Goal: Task Accomplishment & Management: Complete application form

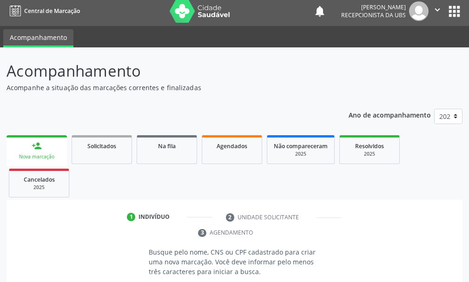
scroll to position [135, 0]
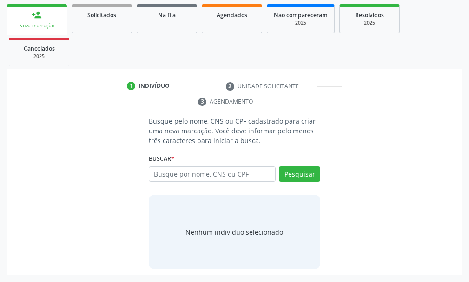
click at [162, 173] on input "text" at bounding box center [212, 174] width 127 height 16
drag, startPoint x: 164, startPoint y: 171, endPoint x: 159, endPoint y: 172, distance: 4.9
click at [163, 171] on input "text" at bounding box center [212, 174] width 127 height 16
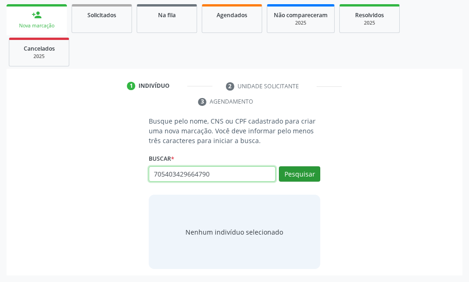
type input "705403429664790"
click at [294, 172] on button "Pesquisar" at bounding box center [299, 174] width 41 height 16
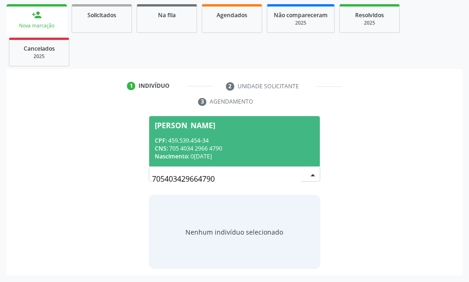
click at [198, 136] on span "Maria Auxiliadora de Souza CPF: 459.539.454-34 CNS: 705 4034 2966 4790 Nascimen…" at bounding box center [234, 141] width 171 height 50
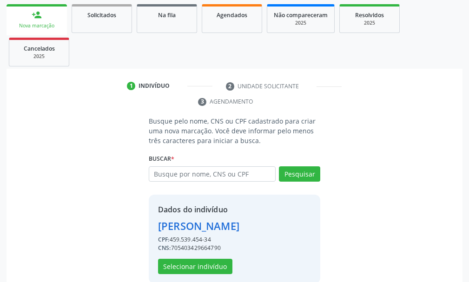
scroll to position [149, 0]
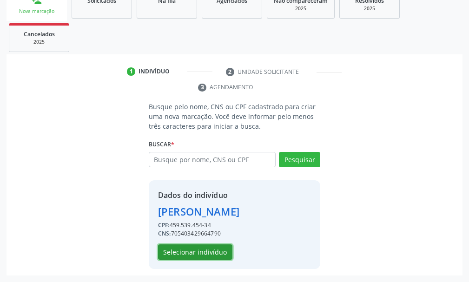
click at [204, 251] on button "Selecionar indivíduo" at bounding box center [195, 253] width 74 height 16
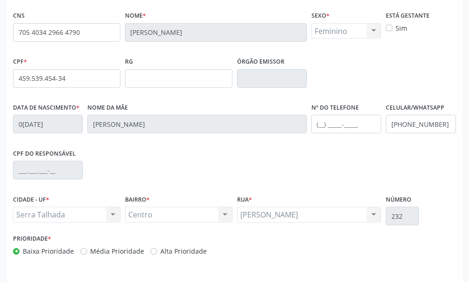
scroll to position [271, 0]
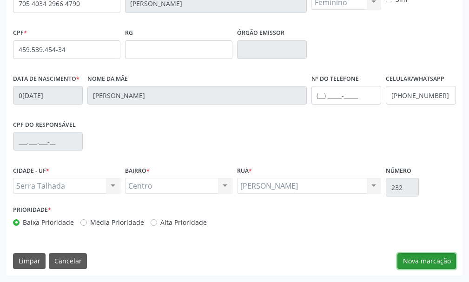
click at [438, 258] on button "Nova marcação" at bounding box center [426, 261] width 59 height 16
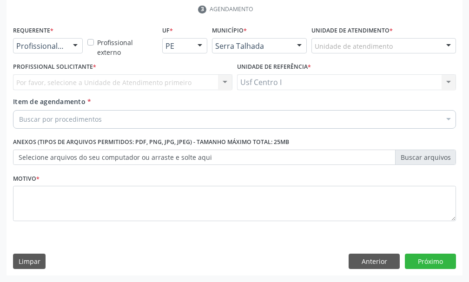
scroll to position [227, 0]
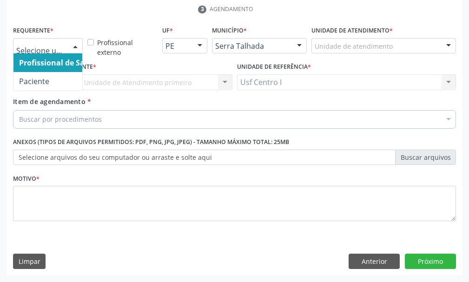
click at [69, 49] on div at bounding box center [75, 47] width 14 height 16
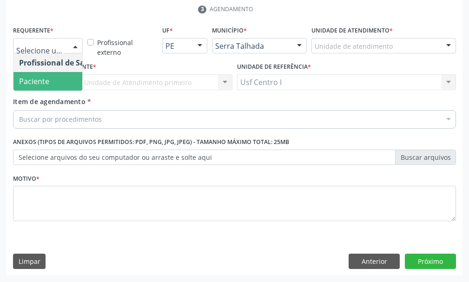
click at [48, 83] on span "Paciente" at bounding box center [34, 81] width 30 height 10
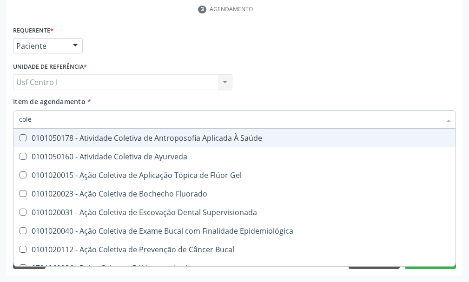
type input "coles"
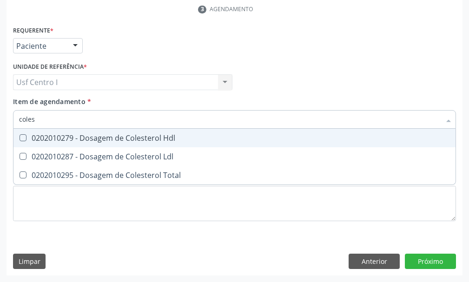
click at [23, 133] on span "0202010279 - Dosagem de Colesterol Hdl" at bounding box center [234, 138] width 442 height 19
checkbox Hdl "true"
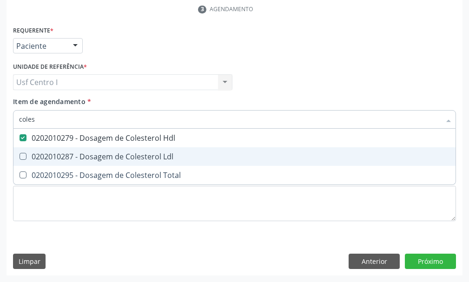
drag, startPoint x: 23, startPoint y: 158, endPoint x: 22, endPoint y: 174, distance: 16.3
click at [23, 168] on ul "Desfazer seleção 0202010279 - Dosagem de Colesterol Hdl 0202010287 - Dosagem de…" at bounding box center [234, 157] width 442 height 56
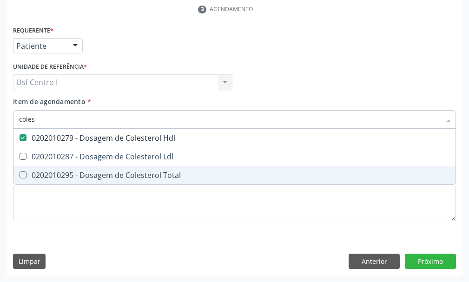
click at [22, 175] on Total at bounding box center [23, 175] width 7 height 7
click at [20, 175] on Total "checkbox" at bounding box center [16, 175] width 6 height 6
checkbox Total "true"
type input "coles"
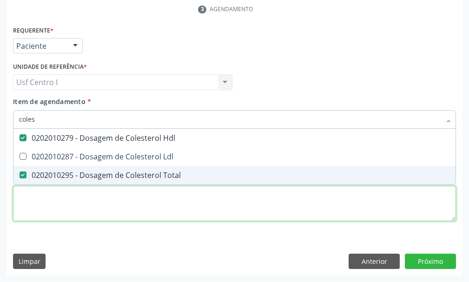
click at [24, 198] on div "Requerente * Paciente Profissional de Saúde Paciente Nenhum resultado encontrad…" at bounding box center [234, 129] width 443 height 211
checkbox Ldl "true"
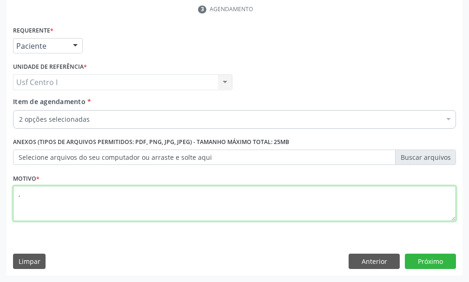
type textarea ","
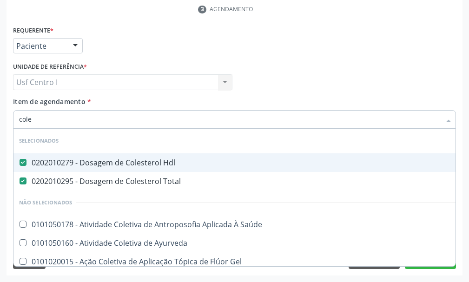
type input "coles"
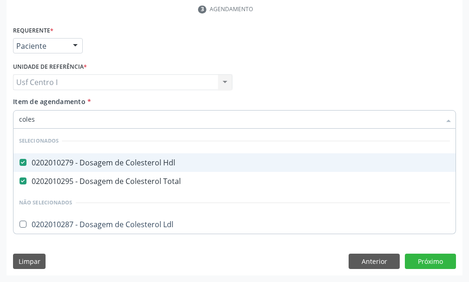
drag, startPoint x: 22, startPoint y: 162, endPoint x: 21, endPoint y: 169, distance: 7.0
click at [21, 165] on Hdl at bounding box center [23, 162] width 7 height 7
click at [20, 165] on Hdl "checkbox" at bounding box center [16, 162] width 6 height 6
checkbox Hdl "false"
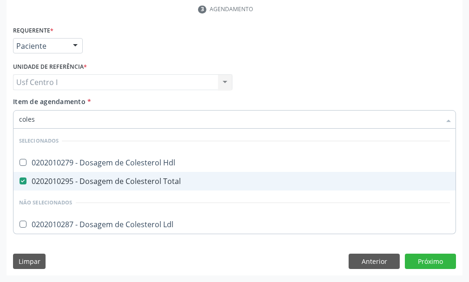
click at [23, 182] on Total at bounding box center [23, 181] width 7 height 7
click at [20, 182] on Total "checkbox" at bounding box center [16, 181] width 6 height 6
checkbox Total "false"
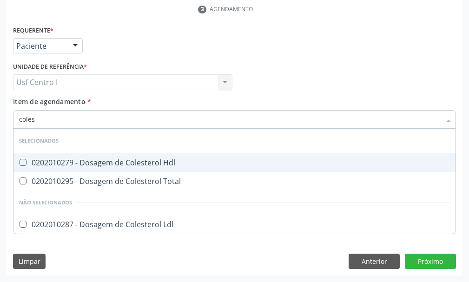
click at [45, 118] on input "coles" at bounding box center [230, 119] width 422 height 19
click at [24, 165] on Hdl at bounding box center [23, 162] width 7 height 7
click at [20, 165] on Hdl "checkbox" at bounding box center [16, 162] width 6 height 6
checkbox Hdl "true"
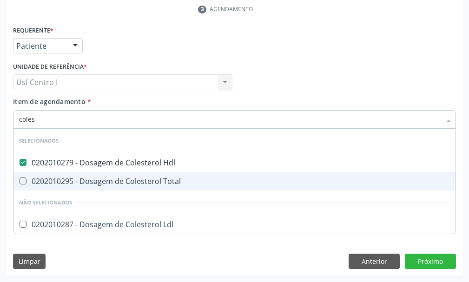
click at [26, 183] on Total at bounding box center [23, 181] width 7 height 7
click at [20, 183] on Total "checkbox" at bounding box center [16, 181] width 6 height 6
checkbox Total "true"
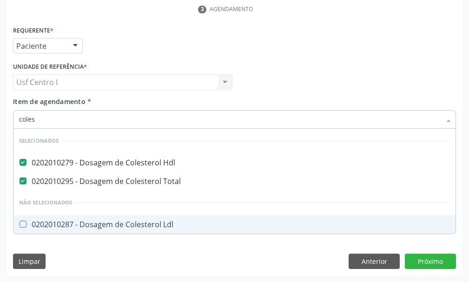
click at [22, 223] on Ldl at bounding box center [23, 224] width 7 height 7
click at [20, 223] on Ldl "checkbox" at bounding box center [16, 224] width 6 height 6
checkbox Ldl "true"
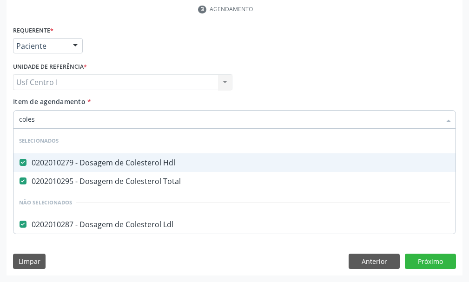
click at [44, 122] on input "coles" at bounding box center [230, 119] width 422 height 19
type input "cole"
checkbox Ldl "false"
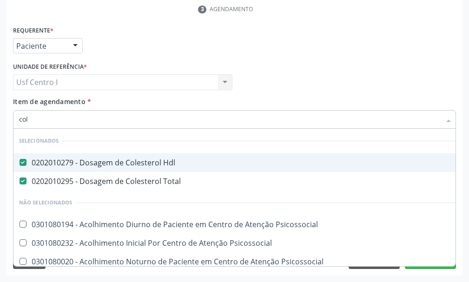
type input "co"
checkbox Ldl "false"
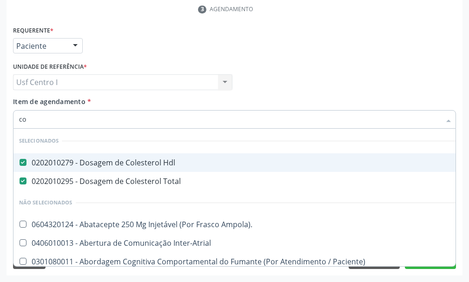
type input "c"
checkbox Ldl "false"
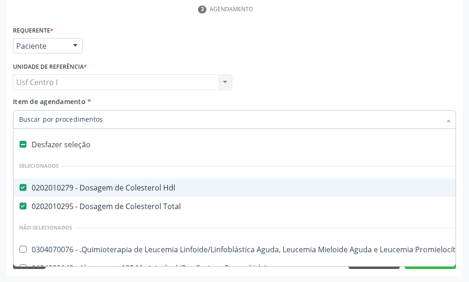
click at [108, 120] on input "Item de agendamento *" at bounding box center [230, 119] width 422 height 19
click at [61, 80] on div "Usf Centro I Usf Centro I Nenhum resultado encontrado para: " " Não há nenhuma …" at bounding box center [122, 82] width 219 height 16
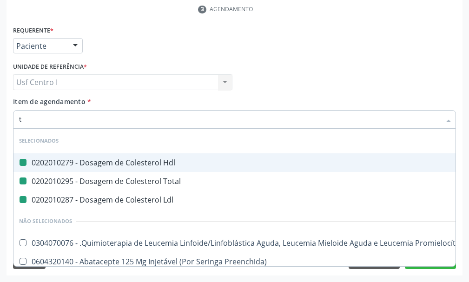
type input "tr"
checkbox Hdl "false"
checkbox Total "false"
checkbox Ldl "false"
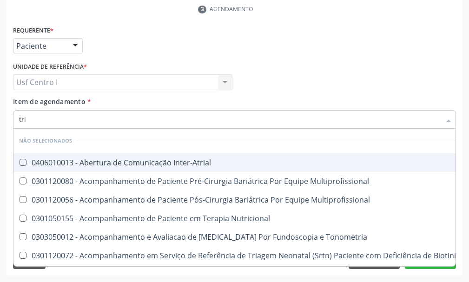
type input "trig"
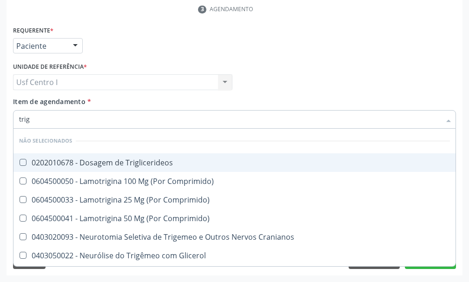
drag, startPoint x: 22, startPoint y: 160, endPoint x: 26, endPoint y: 151, distance: 10.3
click at [25, 154] on span "0202010678 - Dosagem de Triglicerideos" at bounding box center [234, 162] width 442 height 19
checkbox Triglicerideos "true"
click at [35, 116] on input "trig" at bounding box center [230, 119] width 422 height 19
type input "tri"
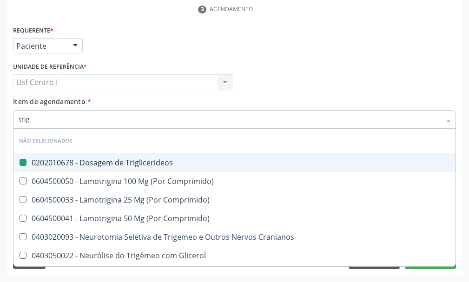
checkbox Triglicerideos "false"
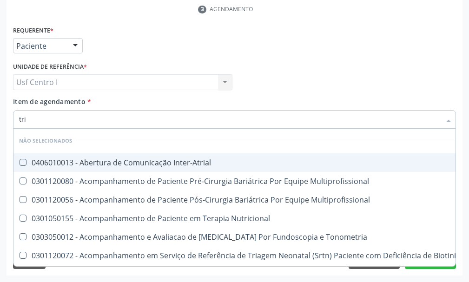
type input "tr"
checkbox Triglicerideos "false"
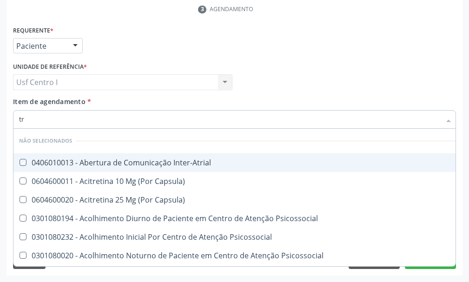
type input "t"
checkbox Inter-Atrial "true"
checkbox Capsula\) "true"
checkbox Triglicerideos "false"
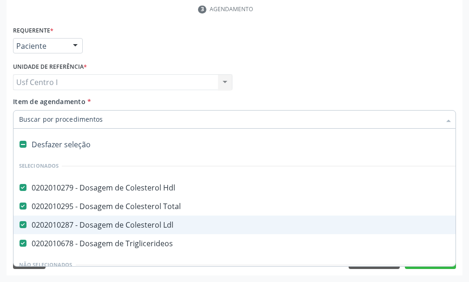
paste input "0202010120"
type input "0202010120"
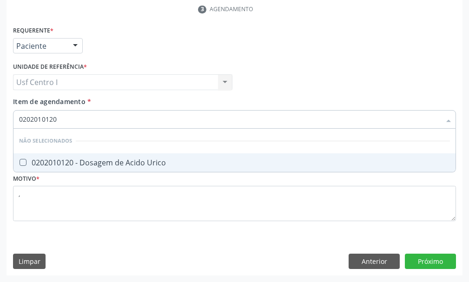
drag, startPoint x: 23, startPoint y: 165, endPoint x: 33, endPoint y: 154, distance: 13.8
click at [24, 165] on Urico at bounding box center [23, 162] width 7 height 7
click at [20, 165] on Urico "checkbox" at bounding box center [16, 162] width 6 height 6
checkbox Urico "true"
type input "0202010120"
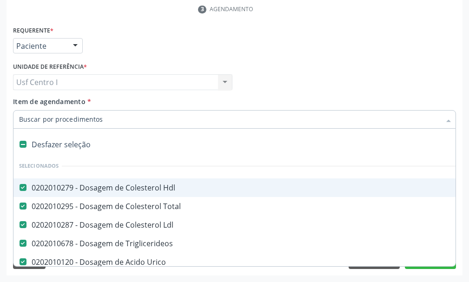
paste input "0202010473"
type input "0202010473"
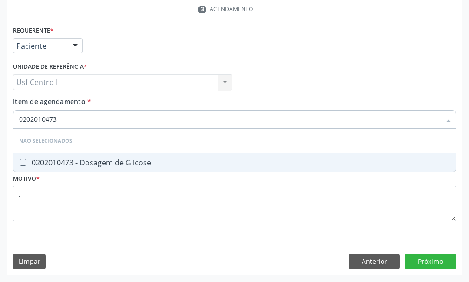
click at [23, 162] on Glicose at bounding box center [23, 162] width 7 height 7
click at [20, 162] on Glicose "checkbox" at bounding box center [16, 162] width 6 height 6
checkbox Glicose "true"
type input "0202010473"
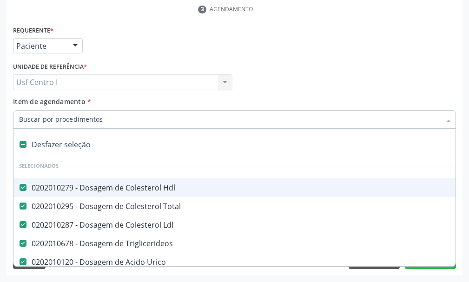
paste input "0202010317"
type input "0202010317"
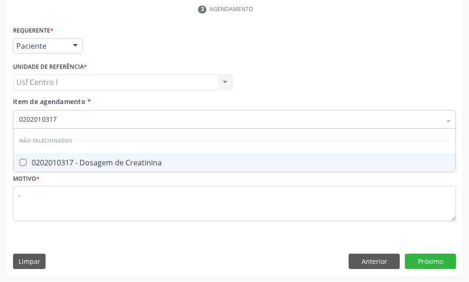
click at [23, 161] on Creatinina at bounding box center [23, 162] width 7 height 7
click at [20, 161] on Creatinina "checkbox" at bounding box center [16, 162] width 6 height 6
checkbox Creatinina "true"
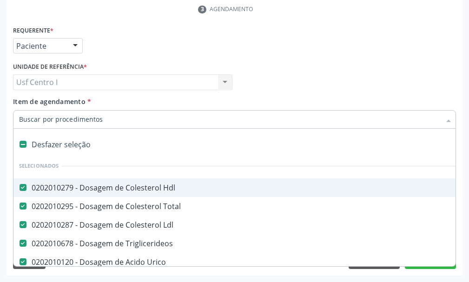
paste input "0202020380"
type input "0202020380"
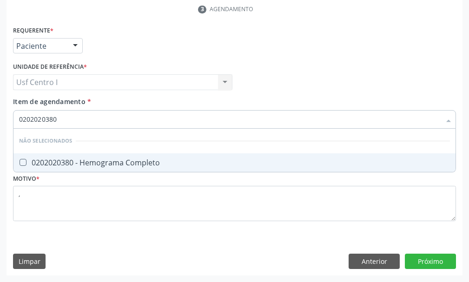
click at [23, 161] on Completo at bounding box center [23, 162] width 7 height 7
click at [20, 161] on Completo "checkbox" at bounding box center [16, 162] width 6 height 6
checkbox Completo "true"
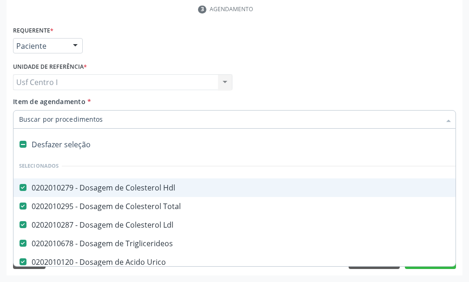
paste input "0202050017"
type input "0202050017"
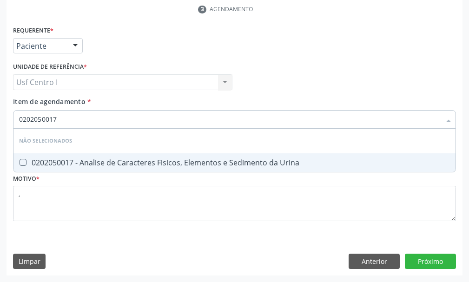
click at [24, 163] on Urina at bounding box center [23, 162] width 7 height 7
click at [20, 163] on Urina "checkbox" at bounding box center [16, 162] width 6 height 6
checkbox Urina "true"
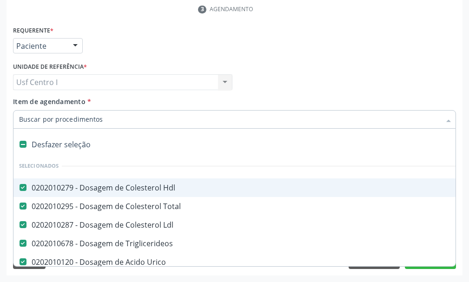
paste input "0202010503"
type input "0202010503"
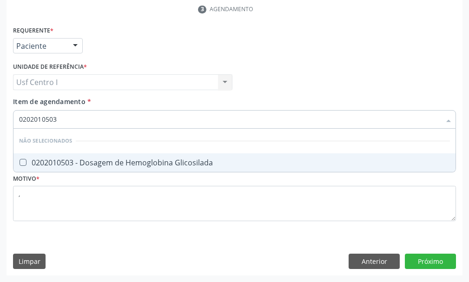
click at [21, 161] on Glicosilada at bounding box center [23, 162] width 7 height 7
click at [20, 161] on Glicosilada "checkbox" at bounding box center [16, 162] width 6 height 6
checkbox Glicosilada "true"
click at [65, 119] on input "0202010503" at bounding box center [230, 119] width 422 height 19
click at [426, 262] on div "Requerente * Paciente Profissional de Saúde Paciente Nenhum resultado encontrad…" at bounding box center [235, 150] width 456 height 252
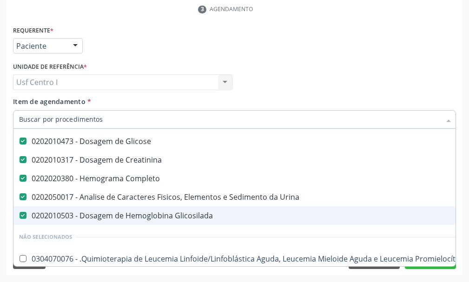
scroll to position [0, 0]
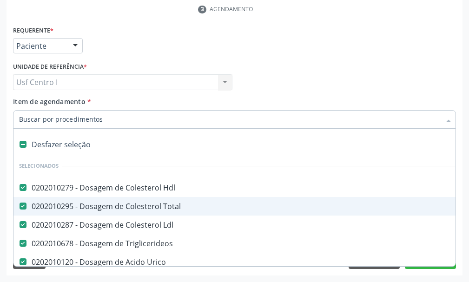
click at [99, 118] on input "Item de agendamento *" at bounding box center [230, 119] width 422 height 19
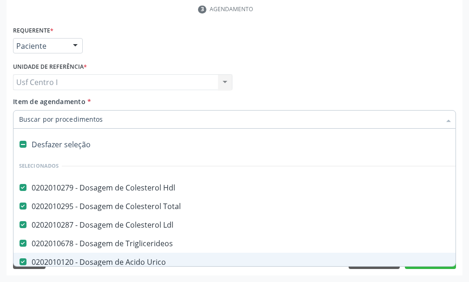
paste input "0202010694"
type input "0202010694"
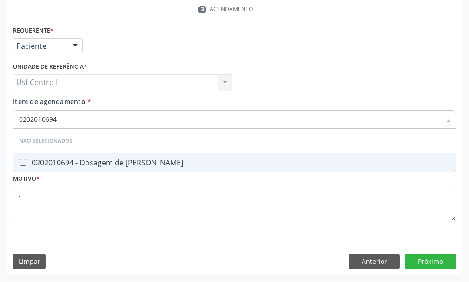
click at [24, 163] on Ureia at bounding box center [23, 162] width 7 height 7
click at [20, 163] on Ureia "checkbox" at bounding box center [16, 162] width 6 height 6
checkbox Ureia "true"
click at [431, 258] on div "Requerente * Paciente Profissional de Saúde Paciente Nenhum resultado encontrad…" at bounding box center [235, 150] width 456 height 252
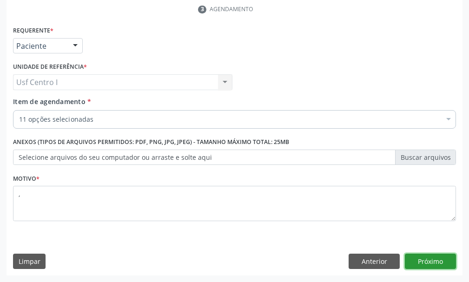
click at [432, 264] on button "Próximo" at bounding box center [430, 262] width 51 height 16
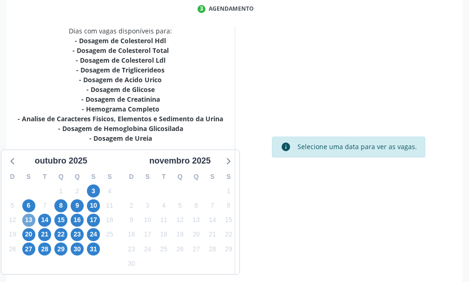
click at [28, 219] on span "13" at bounding box center [28, 220] width 13 height 13
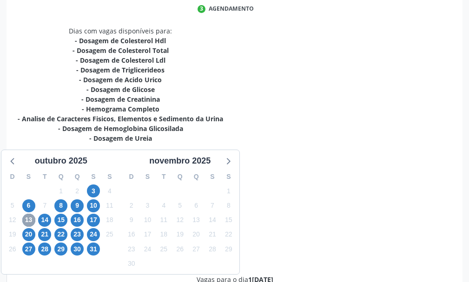
scroll to position [465, 0]
radio input "true"
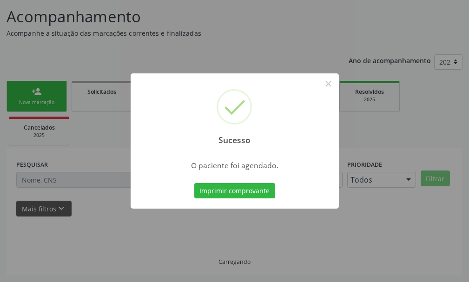
scroll to position [58, 0]
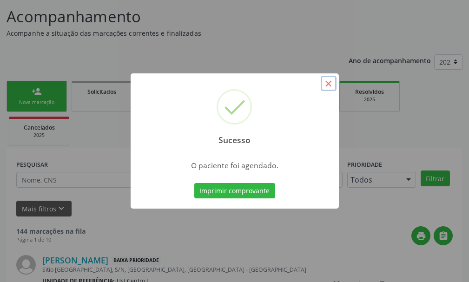
click at [330, 83] on button "×" at bounding box center [329, 84] width 16 height 16
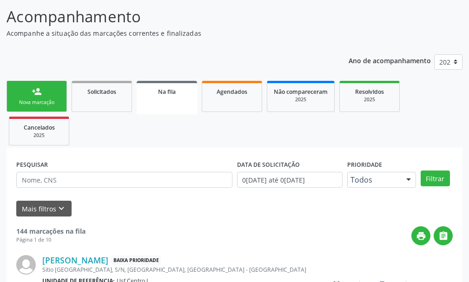
click at [40, 91] on div "person_add" at bounding box center [37, 91] width 10 height 10
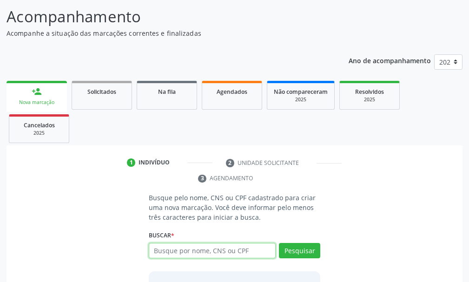
click at [162, 248] on input "text" at bounding box center [212, 251] width 127 height 16
type input "700107987763717"
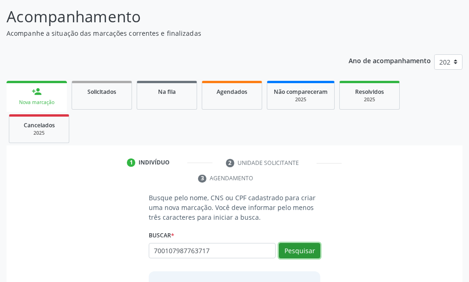
click at [301, 252] on button "Pesquisar" at bounding box center [299, 251] width 41 height 16
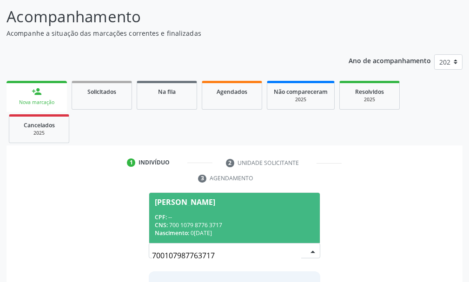
click at [201, 216] on div "CPF: --" at bounding box center [234, 217] width 159 height 8
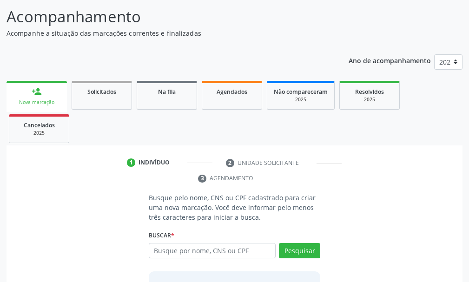
scroll to position [149, 0]
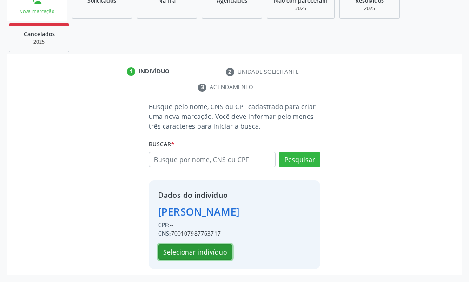
click at [193, 252] on button "Selecionar indivíduo" at bounding box center [195, 253] width 74 height 16
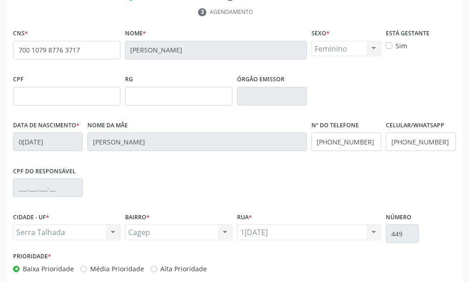
scroll to position [271, 0]
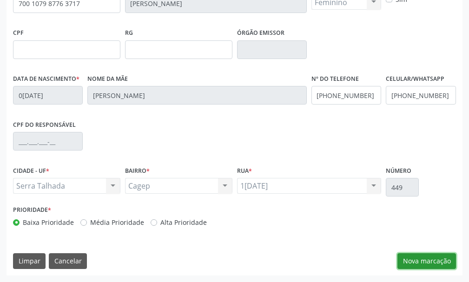
click at [444, 258] on button "Nova marcação" at bounding box center [426, 261] width 59 height 16
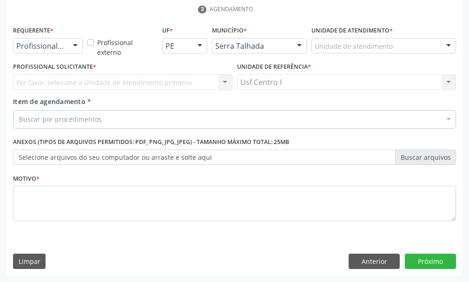
scroll to position [227, 0]
click at [76, 45] on div at bounding box center [75, 47] width 14 height 16
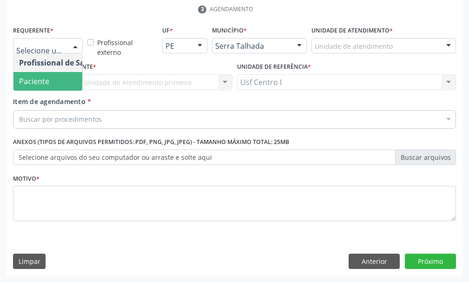
click at [56, 82] on span "Paciente" at bounding box center [58, 81] width 91 height 19
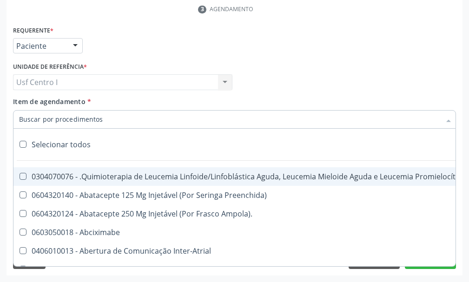
click at [21, 121] on input "Item de agendamento *" at bounding box center [230, 119] width 422 height 19
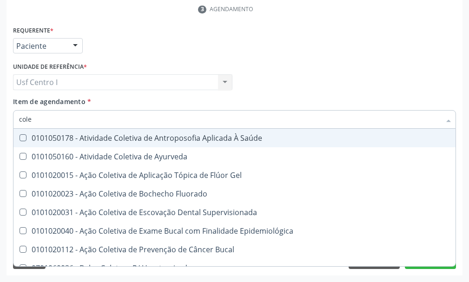
type input "coles"
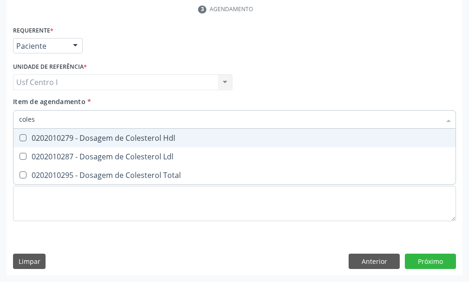
click at [22, 135] on Hdl at bounding box center [23, 137] width 7 height 7
click at [20, 135] on Hdl "checkbox" at bounding box center [16, 138] width 6 height 6
checkbox Hdl "true"
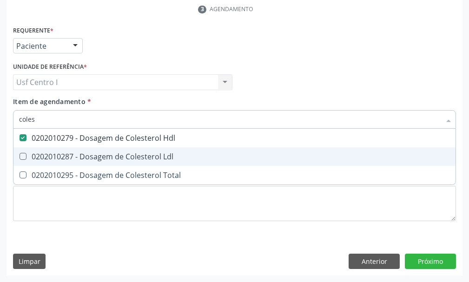
drag, startPoint x: 23, startPoint y: 155, endPoint x: 20, endPoint y: 166, distance: 11.4
click at [22, 156] on Ldl at bounding box center [23, 156] width 7 height 7
click at [20, 156] on Ldl "checkbox" at bounding box center [16, 156] width 6 height 6
checkbox Ldl "true"
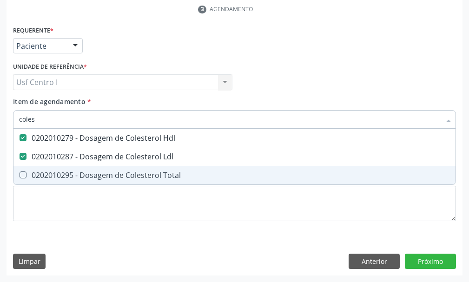
click at [26, 176] on Total at bounding box center [23, 175] width 7 height 7
click at [20, 176] on Total "checkbox" at bounding box center [16, 175] width 6 height 6
checkbox Total "true"
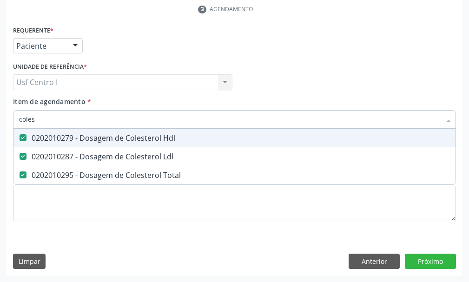
click at [50, 117] on input "coles" at bounding box center [230, 119] width 422 height 19
type input "cole"
checkbox Hdl "false"
checkbox Ldl "false"
checkbox Total "false"
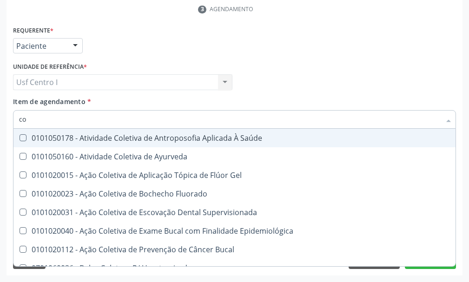
type input "c"
checkbox Hdl "false"
checkbox Ldl "false"
checkbox Total "false"
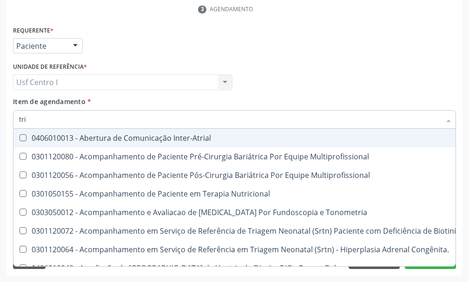
type input "trig"
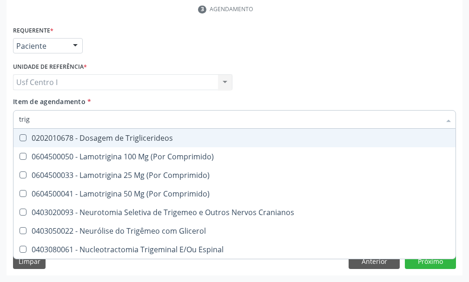
click at [23, 136] on Triglicerideos at bounding box center [23, 137] width 7 height 7
click at [20, 136] on Triglicerideos "checkbox" at bounding box center [16, 138] width 6 height 6
checkbox Triglicerideos "true"
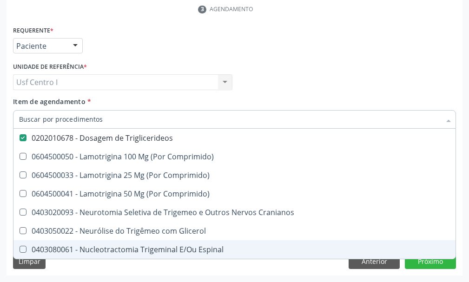
checkbox Comprimido\) "true"
checkbox Cranianos "true"
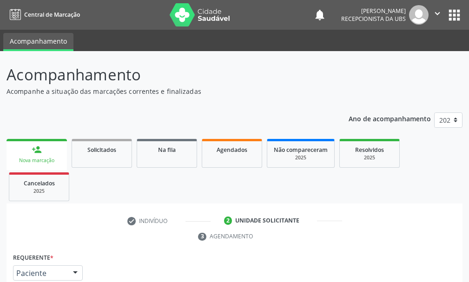
scroll to position [227, 0]
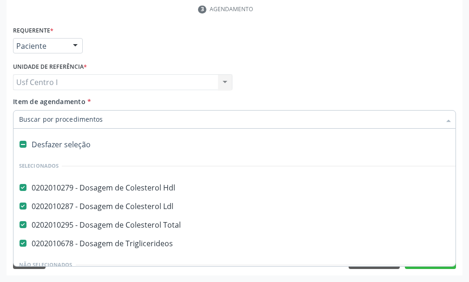
paste input "0202010120"
type input "0202010120"
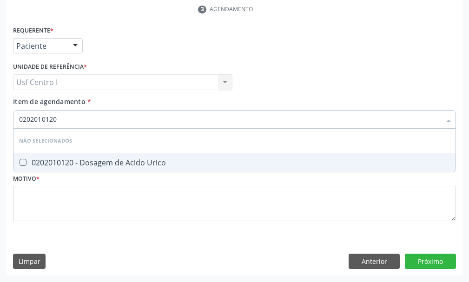
click at [22, 161] on Urico at bounding box center [23, 162] width 7 height 7
click at [20, 161] on Urico "checkbox" at bounding box center [16, 162] width 6 height 6
checkbox Urico "true"
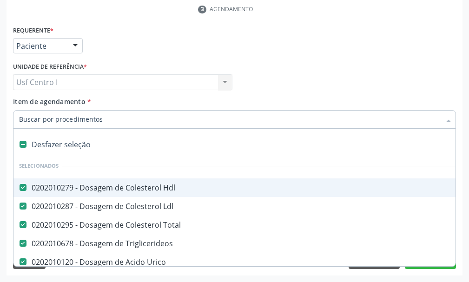
paste input "0202010473"
type input "0202010473"
checkbox Hdl "false"
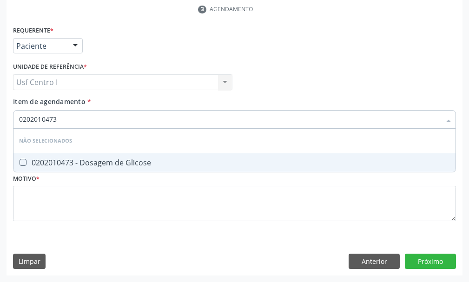
paste input "0202010473"
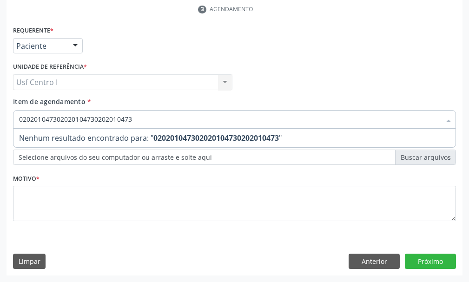
drag, startPoint x: 134, startPoint y: 116, endPoint x: 132, endPoint y: 129, distance: 13.1
click at [132, 126] on input "020201047302020104730202010473" at bounding box center [230, 119] width 422 height 19
type input "0"
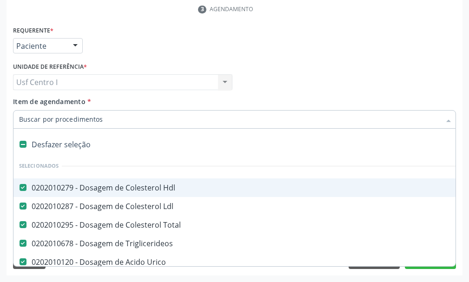
paste input "0202010473"
type input "0202010473"
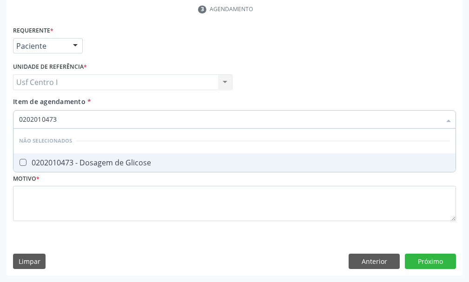
click at [22, 160] on Glicose at bounding box center [23, 162] width 7 height 7
click at [20, 160] on Glicose "checkbox" at bounding box center [16, 162] width 6 height 6
checkbox Glicose "true"
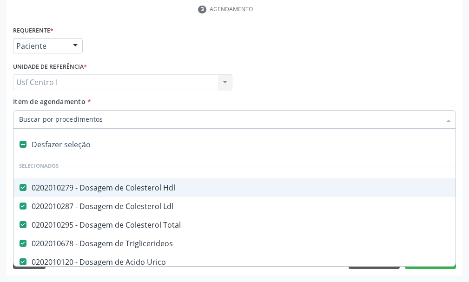
paste input "0202010694"
type input "0202010694"
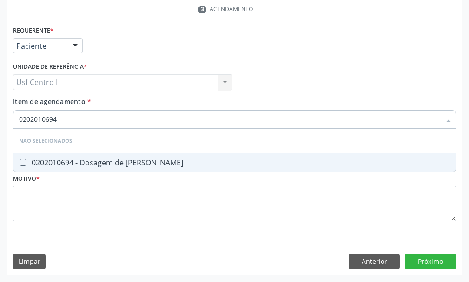
click at [21, 161] on Ureia at bounding box center [23, 162] width 7 height 7
click at [20, 161] on Ureia "checkbox" at bounding box center [16, 162] width 6 height 6
checkbox Ureia "true"
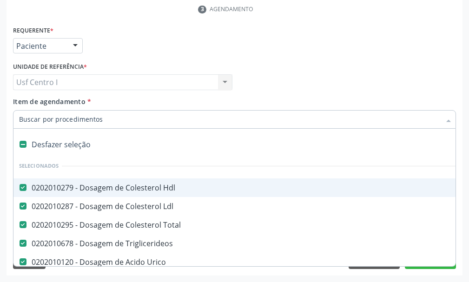
paste input "0202010317"
type input "0202010317"
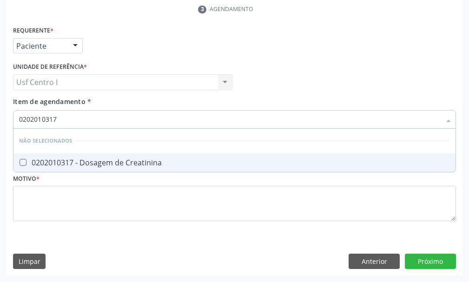
click at [23, 164] on Creatinina at bounding box center [23, 162] width 7 height 7
click at [20, 164] on Creatinina "checkbox" at bounding box center [16, 162] width 6 height 6
checkbox Creatinina "true"
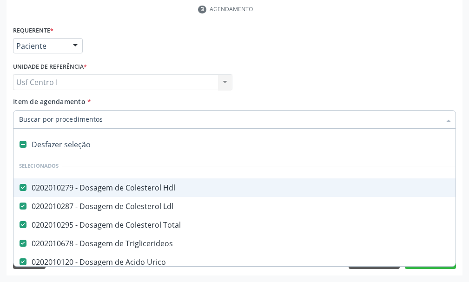
paste input "0202020380"
type input "0202020380"
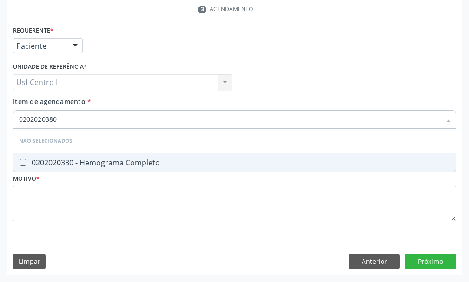
click at [22, 163] on Completo at bounding box center [23, 162] width 7 height 7
click at [20, 163] on Completo "checkbox" at bounding box center [16, 162] width 6 height 6
checkbox Completo "true"
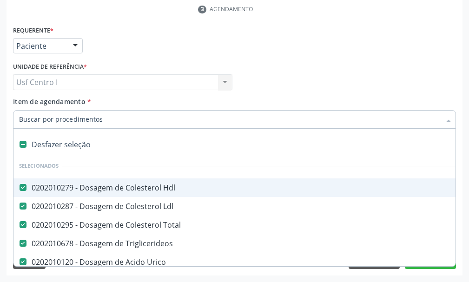
paste input "0202050017"
type input "0202050017"
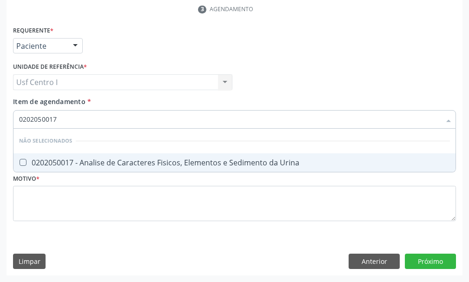
click at [25, 164] on Urina at bounding box center [23, 162] width 7 height 7
click at [20, 164] on Urina "checkbox" at bounding box center [16, 162] width 6 height 6
checkbox Urina "true"
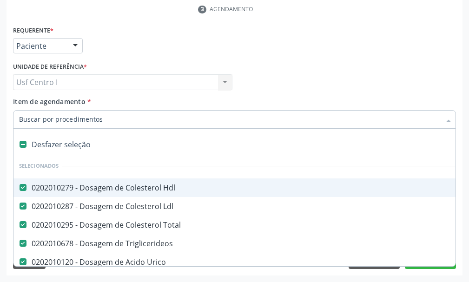
paste input "0202040127"
type input "0202040127"
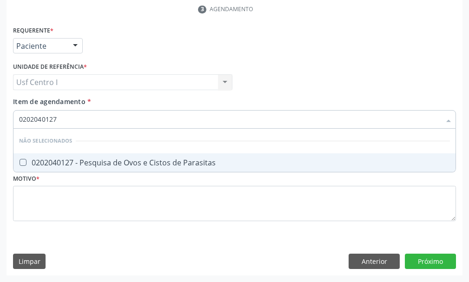
click at [24, 163] on Parasitas at bounding box center [23, 162] width 7 height 7
click at [20, 163] on Parasitas "checkbox" at bounding box center [16, 162] width 6 height 6
checkbox Parasitas "true"
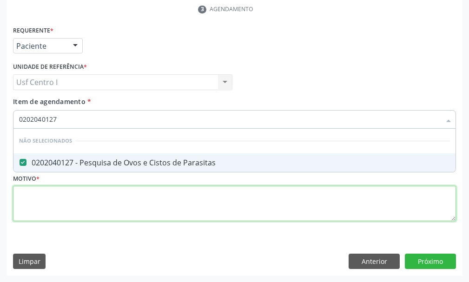
click at [24, 197] on div "Requerente * Paciente Profissional de Saúde Paciente Nenhum resultado encontrad…" at bounding box center [234, 129] width 443 height 211
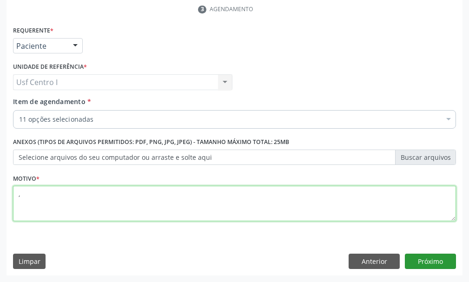
type textarea ","
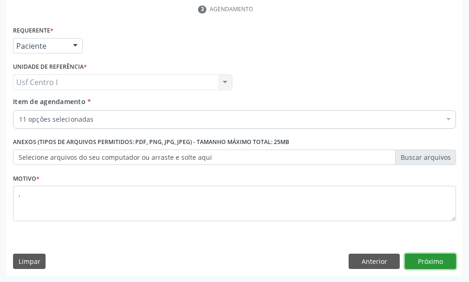
click at [430, 258] on button "Próximo" at bounding box center [430, 262] width 51 height 16
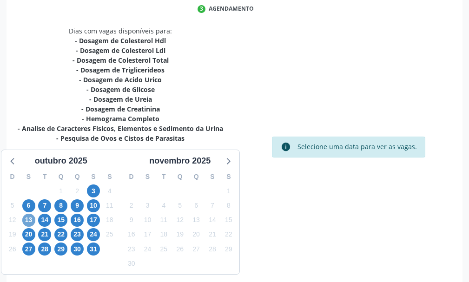
click at [31, 223] on span "13" at bounding box center [28, 220] width 13 height 13
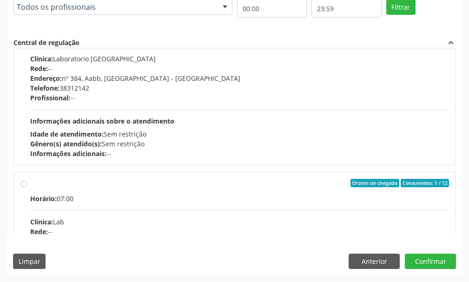
scroll to position [790, 0]
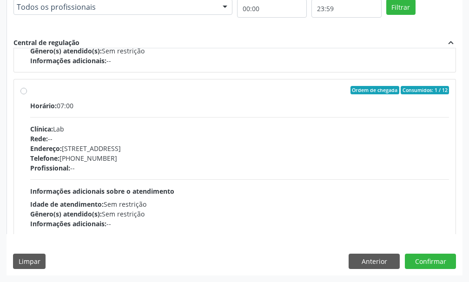
click at [30, 92] on label "Ordem de chegada Consumidos: 1 / 12 Horário: 07:00 Clínica: Lab Rede: -- Endere…" at bounding box center [239, 157] width 419 height 143
click at [25, 92] on input "Ordem de chegada Consumidos: 1 / 12 Horário: 07:00 Clínica: Lab Rede: -- Endere…" at bounding box center [23, 90] width 7 height 8
radio input "true"
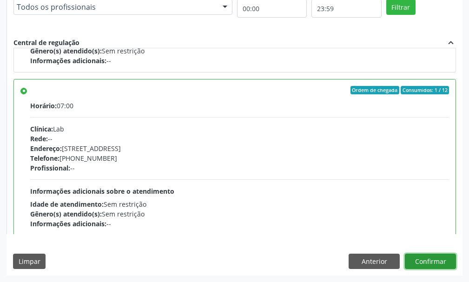
click at [428, 262] on button "Confirmar" at bounding box center [430, 262] width 51 height 16
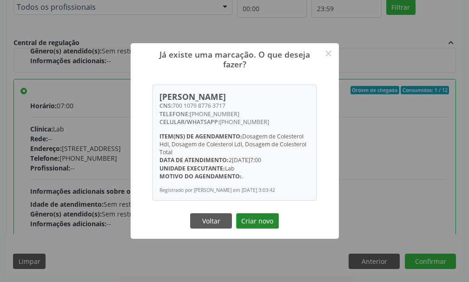
click at [255, 228] on button "Criar novo" at bounding box center [257, 221] width 43 height 16
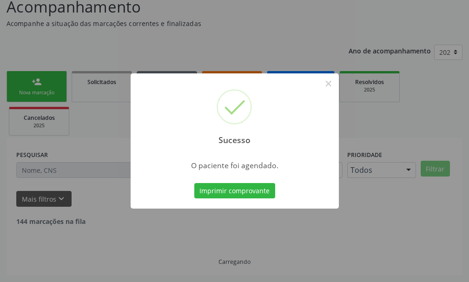
scroll to position [58, 0]
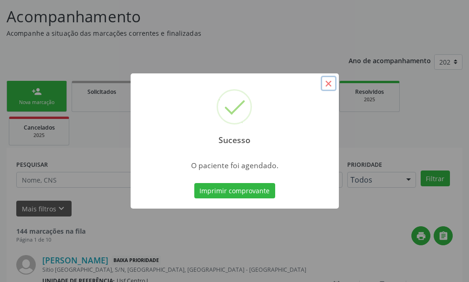
click at [331, 84] on button "×" at bounding box center [329, 84] width 16 height 16
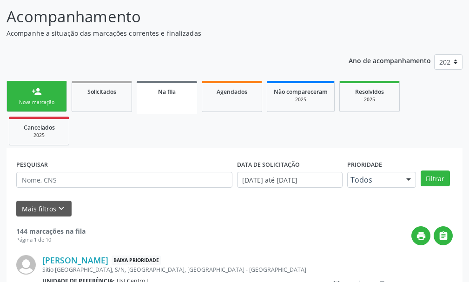
click at [29, 94] on link "person_add Nova marcação" at bounding box center [37, 96] width 60 height 31
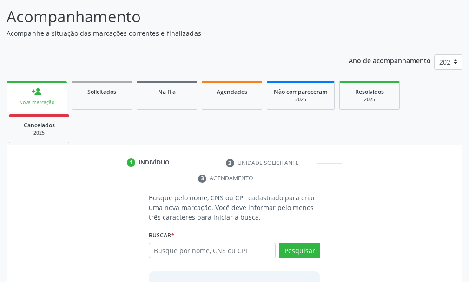
scroll to position [105, 0]
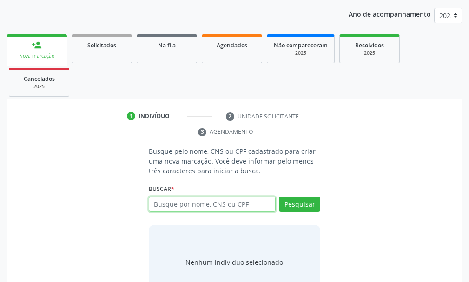
click at [162, 202] on input "text" at bounding box center [212, 205] width 127 height 16
type input "705400435001991"
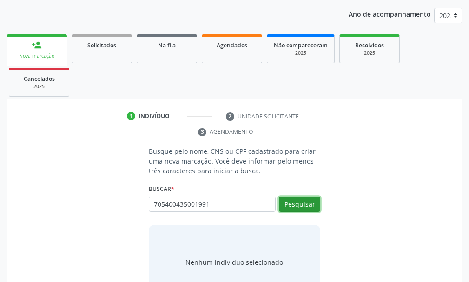
click at [303, 206] on button "Pesquisar" at bounding box center [299, 205] width 41 height 16
type input "705400435001991"
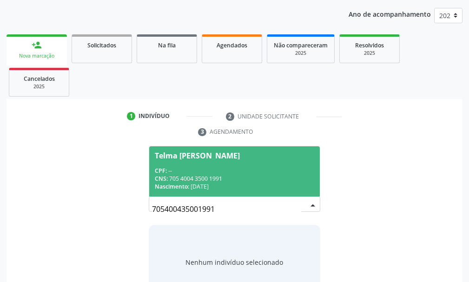
click at [196, 166] on span "Telma Sueli Alves de Souza CPF: -- CNS: 705 4004 3500 1991 Nascimento: 08/05/19…" at bounding box center [234, 171] width 171 height 50
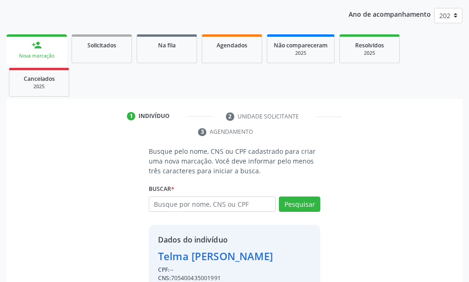
scroll to position [149, 0]
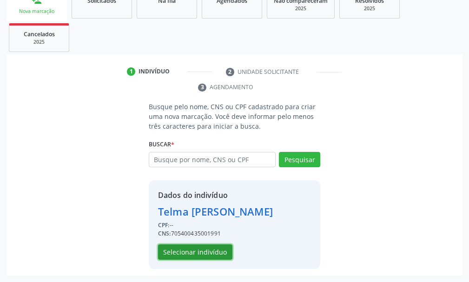
click at [213, 251] on button "Selecionar indivíduo" at bounding box center [195, 253] width 74 height 16
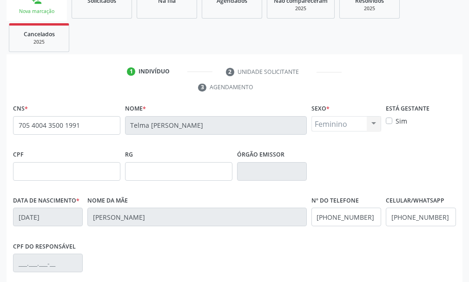
scroll to position [271, 0]
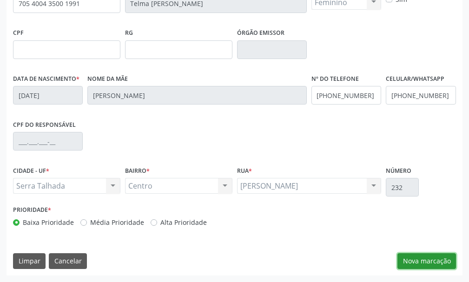
click at [440, 265] on button "Nova marcação" at bounding box center [426, 261] width 59 height 16
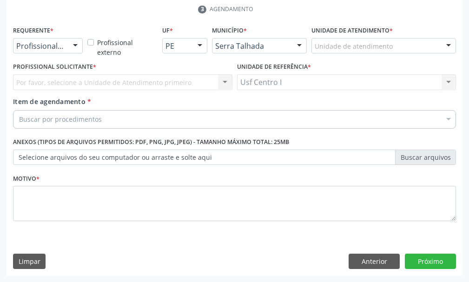
scroll to position [227, 0]
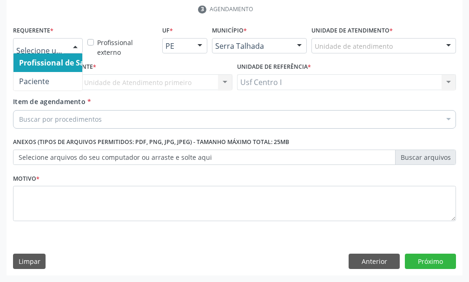
click at [80, 46] on div at bounding box center [75, 47] width 14 height 16
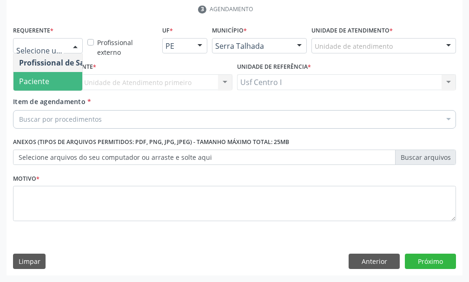
click at [46, 81] on span "Paciente" at bounding box center [34, 81] width 30 height 10
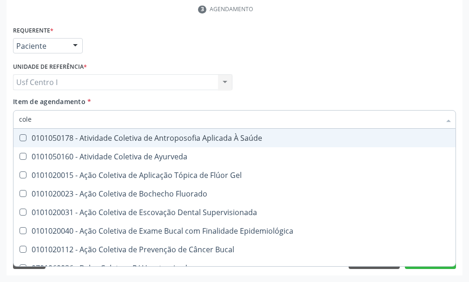
type input "coles"
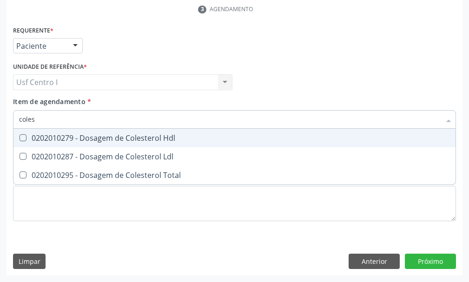
click at [21, 135] on Hdl at bounding box center [23, 137] width 7 height 7
click at [20, 135] on Hdl "checkbox" at bounding box center [16, 138] width 6 height 6
checkbox Hdl "true"
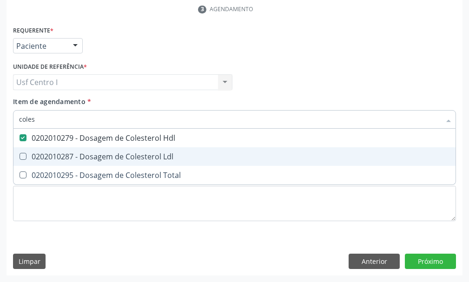
click at [22, 155] on Ldl at bounding box center [23, 156] width 7 height 7
click at [20, 155] on Ldl "checkbox" at bounding box center [16, 156] width 6 height 6
checkbox Ldl "true"
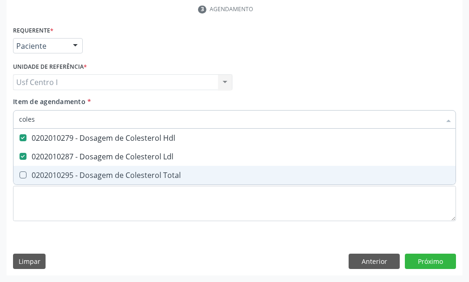
click at [24, 175] on Total at bounding box center [23, 175] width 7 height 7
click at [20, 175] on Total "checkbox" at bounding box center [16, 175] width 6 height 6
checkbox Total "true"
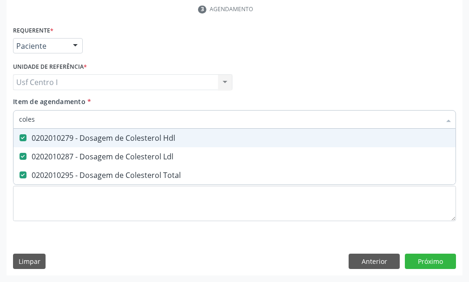
click at [48, 121] on input "coles" at bounding box center [230, 119] width 422 height 19
type input "cole"
checkbox Hdl "false"
checkbox Ldl "false"
checkbox Total "false"
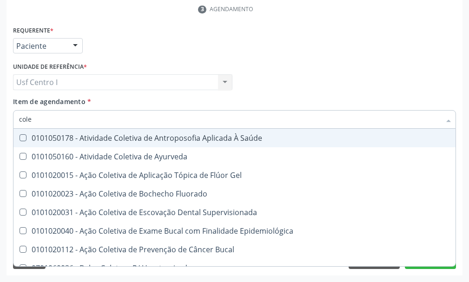
type input "col"
checkbox Hdl "false"
checkbox Ldl "false"
checkbox Total "false"
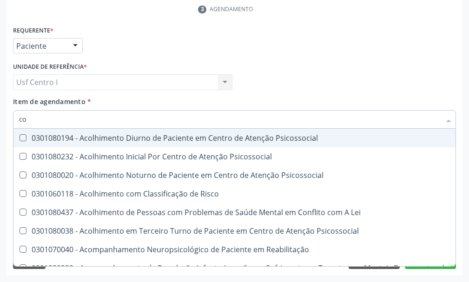
type input "c"
checkbox Hdl "false"
checkbox Ldl "false"
checkbox Total "false"
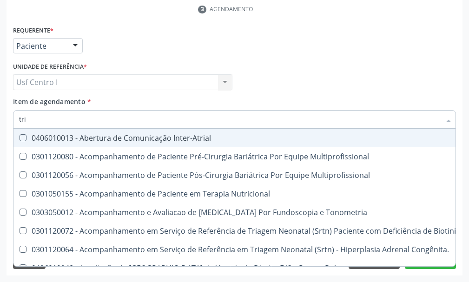
type input "trig"
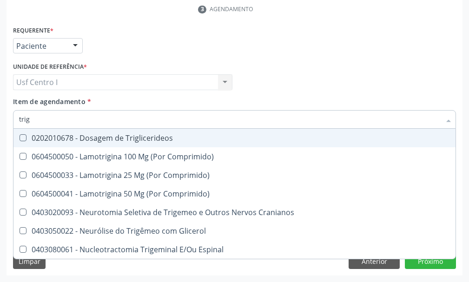
click at [24, 136] on Triglicerideos at bounding box center [23, 137] width 7 height 7
click at [20, 136] on Triglicerideos "checkbox" at bounding box center [16, 138] width 6 height 6
checkbox Triglicerideos "true"
click at [39, 118] on input "trig" at bounding box center [230, 119] width 422 height 19
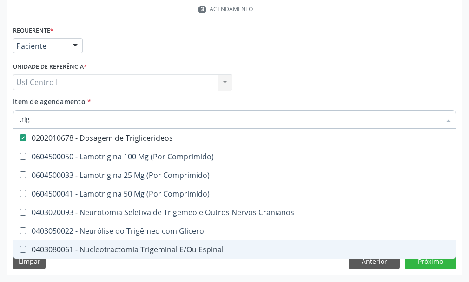
checkbox Comprimido\) "true"
checkbox Cranianos "true"
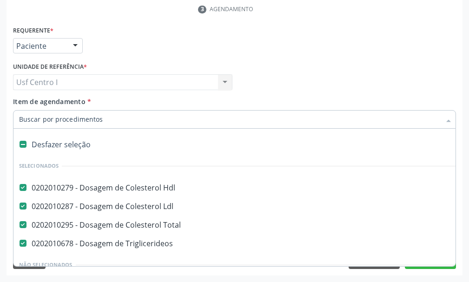
paste input "0202010120"
type input "0202010120"
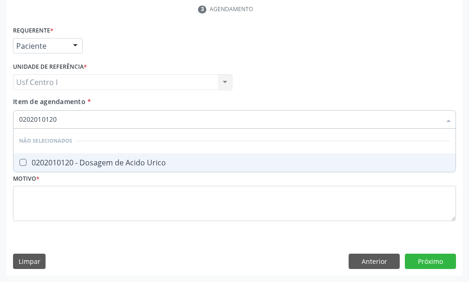
click at [23, 161] on Urico at bounding box center [23, 162] width 7 height 7
click at [20, 161] on Urico "checkbox" at bounding box center [16, 162] width 6 height 6
checkbox Urico "true"
type input "0202010120"
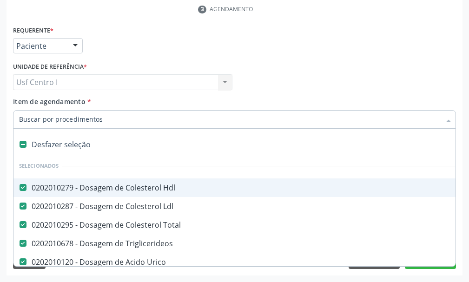
paste input "0202010120"
paste input "0202010694"
type input "0202010694"
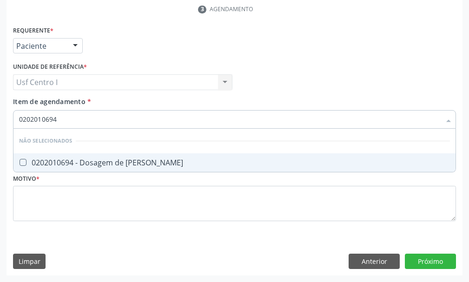
click at [22, 162] on Ureia at bounding box center [23, 162] width 7 height 7
click at [20, 162] on Ureia "checkbox" at bounding box center [16, 162] width 6 height 6
checkbox Ureia "true"
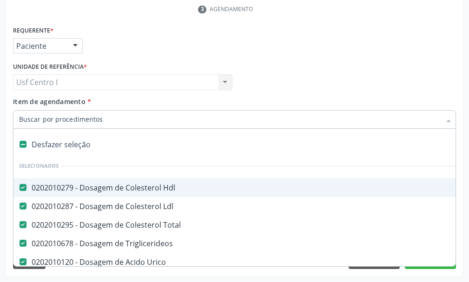
paste input "0202010317"
type input "0202010317"
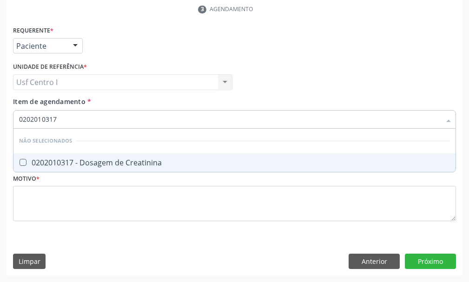
click at [23, 161] on Creatinina at bounding box center [23, 162] width 7 height 7
click at [20, 161] on Creatinina "checkbox" at bounding box center [16, 162] width 6 height 6
checkbox Creatinina "true"
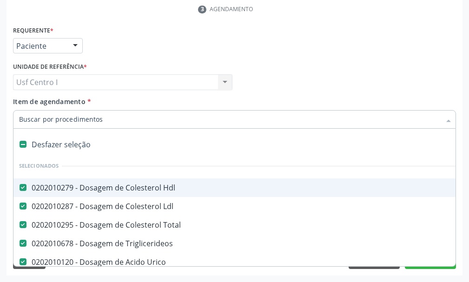
paste input "0202020380"
type input "0202020380"
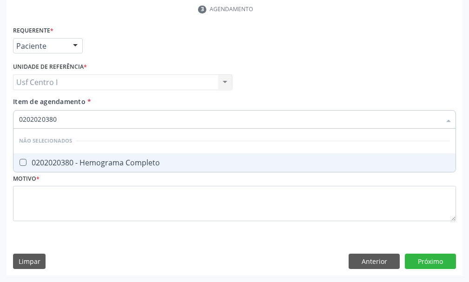
click at [25, 164] on Completo at bounding box center [23, 162] width 7 height 7
click at [20, 164] on Completo "checkbox" at bounding box center [16, 162] width 6 height 6
checkbox Completo "true"
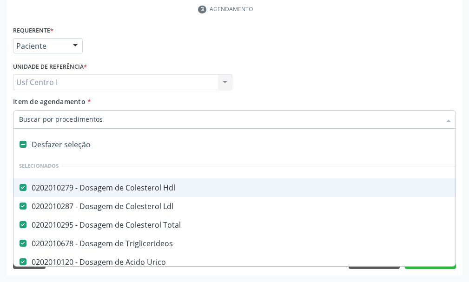
paste input "0202010643"
type input "0202010643"
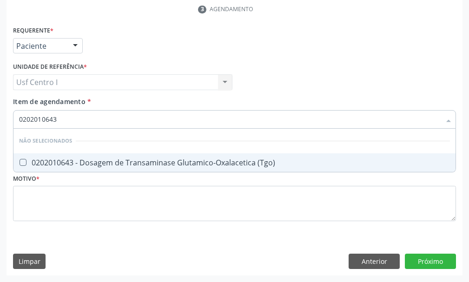
click at [22, 162] on \(Tgo\) at bounding box center [23, 162] width 7 height 7
click at [20, 162] on \(Tgo\) "checkbox" at bounding box center [16, 162] width 6 height 6
checkbox \(Tgo\) "true"
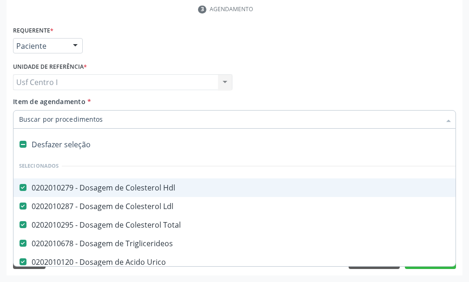
paste input "0202010651"
type input "0202010651"
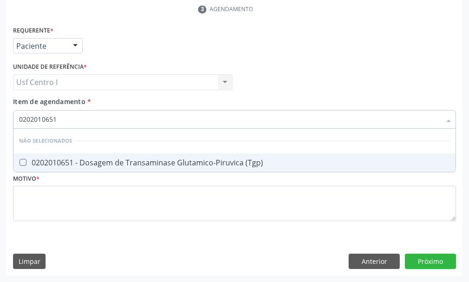
click at [22, 160] on \(Tgp\) at bounding box center [23, 162] width 7 height 7
click at [20, 160] on \(Tgp\) "checkbox" at bounding box center [16, 162] width 6 height 6
checkbox \(Tgp\) "true"
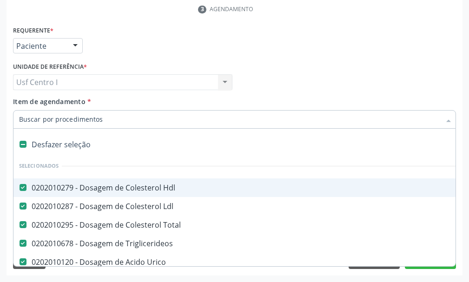
paste input "0202050017"
type input "0202050017"
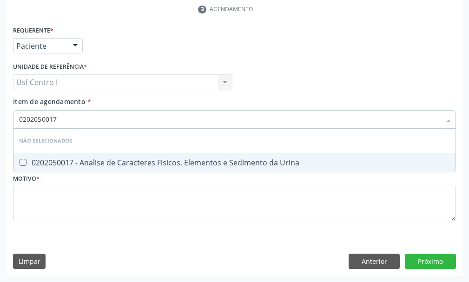
click at [24, 162] on Urina at bounding box center [23, 162] width 7 height 7
click at [20, 162] on Urina "checkbox" at bounding box center [16, 162] width 6 height 6
checkbox Urina "true"
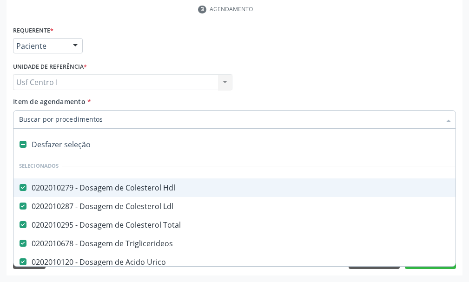
paste input "0202040127"
type input "0202040127"
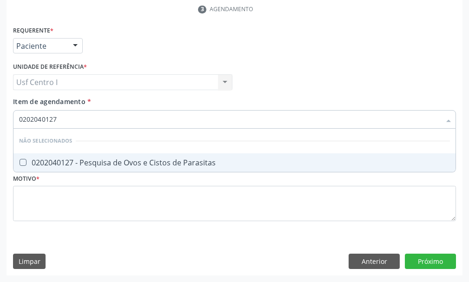
click at [24, 164] on Parasitas at bounding box center [23, 162] width 7 height 7
click at [20, 164] on Parasitas "checkbox" at bounding box center [16, 162] width 6 height 6
checkbox Parasitas "true"
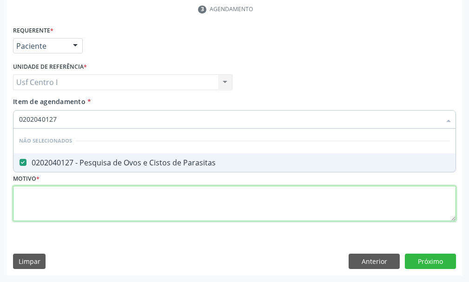
click at [32, 196] on div "Requerente * Paciente Profissional de Saúde Paciente Nenhum resultado encontrad…" at bounding box center [234, 129] width 443 height 211
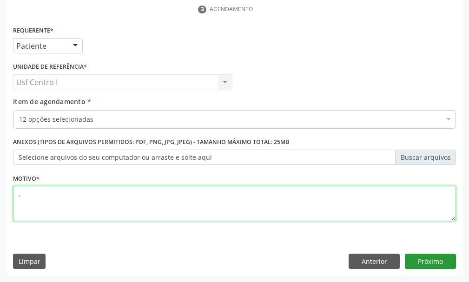
type textarea ","
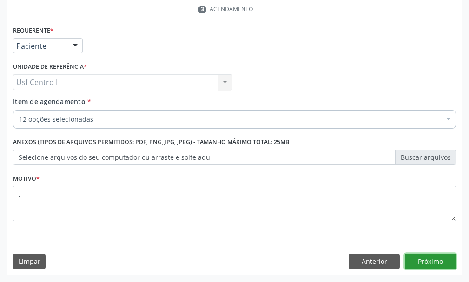
click at [423, 259] on button "Próximo" at bounding box center [430, 262] width 51 height 16
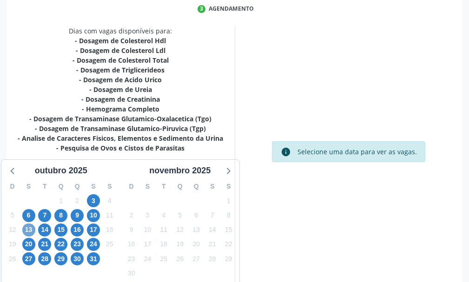
click at [30, 230] on span "13" at bounding box center [28, 230] width 13 height 13
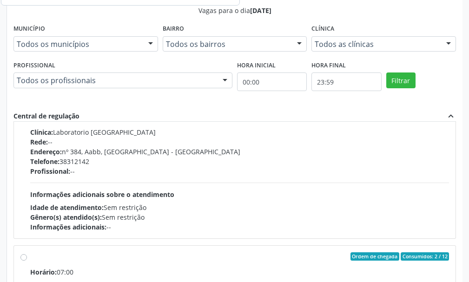
scroll to position [744, 0]
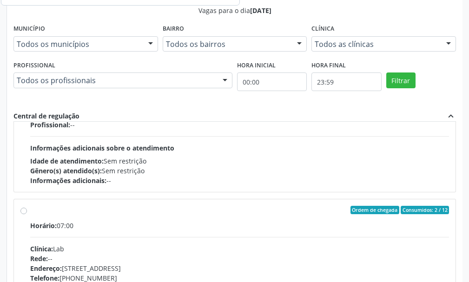
click at [30, 212] on label "Ordem de chegada Consumidos: 2 / 12 Horário: 07:00 Clínica: Lab Rede: -- Endere…" at bounding box center [239, 277] width 419 height 143
click at [24, 212] on input "Ordem de chegada Consumidos: 2 / 12 Horário: 07:00 Clínica: Lab Rede: -- Endere…" at bounding box center [23, 210] width 7 height 8
radio input "true"
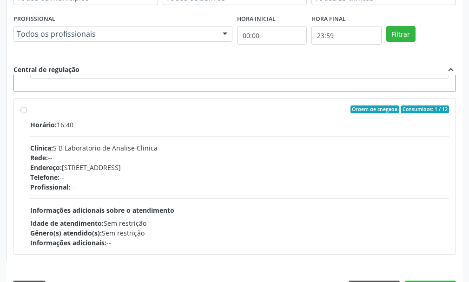
scroll to position [580, 0]
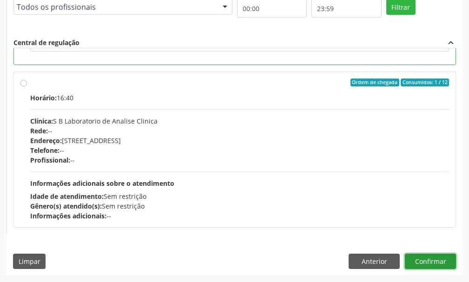
click at [437, 261] on button "Confirmar" at bounding box center [430, 262] width 51 height 16
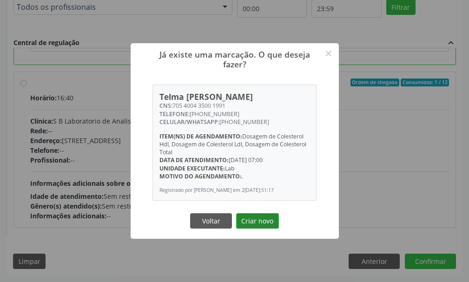
click at [263, 228] on button "Criar novo" at bounding box center [257, 221] width 43 height 16
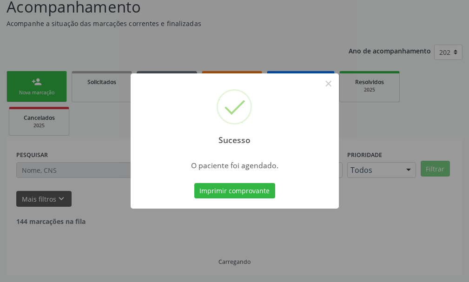
scroll to position [58, 0]
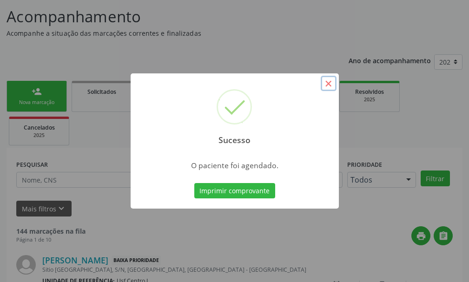
click at [330, 89] on button "×" at bounding box center [329, 84] width 16 height 16
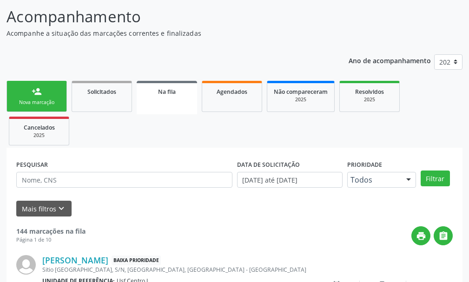
click at [40, 95] on div "person_add" at bounding box center [37, 91] width 10 height 10
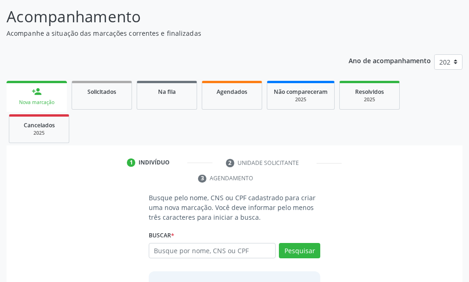
scroll to position [135, 0]
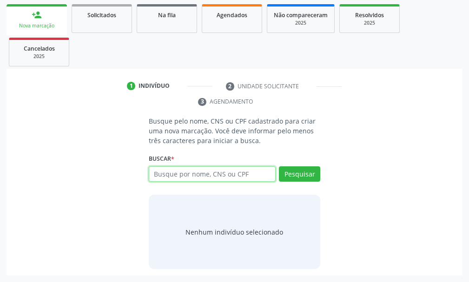
click at [159, 174] on input "text" at bounding box center [212, 174] width 127 height 16
type input "708506559492880"
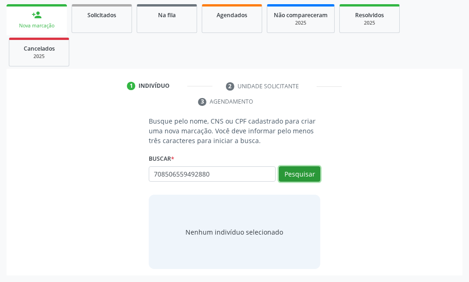
click at [301, 173] on button "Pesquisar" at bounding box center [299, 174] width 41 height 16
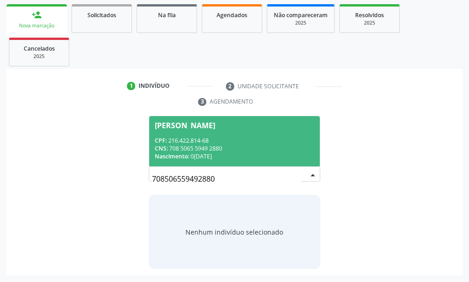
click at [232, 139] on div "CPF: 216.422.814-68" at bounding box center [234, 141] width 159 height 8
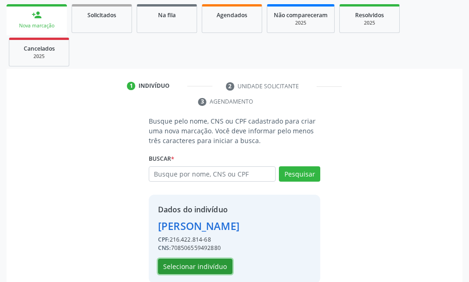
click at [206, 266] on button "Selecionar indivíduo" at bounding box center [195, 267] width 74 height 16
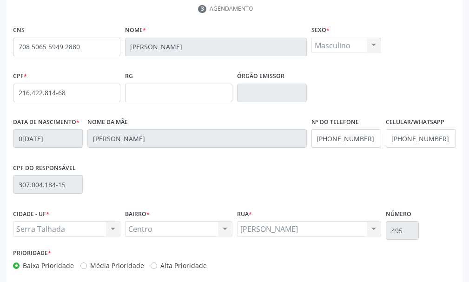
scroll to position [271, 0]
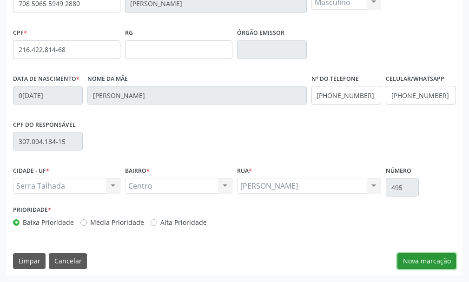
click at [426, 259] on button "Nova marcação" at bounding box center [426, 261] width 59 height 16
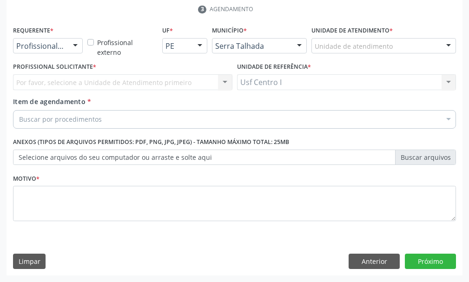
scroll to position [227, 0]
click at [76, 43] on div at bounding box center [75, 47] width 14 height 16
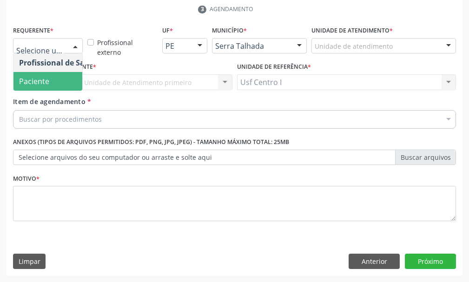
click at [57, 84] on span "Paciente" at bounding box center [58, 81] width 91 height 19
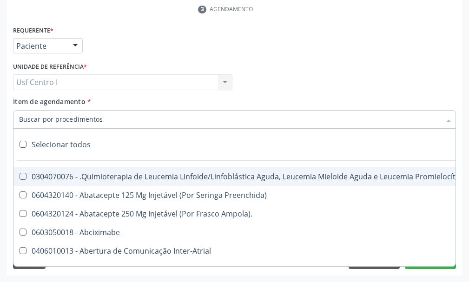
click at [22, 118] on input "Item de agendamento *" at bounding box center [230, 119] width 422 height 19
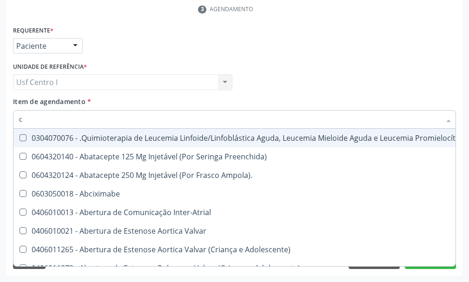
type input "co"
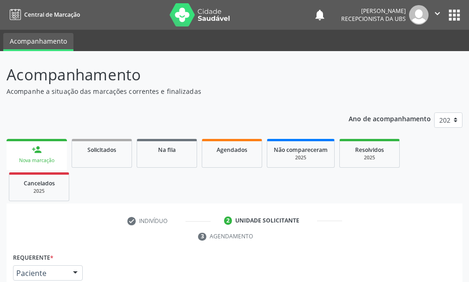
scroll to position [227, 0]
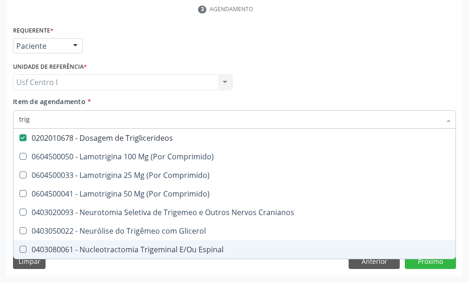
checkbox Comprimido\) "true"
checkbox Cranianos "true"
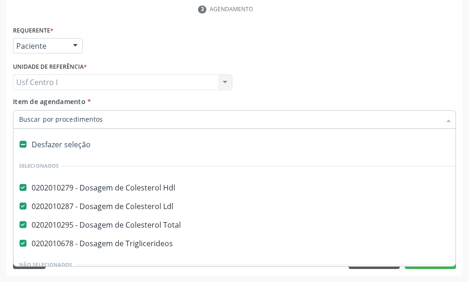
paste input "0202050017"
type input "0202050017"
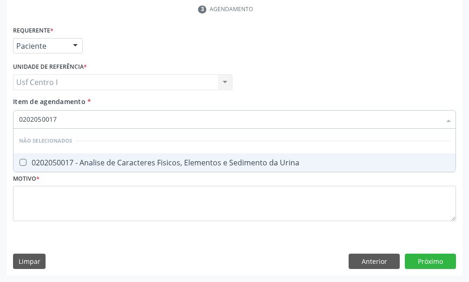
click at [24, 163] on Urina at bounding box center [23, 162] width 7 height 7
click at [20, 163] on Urina "checkbox" at bounding box center [16, 162] width 6 height 6
checkbox Urina "true"
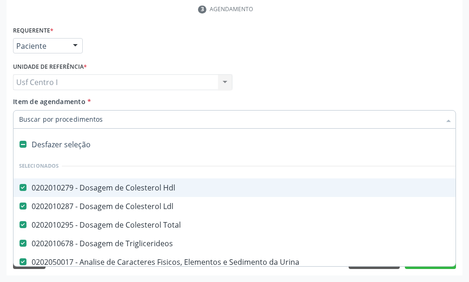
paste input "0202010120"
type input "0202010120"
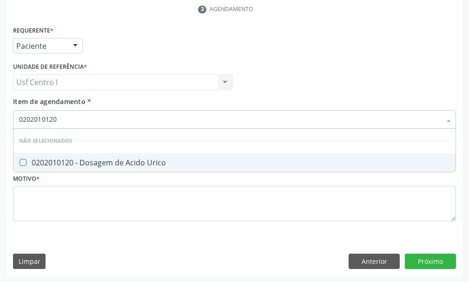
click at [25, 162] on Urico at bounding box center [23, 162] width 7 height 7
click at [20, 162] on Urico "checkbox" at bounding box center [16, 162] width 6 height 6
checkbox Urico "true"
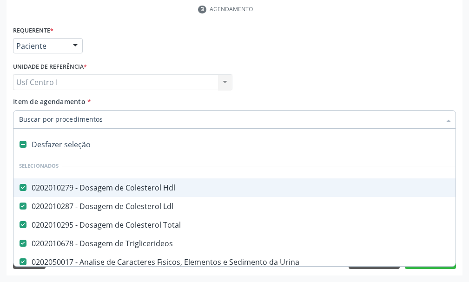
paste input "0202010473"
type input "0202010473"
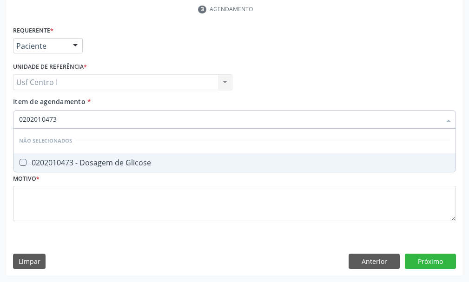
click at [23, 161] on Glicose at bounding box center [23, 162] width 7 height 7
click at [20, 161] on Glicose "checkbox" at bounding box center [16, 162] width 6 height 6
checkbox Glicose "true"
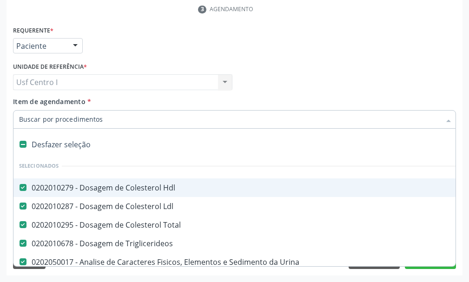
paste input "0202010694"
type input "0202010694"
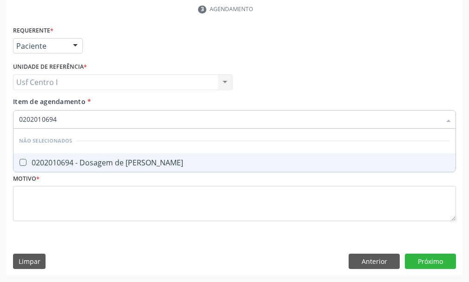
click at [21, 163] on Ureia at bounding box center [23, 162] width 7 height 7
click at [20, 163] on Ureia "checkbox" at bounding box center [16, 162] width 6 height 6
checkbox Ureia "true"
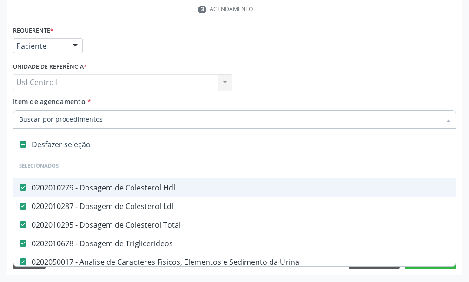
paste input "0202010317"
type input "0202010317"
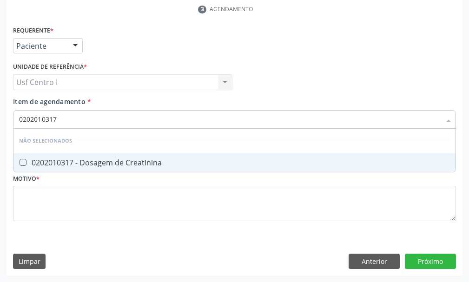
click at [25, 161] on Creatinina at bounding box center [23, 162] width 7 height 7
click at [20, 161] on Creatinina "checkbox" at bounding box center [16, 162] width 6 height 6
checkbox Creatinina "true"
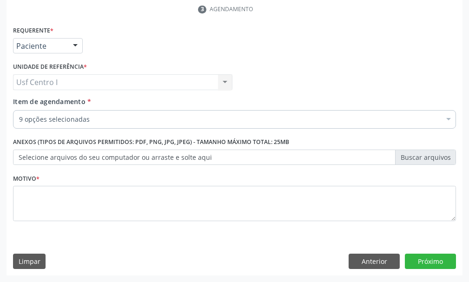
click at [42, 112] on div "9 opções selecionadas" at bounding box center [234, 119] width 443 height 19
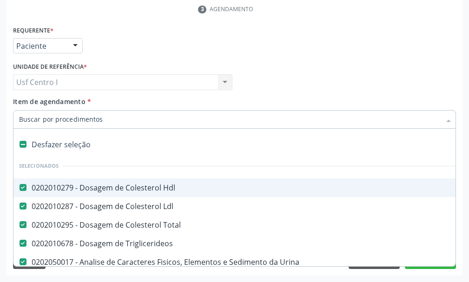
paste input "0202020380"
type input "0202020380"
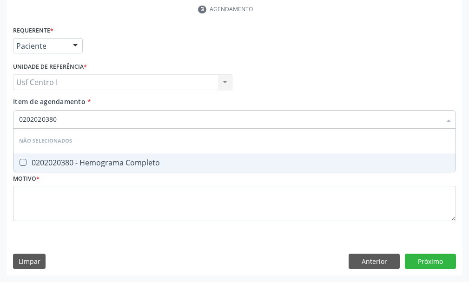
click at [24, 162] on Completo at bounding box center [23, 162] width 7 height 7
click at [20, 162] on Completo "checkbox" at bounding box center [16, 162] width 6 height 6
checkbox Completo "true"
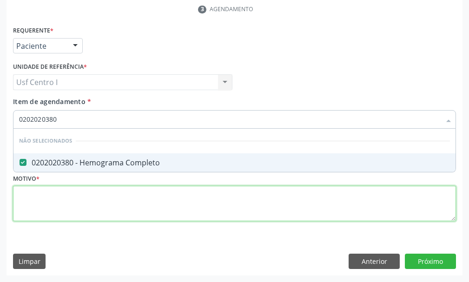
click at [26, 196] on div "Requerente * Paciente Profissional de Saúde Paciente Nenhum resultado encontrad…" at bounding box center [234, 129] width 443 height 211
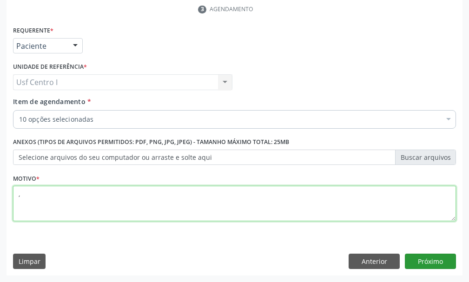
type textarea ","
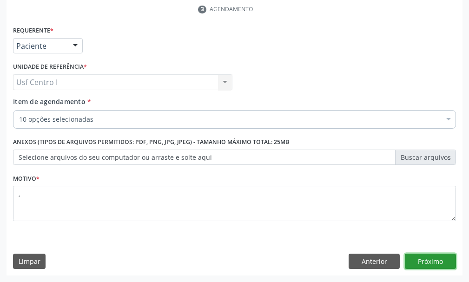
click at [431, 260] on button "Próximo" at bounding box center [430, 262] width 51 height 16
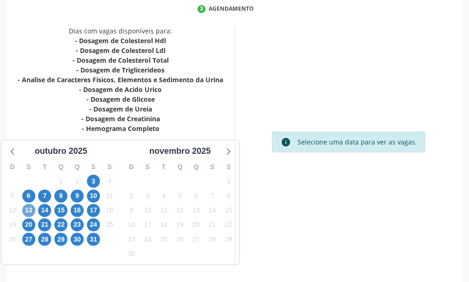
click at [29, 211] on span "13" at bounding box center [28, 210] width 13 height 13
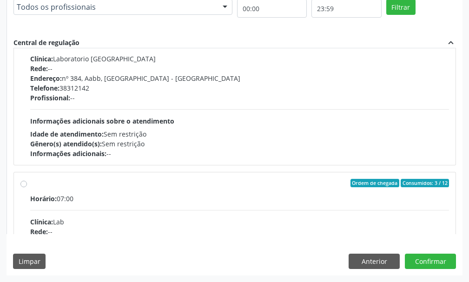
scroll to position [744, 0]
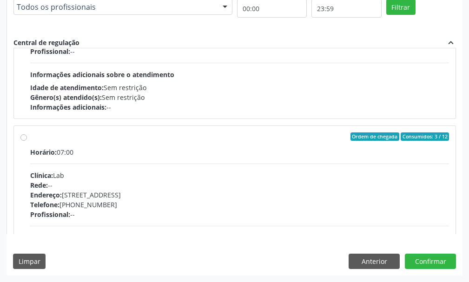
click at [30, 138] on label "Ordem de chegada Consumidos: 3 / 12 Horário: 07:00 Clínica: Lab Rede: -- Endere…" at bounding box center [239, 203] width 419 height 143
click at [24, 138] on input "Ordem de chegada Consumidos: 3 / 12 Horário: 07:00 Clínica: Lab Rede: -- Endere…" at bounding box center [23, 136] width 7 height 8
radio input "true"
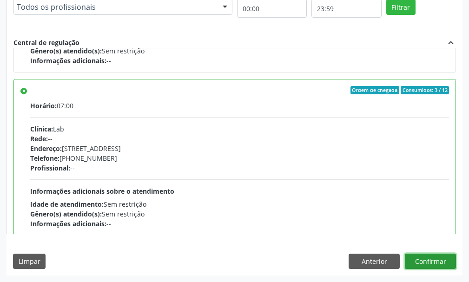
click at [423, 261] on button "Confirmar" at bounding box center [430, 262] width 51 height 16
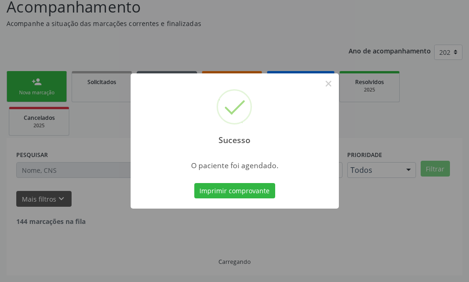
scroll to position [58, 0]
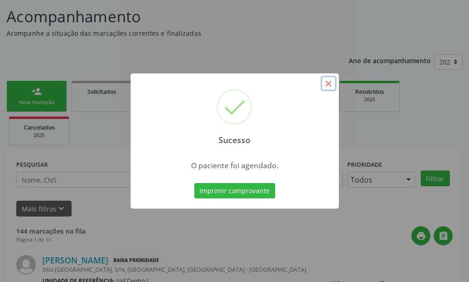
click at [333, 85] on button "×" at bounding box center [329, 84] width 16 height 16
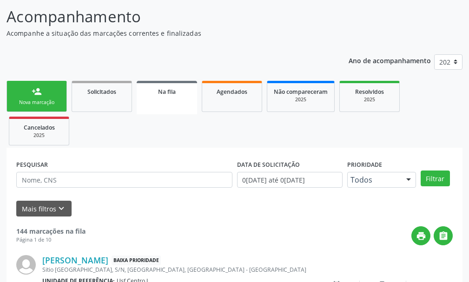
click at [41, 98] on link "person_add Nova marcação" at bounding box center [37, 96] width 60 height 31
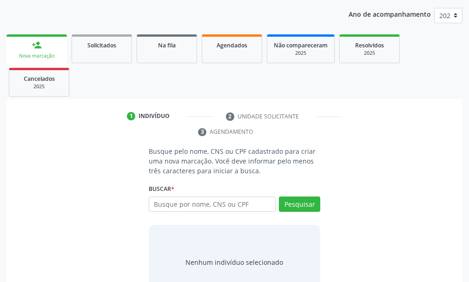
scroll to position [135, 0]
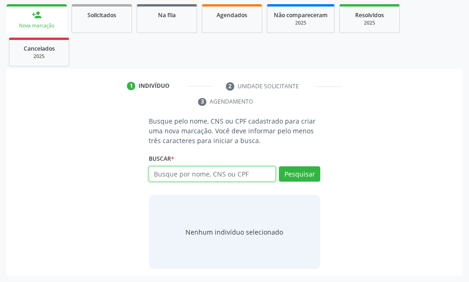
click at [153, 174] on input "text" at bounding box center [212, 174] width 127 height 16
type input "700806914155485"
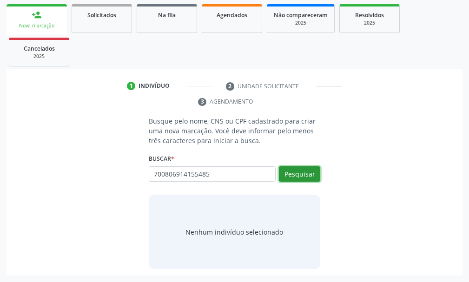
click at [301, 173] on button "Pesquisar" at bounding box center [299, 174] width 41 height 16
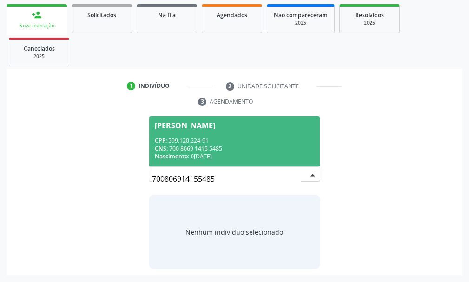
click at [199, 140] on div "CPF: 599.120.224-91" at bounding box center [234, 141] width 159 height 8
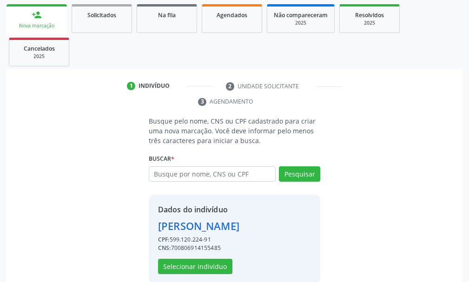
scroll to position [149, 0]
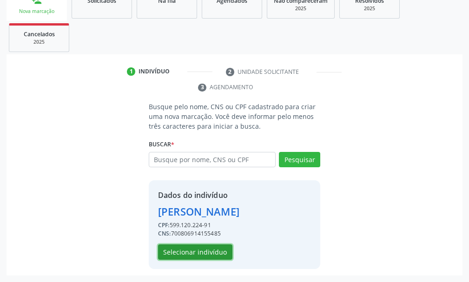
click at [209, 251] on button "Selecionar indivíduo" at bounding box center [195, 253] width 74 height 16
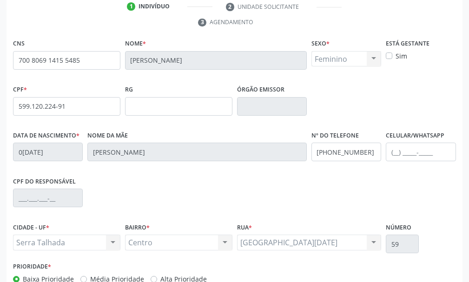
scroll to position [271, 0]
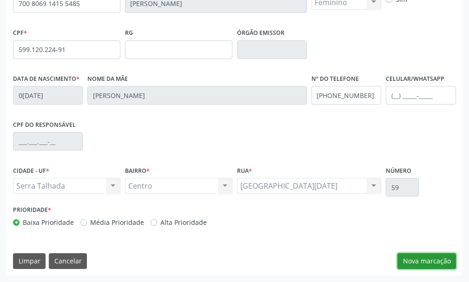
click at [427, 258] on button "Nova marcação" at bounding box center [426, 261] width 59 height 16
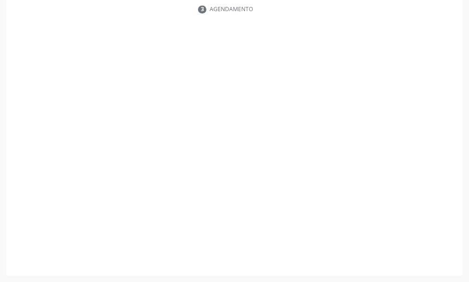
scroll to position [227, 0]
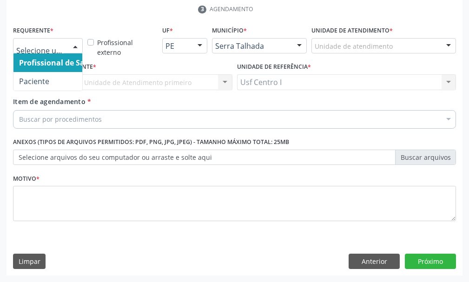
click at [72, 45] on div at bounding box center [75, 47] width 14 height 16
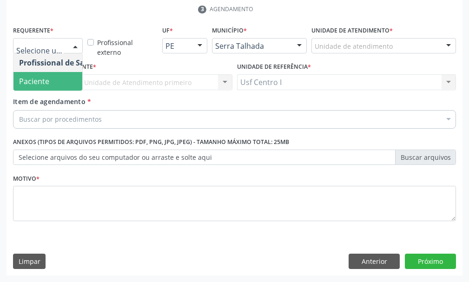
click at [44, 78] on span "Paciente" at bounding box center [34, 81] width 30 height 10
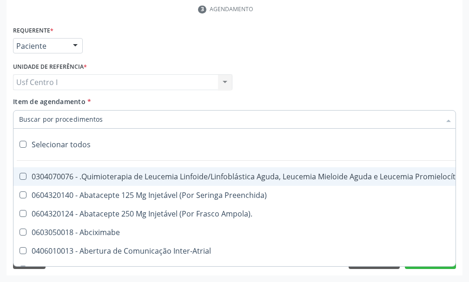
click at [30, 119] on input "Item de agendamento *" at bounding box center [230, 119] width 422 height 19
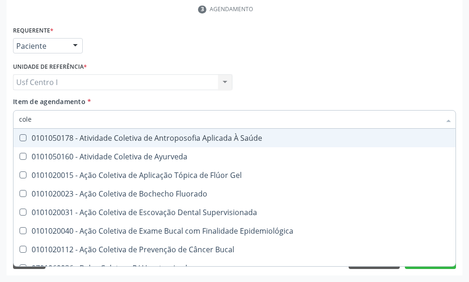
type input "coles"
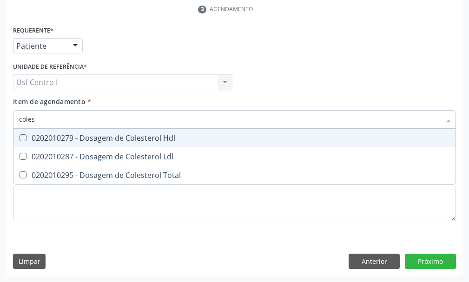
click at [25, 139] on Hdl at bounding box center [23, 137] width 7 height 7
click at [20, 139] on Hdl "checkbox" at bounding box center [16, 138] width 6 height 6
checkbox Hdl "true"
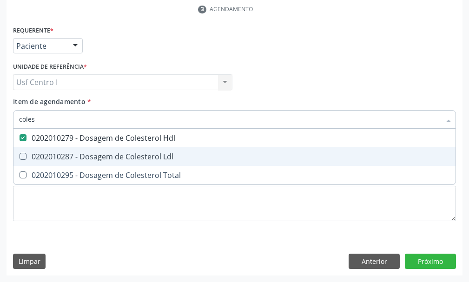
click at [24, 157] on Ldl at bounding box center [23, 156] width 7 height 7
click at [20, 157] on Ldl "checkbox" at bounding box center [16, 156] width 6 height 6
checkbox Ldl "true"
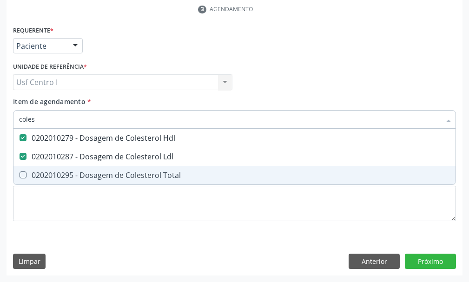
click at [24, 173] on Total at bounding box center [23, 175] width 7 height 7
click at [20, 173] on Total "checkbox" at bounding box center [16, 175] width 6 height 6
checkbox Total "true"
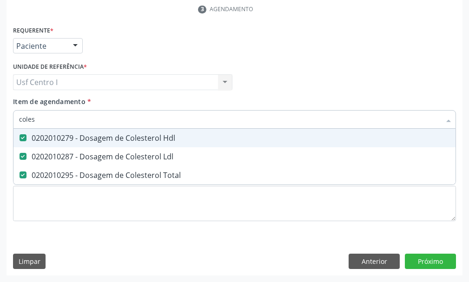
click at [40, 116] on input "coles" at bounding box center [230, 119] width 422 height 19
type input "cole"
checkbox Hdl "false"
checkbox Ldl "false"
checkbox Total "false"
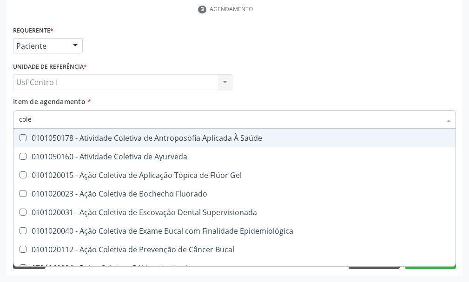
type input "col"
checkbox Hdl "false"
checkbox Ldl "false"
checkbox Total "false"
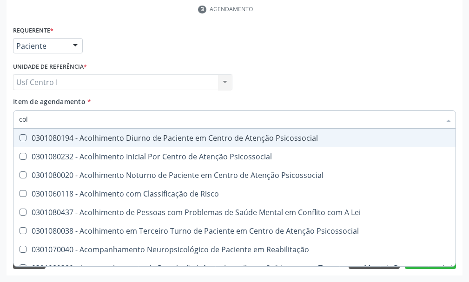
type input "co"
checkbox Hdl "false"
checkbox Ldl "false"
checkbox Total "false"
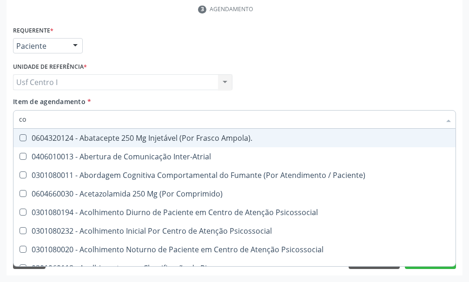
type input "c"
checkbox Hdl "false"
checkbox Ldl "false"
checkbox Total "false"
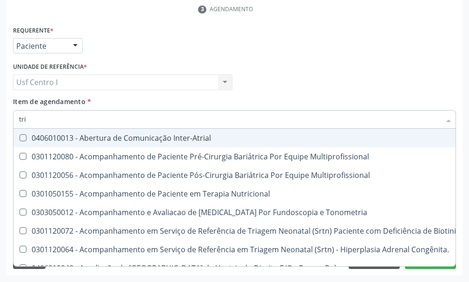
type input "trig"
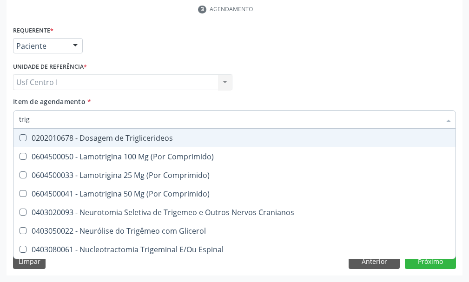
click at [23, 136] on Triglicerideos at bounding box center [23, 137] width 7 height 7
click at [20, 136] on Triglicerideos "checkbox" at bounding box center [16, 138] width 6 height 6
checkbox Triglicerideos "true"
click at [43, 122] on input "trig" at bounding box center [230, 119] width 422 height 19
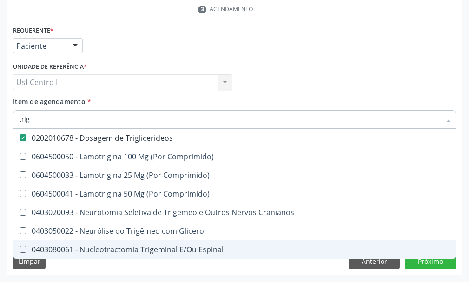
type input "trig"
checkbox Comprimido\) "true"
checkbox Cranianos "true"
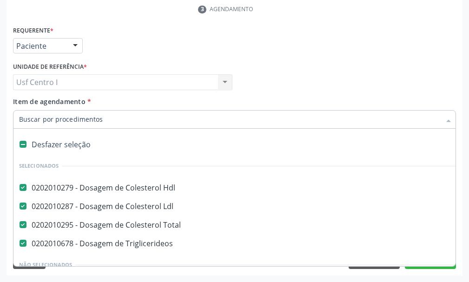
paste input "0202010473"
type input "0202010473"
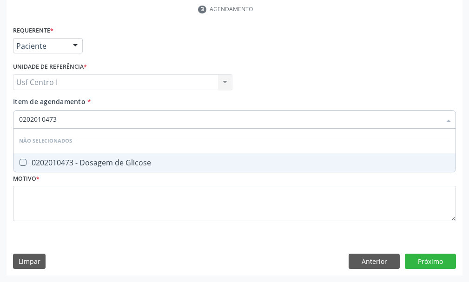
click at [23, 161] on Glicose at bounding box center [23, 162] width 7 height 7
click at [20, 161] on Glicose "checkbox" at bounding box center [16, 162] width 6 height 6
checkbox Glicose "true"
type input "0202010473"
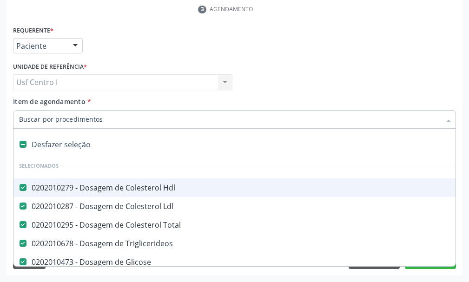
paste input "0202010694"
type input "0202010694"
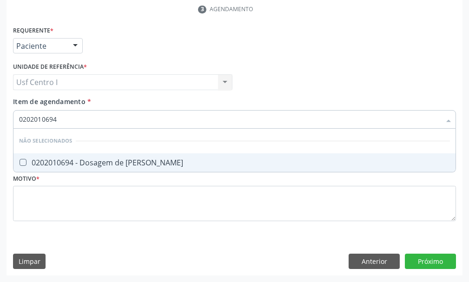
click at [24, 161] on Ureia at bounding box center [23, 162] width 7 height 7
click at [20, 161] on Ureia "checkbox" at bounding box center [16, 162] width 6 height 6
checkbox Ureia "true"
type input "0202010694"
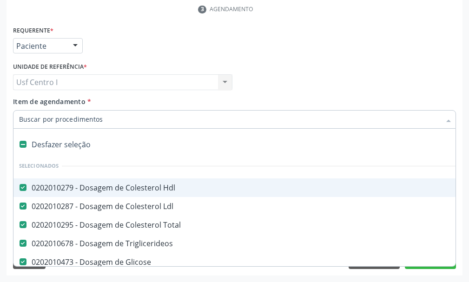
click at [33, 114] on div at bounding box center [234, 119] width 443 height 19
paste input "0202010317"
type input "0202010317"
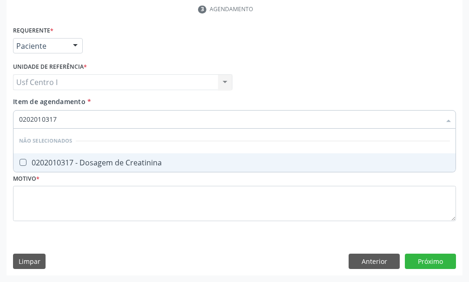
click at [22, 162] on Creatinina at bounding box center [23, 162] width 7 height 7
click at [20, 162] on Creatinina "checkbox" at bounding box center [16, 162] width 6 height 6
checkbox Creatinina "true"
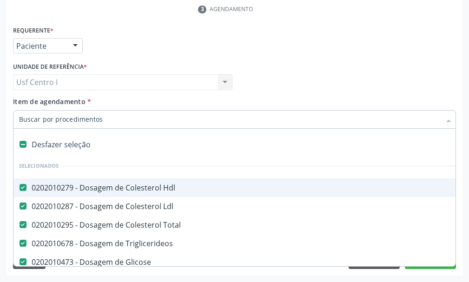
paste input "0202020380"
type input "0202020380"
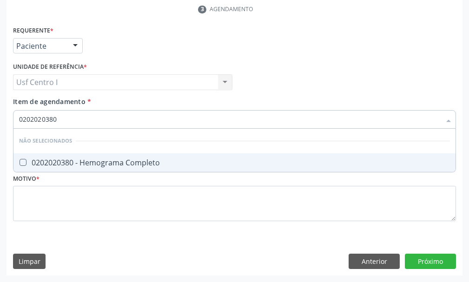
click at [22, 163] on Completo at bounding box center [23, 162] width 7 height 7
click at [20, 163] on Completo "checkbox" at bounding box center [16, 162] width 6 height 6
checkbox Completo "true"
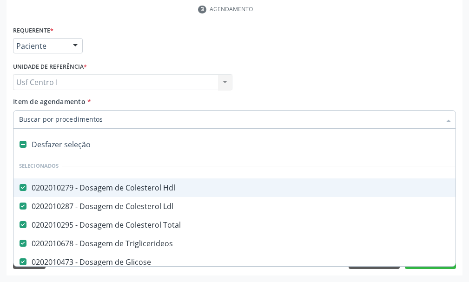
paste input "0202010503"
type input "0202010503"
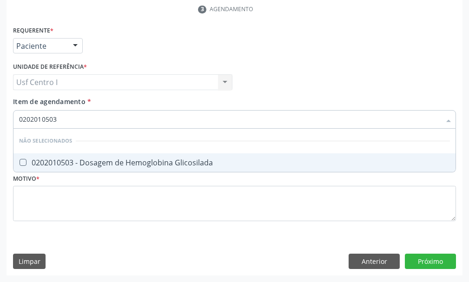
drag, startPoint x: 22, startPoint y: 159, endPoint x: 23, endPoint y: 168, distance: 8.9
click at [22, 163] on Glicosilada at bounding box center [23, 162] width 7 height 7
click at [20, 163] on Glicosilada "checkbox" at bounding box center [16, 162] width 6 height 6
checkbox Glicosilada "true"
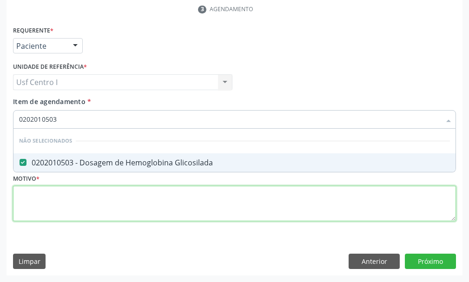
click at [26, 199] on div "Requerente * Paciente Profissional de Saúde Paciente Nenhum resultado encontrad…" at bounding box center [234, 129] width 443 height 211
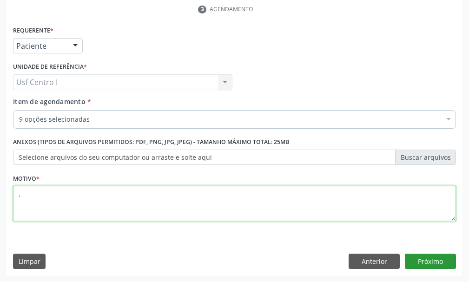
type textarea ","
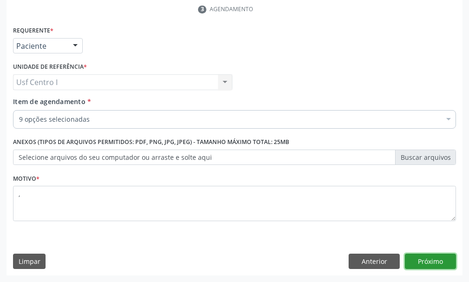
click at [430, 265] on button "Próximo" at bounding box center [430, 262] width 51 height 16
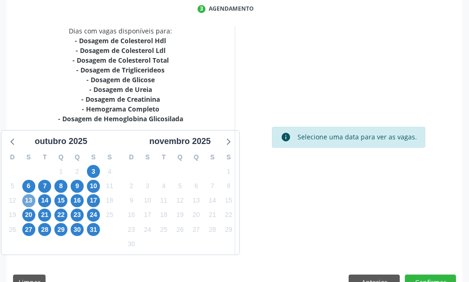
click at [30, 201] on span "13" at bounding box center [28, 200] width 13 height 13
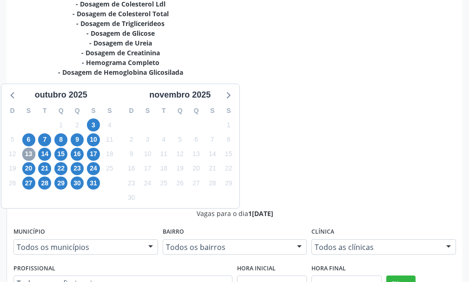
scroll to position [418, 0]
radio input "true"
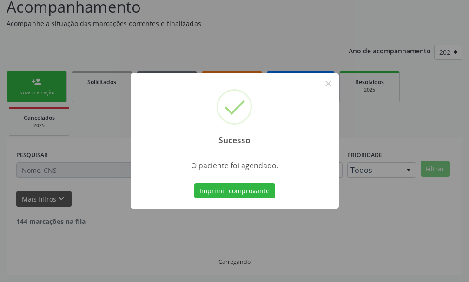
scroll to position [58, 0]
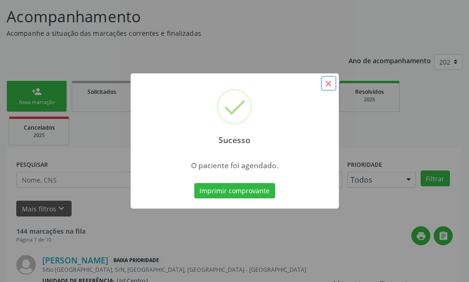
click at [328, 87] on button "×" at bounding box center [329, 84] width 16 height 16
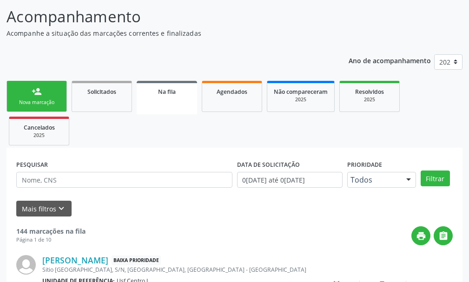
click at [53, 102] on div "Nova marcação" at bounding box center [36, 102] width 46 height 7
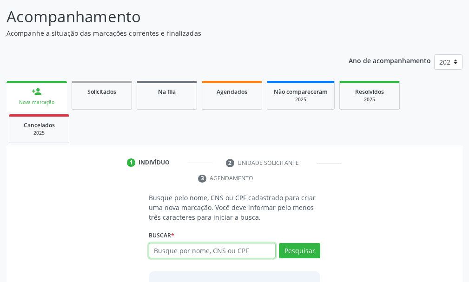
click at [167, 251] on input "text" at bounding box center [212, 251] width 127 height 16
type input "700104909273615"
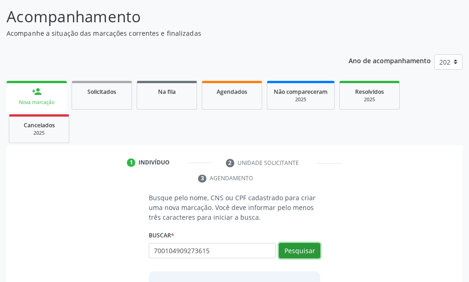
click at [307, 244] on button "Pesquisar" at bounding box center [299, 251] width 41 height 16
type input "700104909273615"
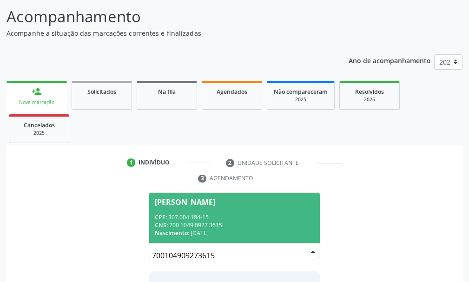
click at [183, 214] on div "CPF: 307.004.184-15" at bounding box center [234, 217] width 159 height 8
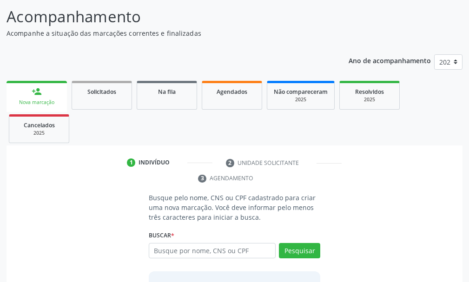
scroll to position [165, 0]
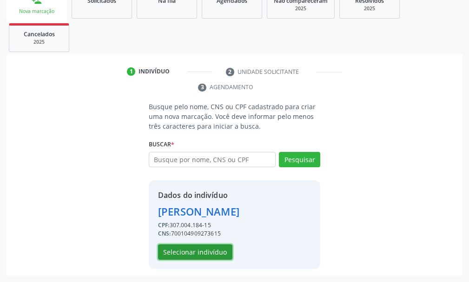
click at [190, 254] on button "Selecionar indivíduo" at bounding box center [195, 253] width 74 height 16
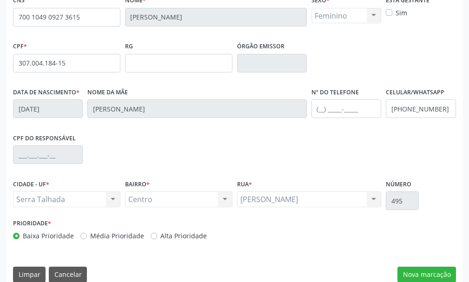
scroll to position [271, 0]
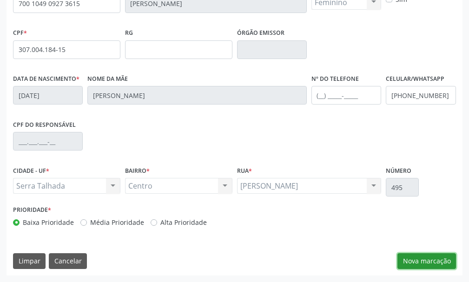
click at [446, 258] on button "Nova marcação" at bounding box center [426, 261] width 59 height 16
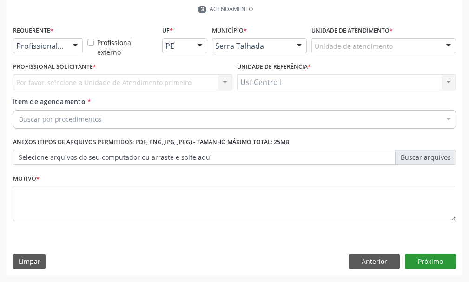
scroll to position [227, 0]
click at [78, 44] on div at bounding box center [75, 47] width 14 height 16
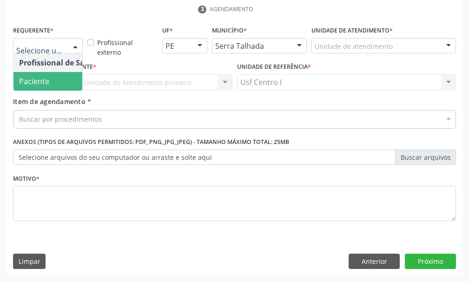
click at [47, 82] on span "Paciente" at bounding box center [34, 81] width 30 height 10
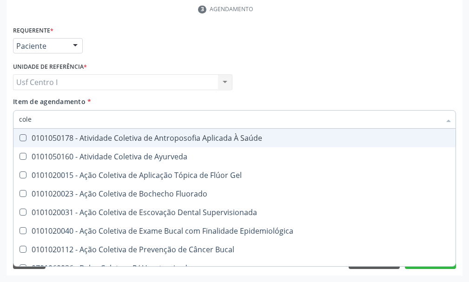
type input "coles"
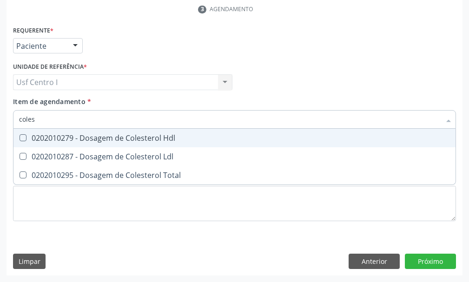
click at [23, 132] on span "0202010279 - Dosagem de Colesterol Hdl" at bounding box center [234, 138] width 442 height 19
checkbox Hdl "true"
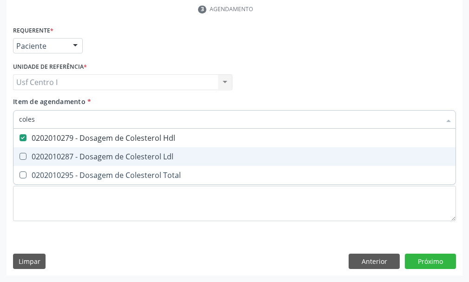
drag, startPoint x: 20, startPoint y: 153, endPoint x: 22, endPoint y: 165, distance: 12.7
click at [22, 158] on Ldl at bounding box center [23, 156] width 7 height 7
click at [20, 158] on Ldl "checkbox" at bounding box center [16, 156] width 6 height 6
checkbox Ldl "true"
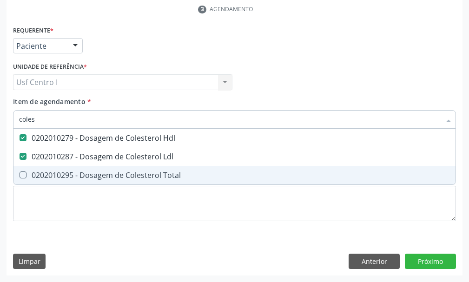
drag, startPoint x: 21, startPoint y: 172, endPoint x: 31, endPoint y: 168, distance: 10.6
click at [24, 172] on Total at bounding box center [23, 175] width 7 height 7
click at [20, 172] on Total "checkbox" at bounding box center [16, 175] width 6 height 6
checkbox Total "true"
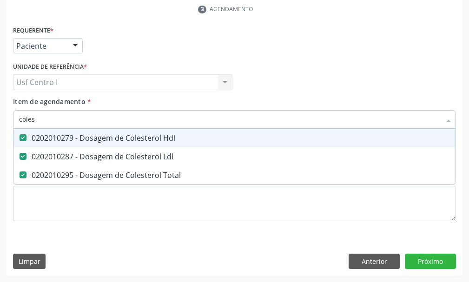
click at [46, 116] on input "coles" at bounding box center [230, 119] width 422 height 19
type input "cole"
checkbox Hdl "false"
checkbox Ldl "false"
checkbox Total "false"
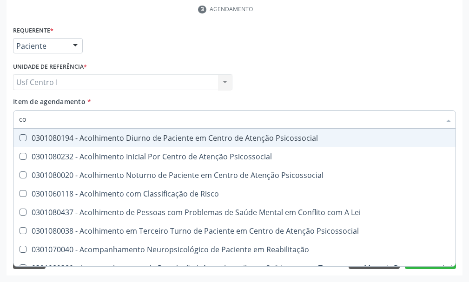
type input "c"
checkbox Hdl "false"
checkbox Ldl "false"
checkbox Total "false"
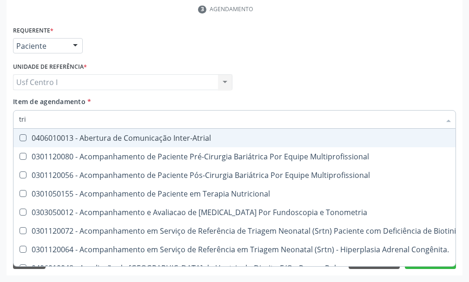
type input "trig"
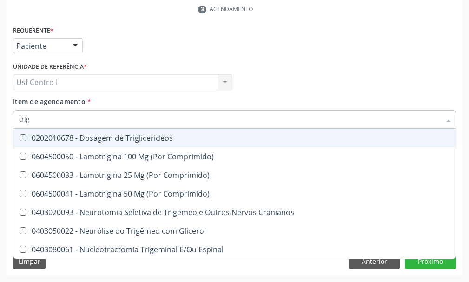
click at [18, 138] on div at bounding box center [16, 137] width 7 height 7
checkbox Triglicerideos "true"
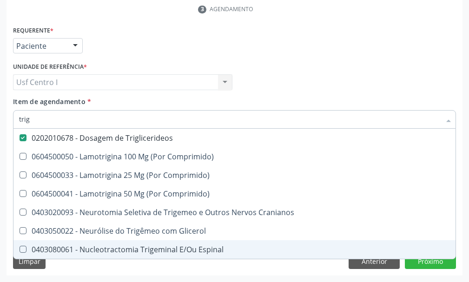
type input "trig"
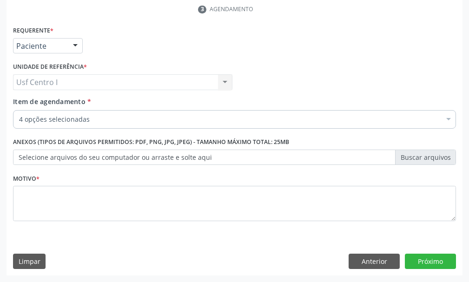
checkbox Hdl "true"
checkbox Ldl "true"
checkbox Total "true"
checkbox Triglicerideos "true"
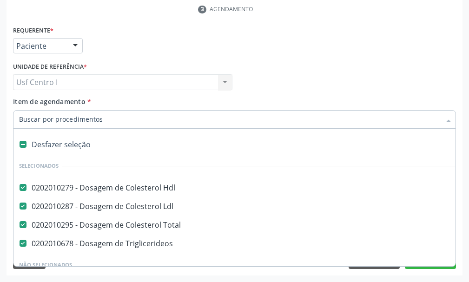
paste input "0202010120"
type input "0202010120"
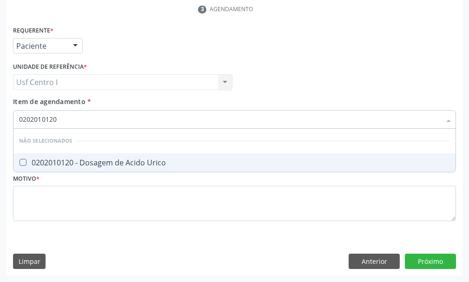
click at [20, 163] on Urico at bounding box center [23, 162] width 7 height 7
click at [20, 163] on Urico "checkbox" at bounding box center [16, 162] width 6 height 6
checkbox Urico "true"
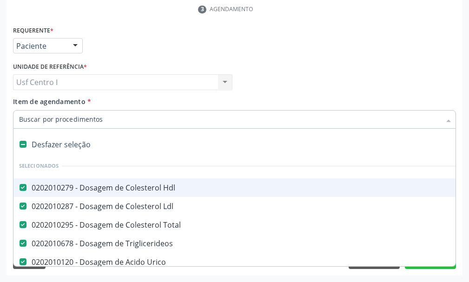
paste input "0202010473"
type input "0202010473"
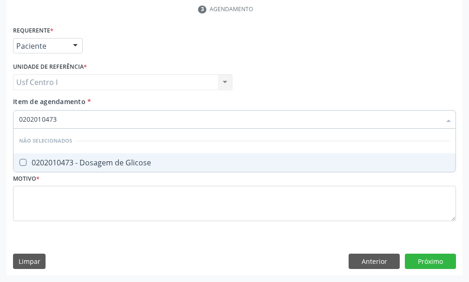
click at [22, 161] on Glicose at bounding box center [23, 162] width 7 height 7
click at [20, 161] on Glicose "checkbox" at bounding box center [16, 162] width 6 height 6
checkbox Glicose "true"
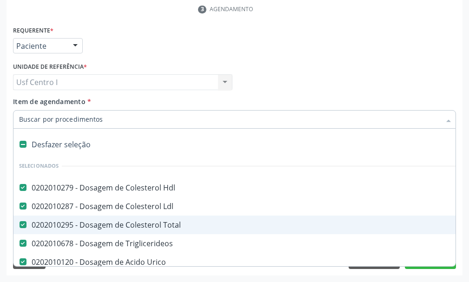
scroll to position [93, 0]
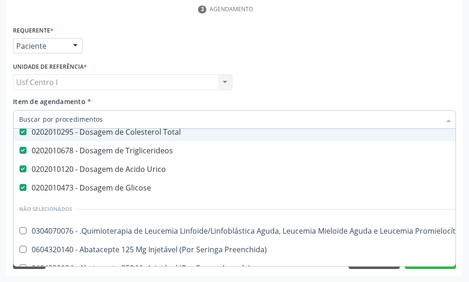
click at [39, 119] on input "Item de agendamento *" at bounding box center [230, 119] width 422 height 19
paste input "0202010694"
type input "0202010694"
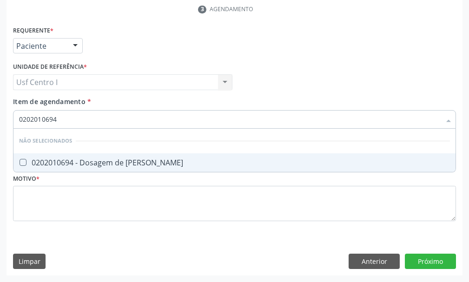
scroll to position [0, 0]
click at [22, 163] on Ureia at bounding box center [23, 162] width 7 height 7
click at [20, 163] on Ureia "checkbox" at bounding box center [16, 162] width 6 height 6
checkbox Ureia "true"
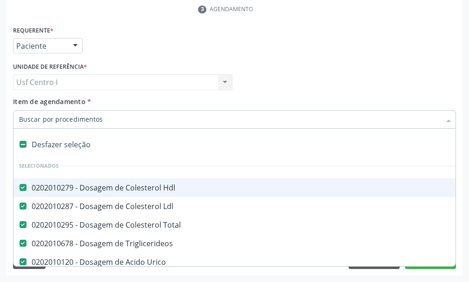
paste input "0202010317"
type input "0202010317"
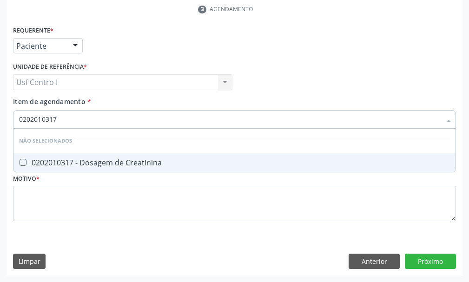
click at [23, 163] on Creatinina at bounding box center [23, 162] width 7 height 7
click at [20, 163] on Creatinina "checkbox" at bounding box center [16, 162] width 6 height 6
checkbox Creatinina "true"
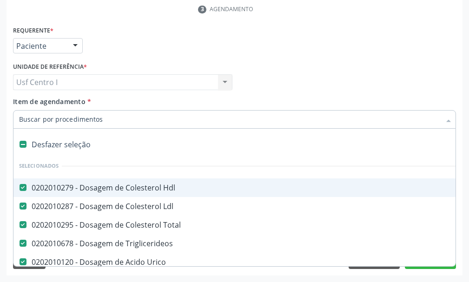
paste input "0202010317"
paste input "0202020380"
type input "0202020380"
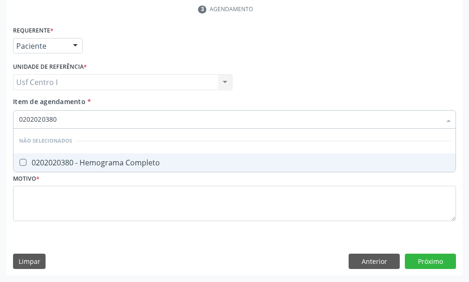
click at [24, 162] on Completo at bounding box center [23, 162] width 7 height 7
click at [20, 162] on Completo "checkbox" at bounding box center [16, 162] width 6 height 6
checkbox Completo "true"
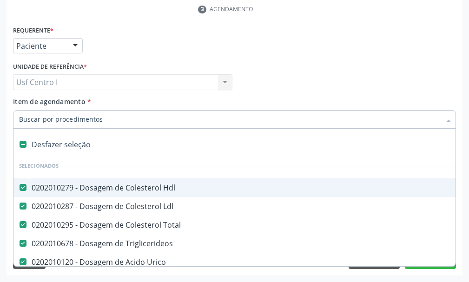
paste input "0202050017"
type input "0202050017"
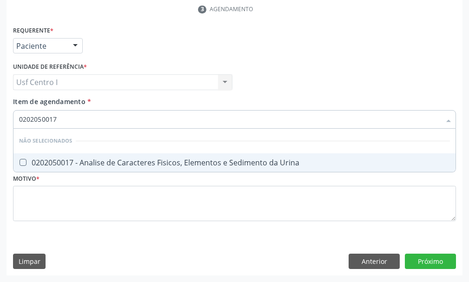
drag, startPoint x: 22, startPoint y: 161, endPoint x: 25, endPoint y: 179, distance: 18.9
click at [22, 166] on span "0202050017 - Analise de Caracteres Fisicos, Elementos e Sedimento da Urina" at bounding box center [234, 162] width 442 height 19
checkbox Urina "true"
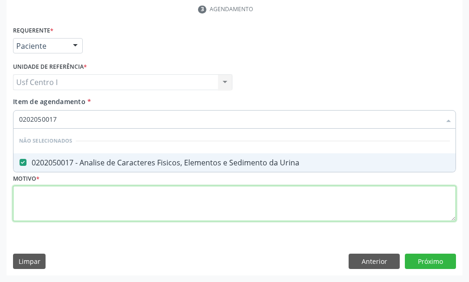
click at [24, 196] on div "Requerente * Paciente Profissional de Saúde Paciente Nenhum resultado encontrad…" at bounding box center [234, 129] width 443 height 211
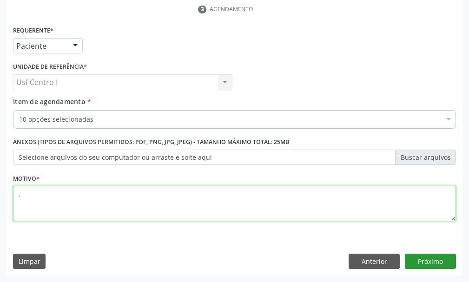
type textarea ","
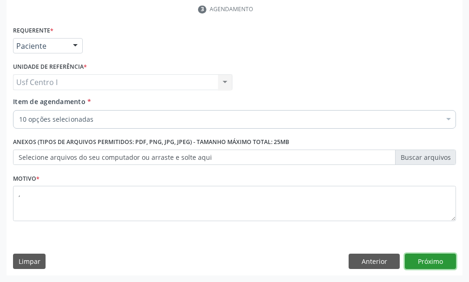
click at [421, 259] on button "Próximo" at bounding box center [430, 262] width 51 height 16
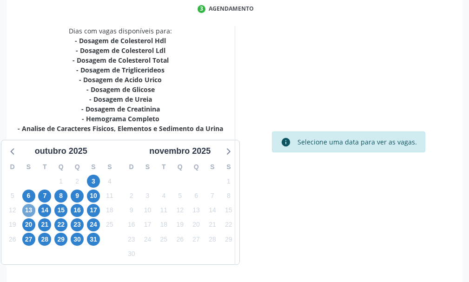
click at [26, 210] on span "13" at bounding box center [28, 210] width 13 height 13
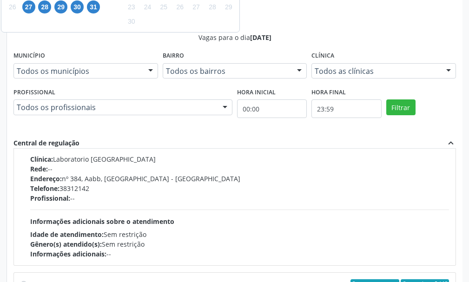
scroll to position [790, 0]
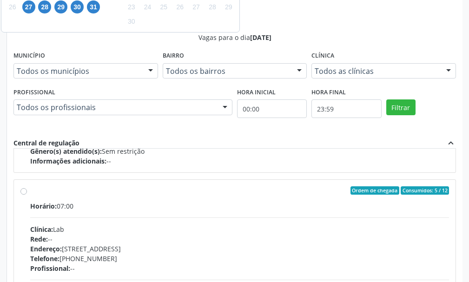
click at [30, 190] on label "Ordem de chegada Consumidos: 5 / 12 Horário: 07:00 Clínica: Lab Rede: -- Endere…" at bounding box center [239, 257] width 419 height 143
click at [23, 190] on input "Ordem de chegada Consumidos: 5 / 12 Horário: 07:00 Clínica: Lab Rede: -- Endere…" at bounding box center [23, 190] width 7 height 8
radio input "true"
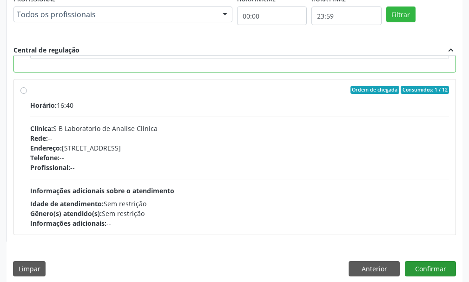
scroll to position [560, 0]
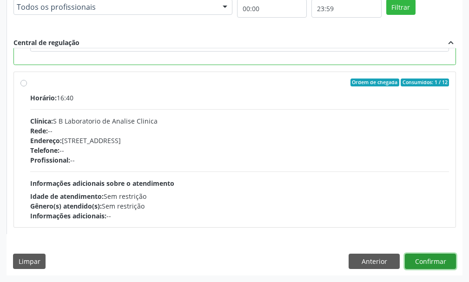
click at [433, 260] on button "Confirmar" at bounding box center [430, 262] width 51 height 16
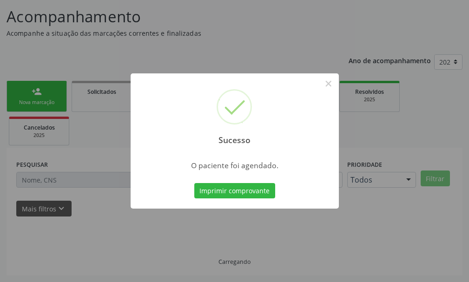
scroll to position [58, 0]
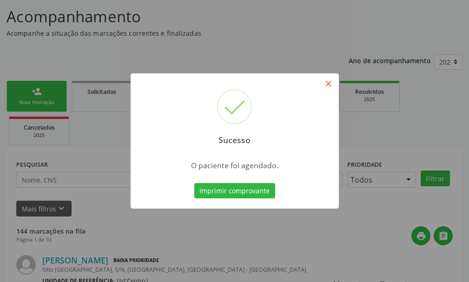
click at [326, 80] on button "×" at bounding box center [329, 84] width 16 height 16
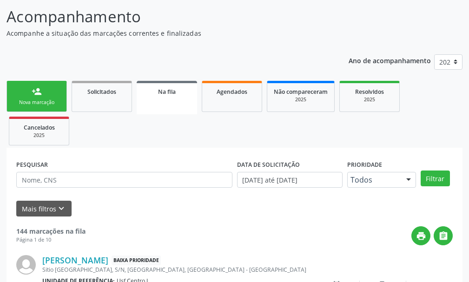
click at [47, 98] on link "person_add Nova marcação" at bounding box center [37, 96] width 60 height 31
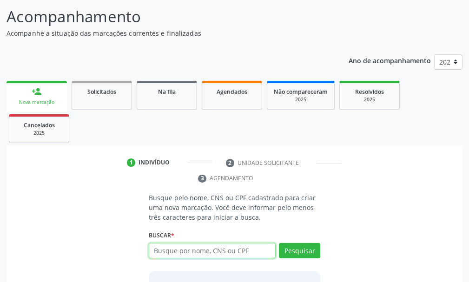
click at [172, 252] on input "text" at bounding box center [212, 251] width 127 height 16
type input "898003703502098"
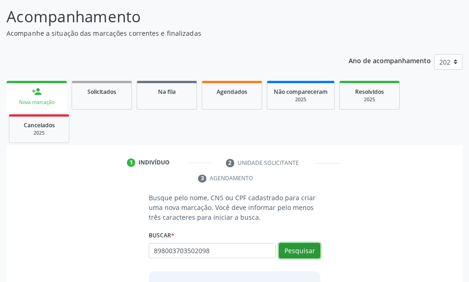
click at [304, 251] on button "Pesquisar" at bounding box center [299, 251] width 41 height 16
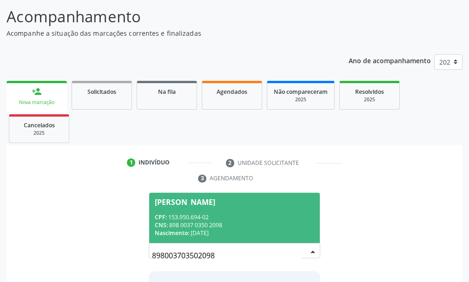
scroll to position [135, 0]
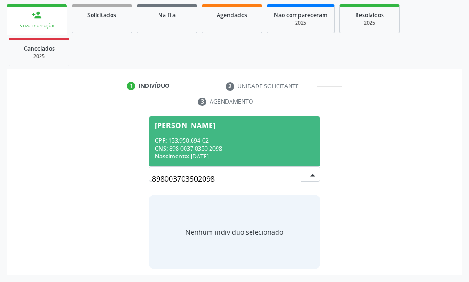
click at [236, 138] on div "CPF: 153.950.694-02" at bounding box center [234, 141] width 159 height 8
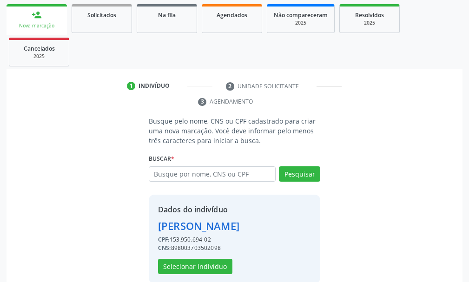
scroll to position [149, 0]
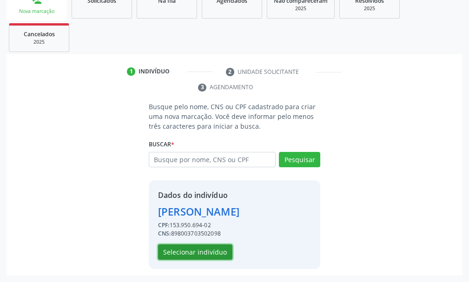
click at [195, 255] on button "Selecionar indivíduo" at bounding box center [195, 253] width 74 height 16
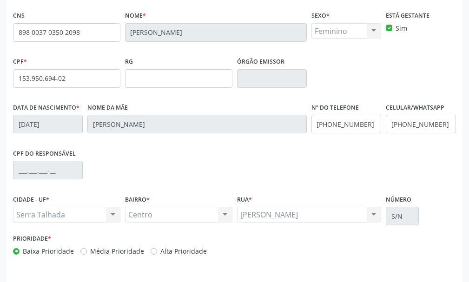
scroll to position [271, 0]
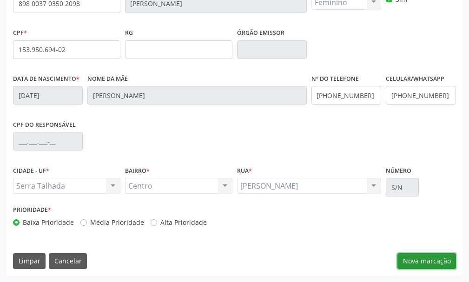
click at [429, 258] on button "Nova marcação" at bounding box center [426, 261] width 59 height 16
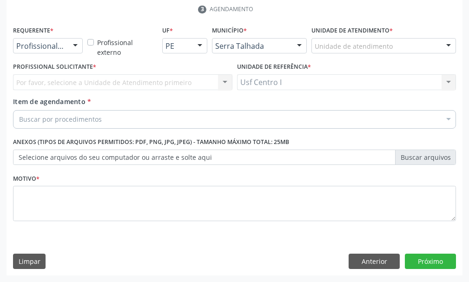
click at [78, 44] on div at bounding box center [75, 47] width 14 height 16
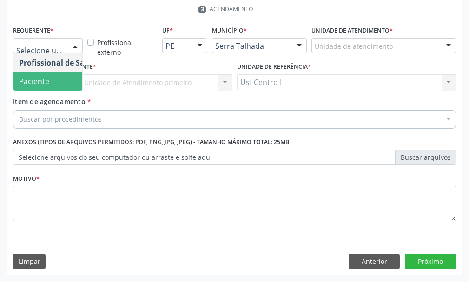
click at [50, 78] on span "Paciente" at bounding box center [58, 81] width 91 height 19
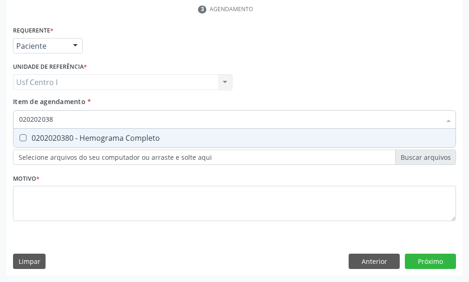
type input "0202020380"
click at [23, 136] on Completo at bounding box center [23, 137] width 7 height 7
click at [20, 136] on Completo "checkbox" at bounding box center [16, 138] width 6 height 6
checkbox Completo "true"
click at [70, 117] on input "0202020380" at bounding box center [230, 119] width 422 height 19
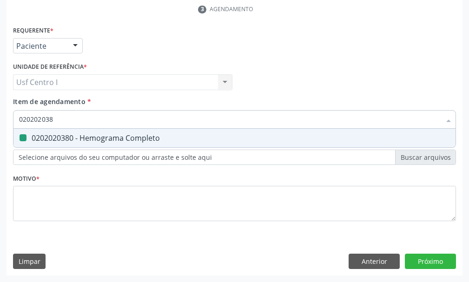
type input "02020203"
checkbox Completo "false"
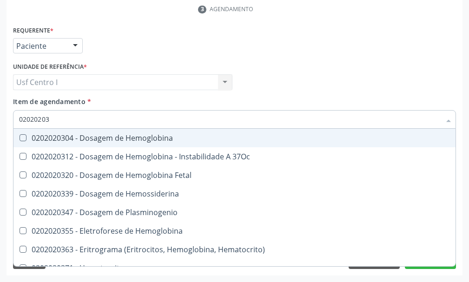
type input "0202020"
checkbox Completo "false"
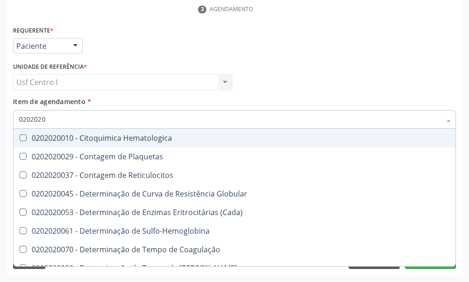
type input "020202"
checkbox Completo "false"
checkbox Leucograma "true"
type input "02020"
checkbox Completo "false"
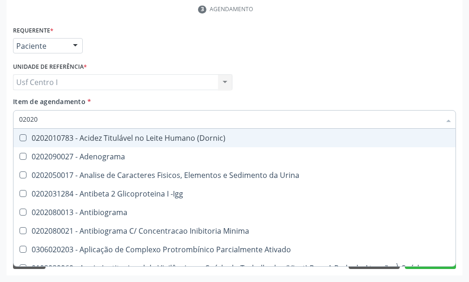
type input "020203"
checkbox Aminoacidos "true"
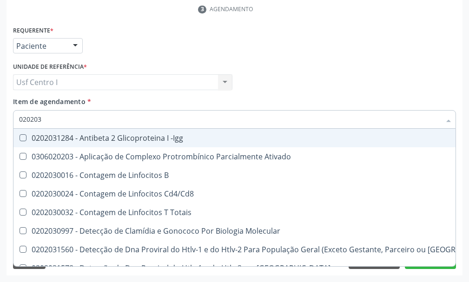
type input "0202030"
checkbox Completo "false"
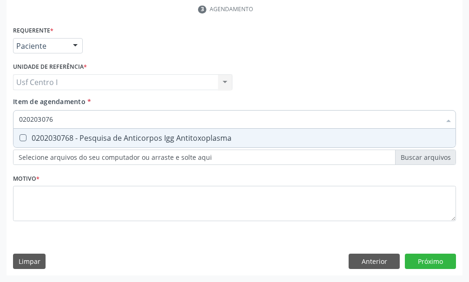
type input "0202030768"
drag, startPoint x: 23, startPoint y: 136, endPoint x: 48, endPoint y: 126, distance: 27.1
click at [26, 136] on Antitoxoplasma at bounding box center [23, 137] width 7 height 7
click at [20, 136] on Antitoxoplasma "checkbox" at bounding box center [16, 138] width 6 height 6
checkbox Antitoxoplasma "true"
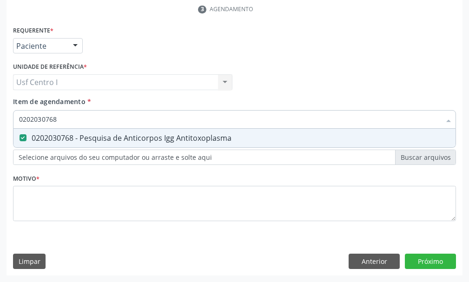
click at [63, 112] on input "0202030768" at bounding box center [230, 119] width 422 height 19
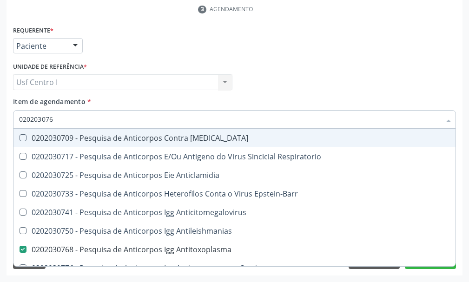
type input "02020307"
checkbox Brasiliensis "false"
type input "0202030"
checkbox Antitoxoplasma "false"
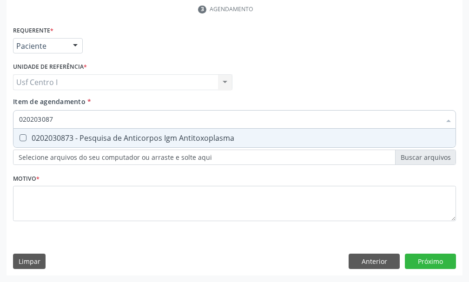
type input "0202030873"
drag, startPoint x: 21, startPoint y: 138, endPoint x: 60, endPoint y: 120, distance: 42.0
click at [29, 137] on div "0202030873 - Pesquisa de Anticorpos Igm Antitoxoplasma" at bounding box center [234, 137] width 431 height 7
checkbox Antitoxoplasma "true"
click at [63, 116] on input "0202030873" at bounding box center [230, 119] width 422 height 19
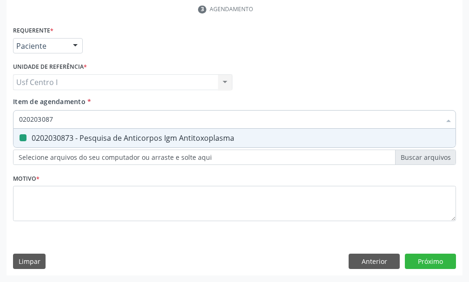
type input "02020308"
checkbox Antitoxoplasma "false"
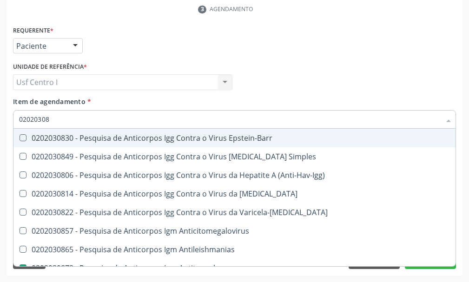
type input "0202030"
checkbox Antitoxoplasma "false"
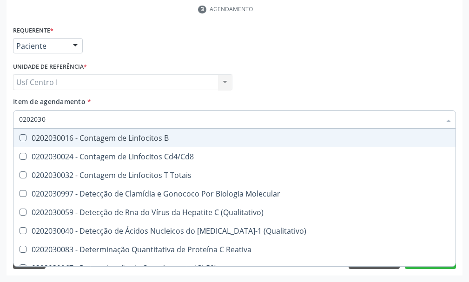
type input "020203"
checkbox Antiglomerulo "true"
checkbox Antitoxoplasma "false"
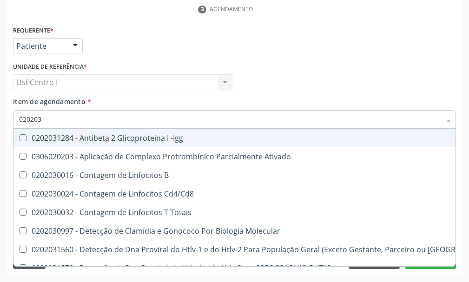
type input "02020"
checkbox Completo "false"
checkbox Antitoxoplasma "false"
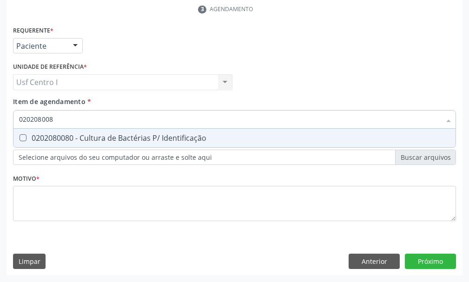
type input "0202080080"
click at [23, 137] on Identificação at bounding box center [23, 137] width 7 height 7
click at [20, 137] on Identificação "checkbox" at bounding box center [16, 138] width 6 height 6
checkbox Identificação "true"
click at [67, 111] on input "0202080080" at bounding box center [230, 119] width 422 height 19
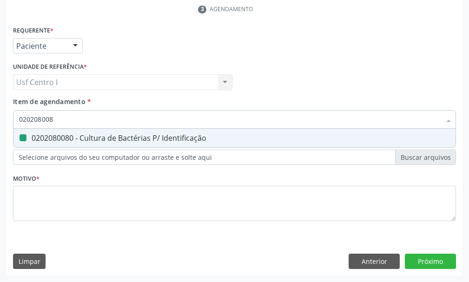
type input "02020800"
checkbox Identificação "false"
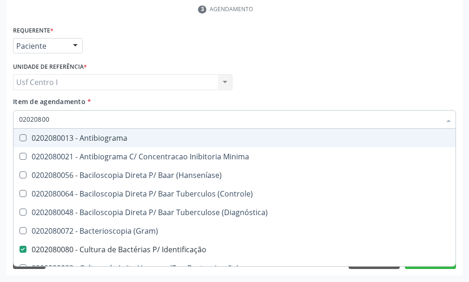
type input "0202080"
checkbox Identificação "false"
type input "02020"
checkbox Identificação "false"
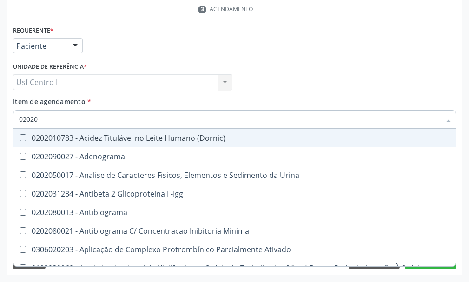
type input "0202"
checkbox Identificação "false"
checkbox Parceria\) "true"
checkbox Completo "false"
checkbox Pylori "true"
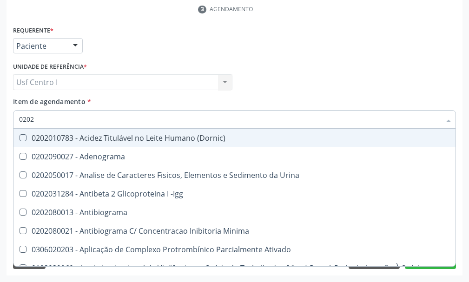
checkbox Antitoxoplasma "false"
checkbox Fezes "true"
checkbox \(Urina\) "true"
type input "020"
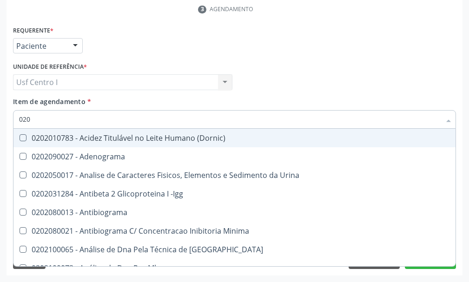
checkbox Identificação "false"
checkbox Completo "false"
checkbox Blot\/Imunoblot\) "true"
checkbox Antitoxoplasma "false"
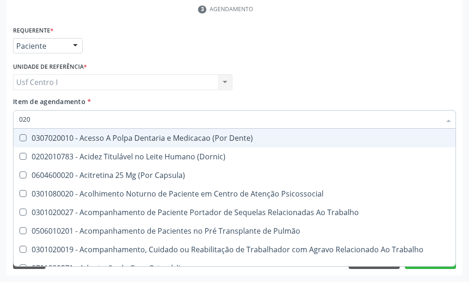
type input "0202"
checkbox Blot "true"
checkbox Biologica "true"
checkbox Identificação "false"
checkbox Dosagens\) "true"
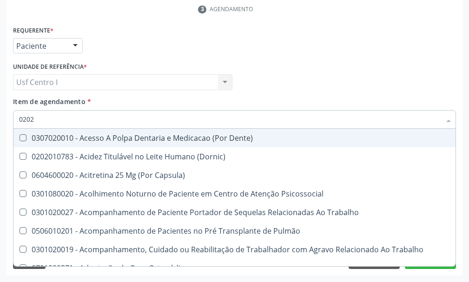
checkbox Euglobulina "true"
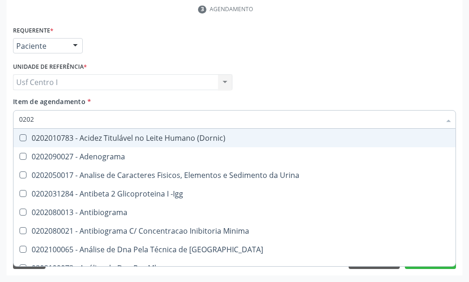
type input "02020"
checkbox Anaerobicas "true"
checkbox Identificação "false"
checkbox Zinco "true"
checkbox Completo "false"
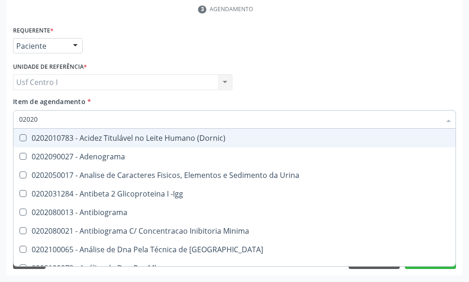
checkbox Carini "true"
checkbox Parceria\) "true"
checkbox Antitoxoplasma "false"
type input "020201"
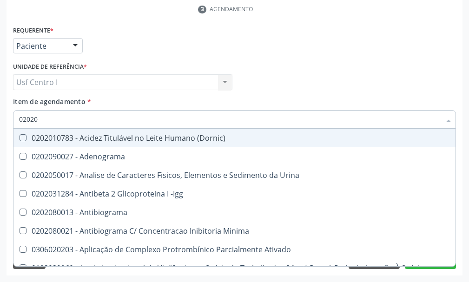
checkbox Identificação "false"
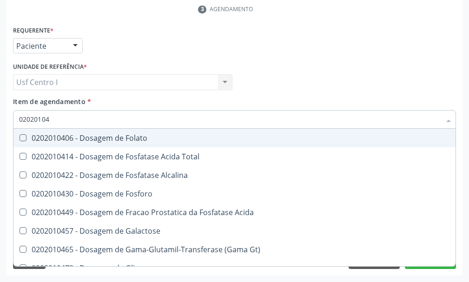
type input "020201047"
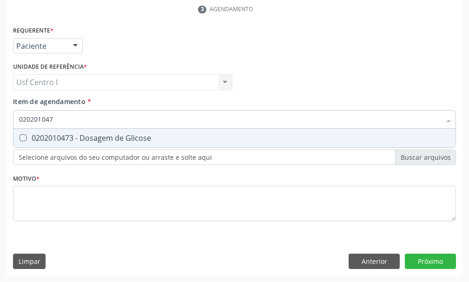
click at [21, 136] on Glicose at bounding box center [23, 137] width 7 height 7
click at [20, 136] on Glicose "checkbox" at bounding box center [16, 138] width 6 height 6
checkbox Glicose "true"
click at [58, 113] on input "020201047" at bounding box center [230, 119] width 422 height 19
type input "02020104"
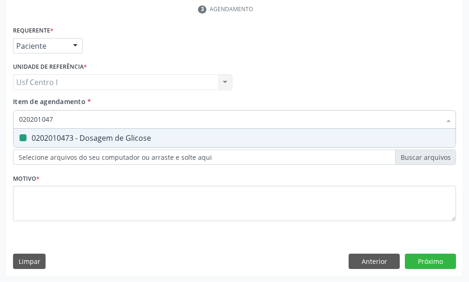
checkbox Glicose "false"
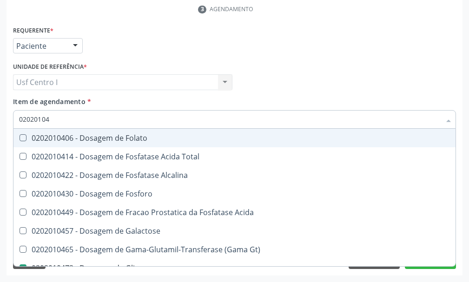
type input "0202010"
checkbox Glicose "false"
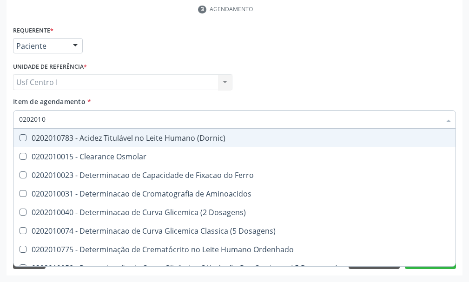
type input "020201"
checkbox Glicose "false"
checkbox Nt-Probnp\) "true"
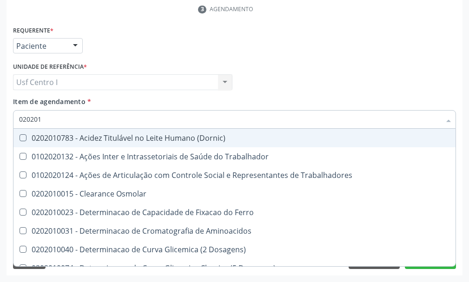
type input "02020"
checkbox Cloreto "true"
checkbox Glicose "false"
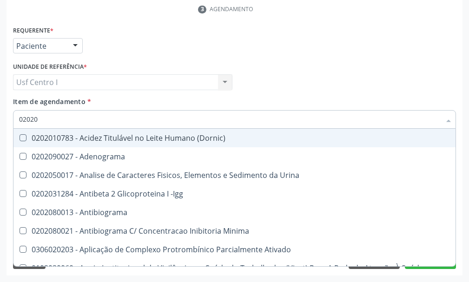
type input "020205"
checkbox Identificação "false"
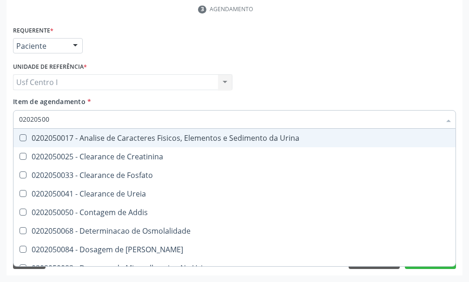
type input "020205001"
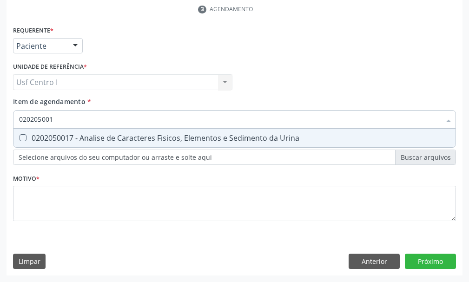
drag, startPoint x: 23, startPoint y: 136, endPoint x: 20, endPoint y: 167, distance: 30.8
click at [23, 137] on Urina at bounding box center [23, 137] width 7 height 7
click at [20, 137] on Urina "checkbox" at bounding box center [16, 138] width 6 height 6
checkbox Urina "true"
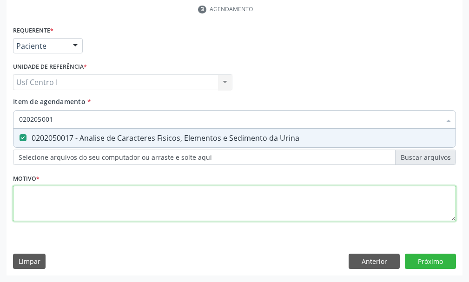
click at [19, 190] on div "Requerente * Paciente Profissional de Saúde Paciente Nenhum resultado encontrad…" at bounding box center [234, 129] width 443 height 211
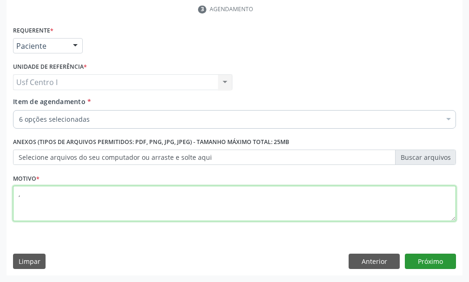
type textarea ","
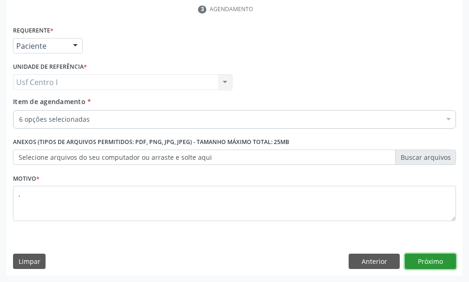
click at [448, 265] on button "Próximo" at bounding box center [430, 262] width 51 height 16
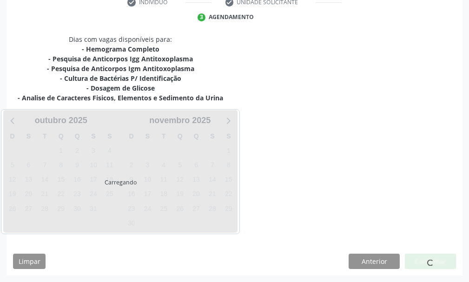
scroll to position [219, 0]
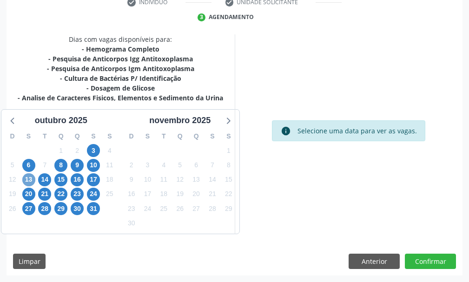
click at [30, 179] on span "13" at bounding box center [28, 179] width 13 height 13
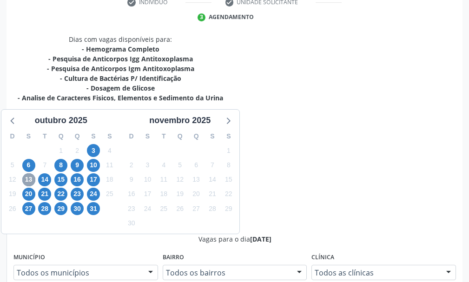
scroll to position [418, 0]
radio input "true"
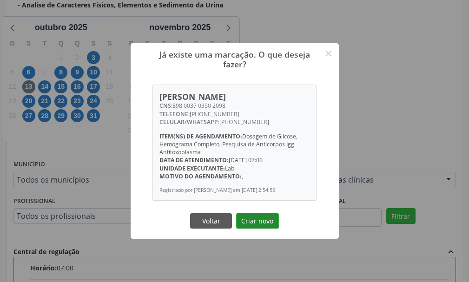
click at [263, 224] on button "Criar novo" at bounding box center [257, 221] width 43 height 16
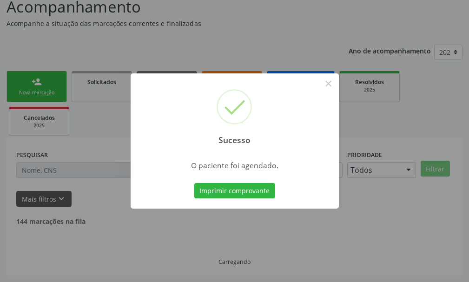
scroll to position [58, 0]
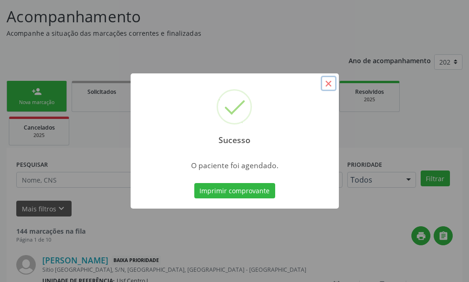
click at [327, 84] on button "×" at bounding box center [329, 84] width 16 height 16
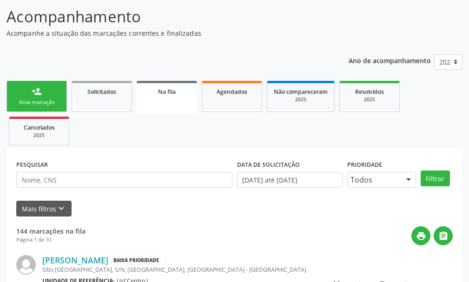
click at [54, 90] on link "person_add Nova marcação" at bounding box center [37, 96] width 60 height 31
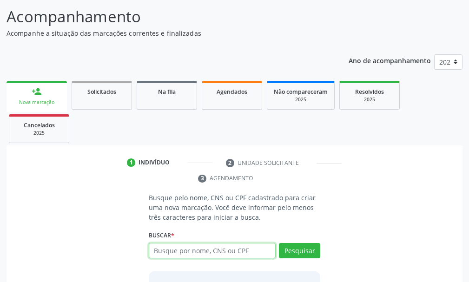
click at [177, 254] on input "text" at bounding box center [212, 251] width 127 height 16
type input "700908984112891"
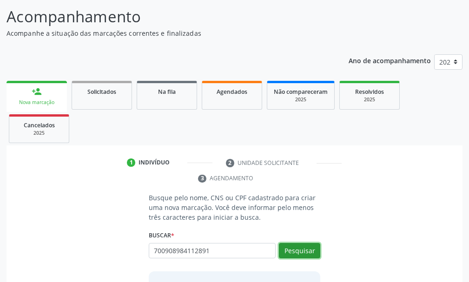
click at [302, 253] on button "Pesquisar" at bounding box center [299, 251] width 41 height 16
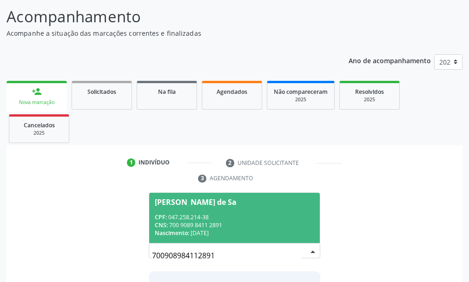
click at [183, 219] on div "CPF: 047.258.214-38" at bounding box center [234, 217] width 159 height 8
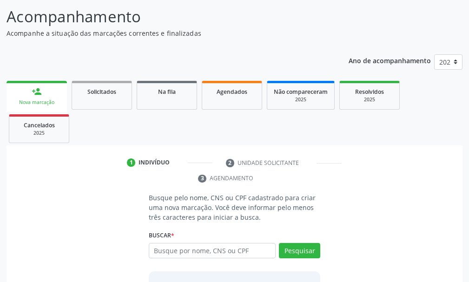
scroll to position [149, 0]
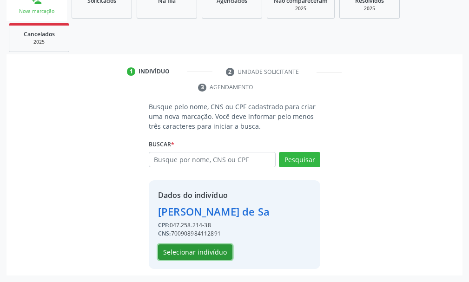
click at [199, 251] on button "Selecionar indivíduo" at bounding box center [195, 253] width 74 height 16
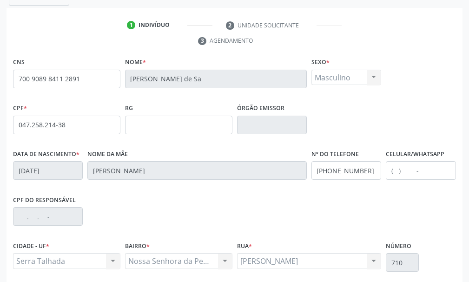
scroll to position [271, 0]
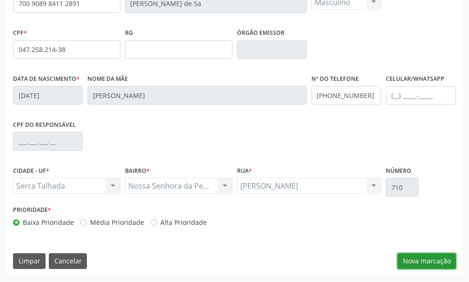
click at [419, 262] on button "Nova marcação" at bounding box center [426, 261] width 59 height 16
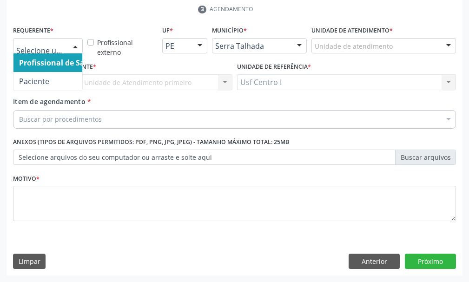
click at [78, 45] on div at bounding box center [75, 47] width 14 height 16
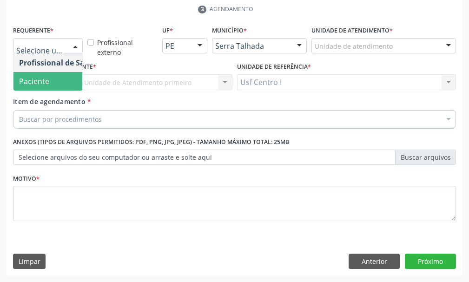
click at [48, 80] on span "Paciente" at bounding box center [34, 81] width 30 height 10
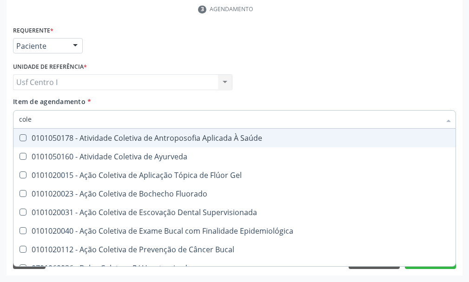
type input "coles"
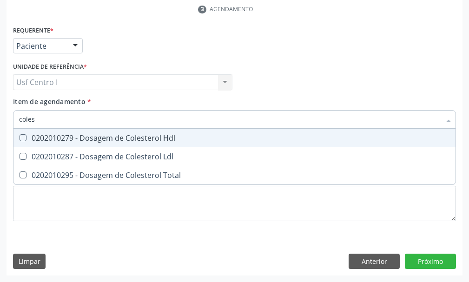
drag, startPoint x: 23, startPoint y: 137, endPoint x: 25, endPoint y: 145, distance: 7.6
click at [24, 139] on Hdl at bounding box center [23, 137] width 7 height 7
click at [20, 139] on Hdl "checkbox" at bounding box center [16, 138] width 6 height 6
checkbox Hdl "true"
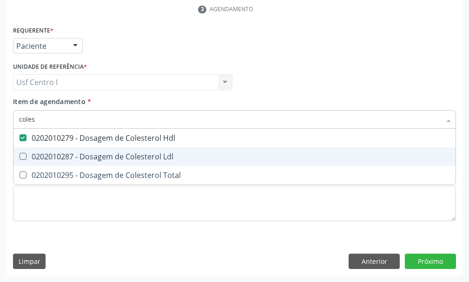
drag, startPoint x: 21, startPoint y: 156, endPoint x: 24, endPoint y: 177, distance: 21.0
click at [24, 170] on ul "Desfazer seleção 0202010279 - Dosagem de Colesterol Hdl 0202010287 - Dosagem de…" at bounding box center [234, 157] width 442 height 56
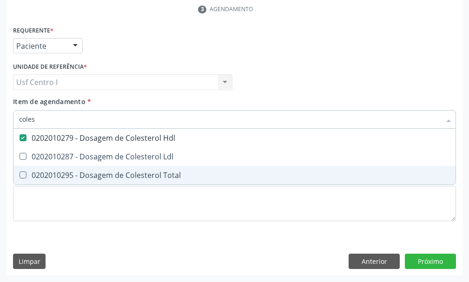
click at [24, 177] on Total at bounding box center [23, 175] width 7 height 7
click at [20, 177] on Total "checkbox" at bounding box center [16, 175] width 6 height 6
checkbox Total "true"
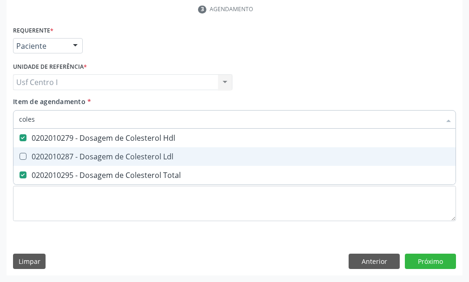
click at [25, 154] on Ldl at bounding box center [23, 156] width 7 height 7
click at [20, 154] on Ldl "checkbox" at bounding box center [16, 156] width 6 height 6
checkbox Ldl "true"
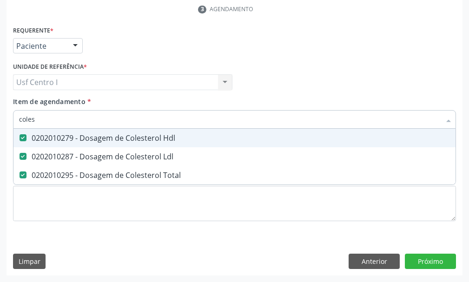
click at [42, 116] on input "coles" at bounding box center [230, 119] width 422 height 19
type input "cole"
checkbox Hdl "false"
checkbox Ldl "false"
checkbox Total "false"
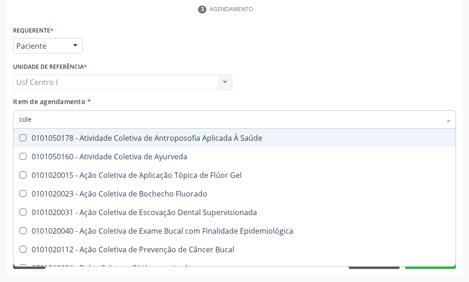
type input "col"
checkbox Hdl "false"
checkbox Ldl "false"
checkbox Total "false"
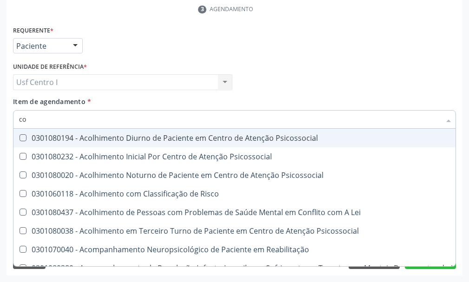
type input "c"
checkbox Hdl "false"
checkbox Ldl "false"
checkbox Total "false"
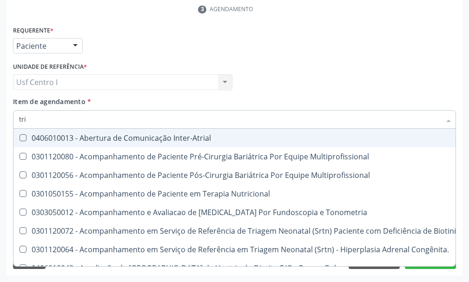
type input "trig"
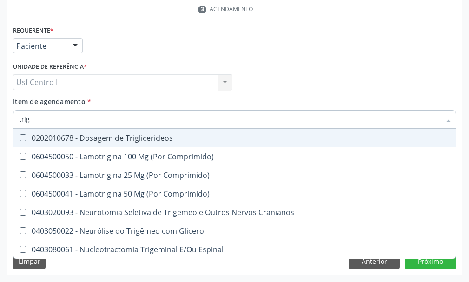
click at [21, 137] on Triglicerideos at bounding box center [23, 137] width 7 height 7
click at [20, 137] on Triglicerideos "checkbox" at bounding box center [16, 138] width 6 height 6
checkbox Triglicerideos "true"
type input "tri"
checkbox Triglicerideos "false"
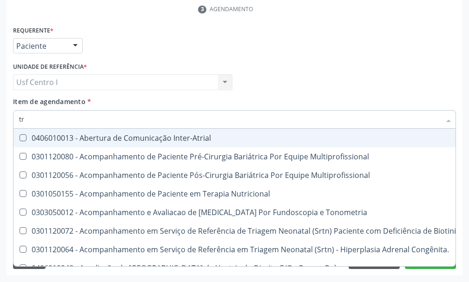
type input "t"
checkbox Triglicerideos "false"
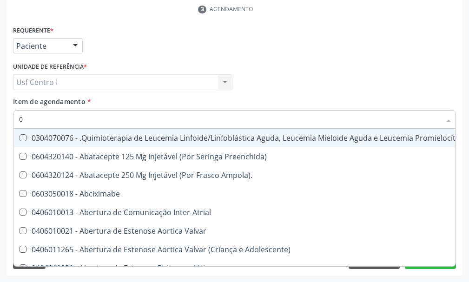
type input "02"
checkbox Dentária "true"
checkbox Antibiotico "true"
checkbox Embolizante "true"
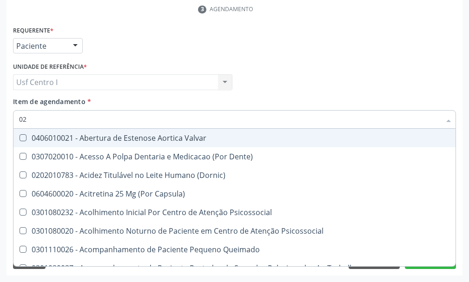
type input "020"
checkbox Epispádia "true"
checkbox Anos\) "true"
checkbox Congênita "true"
checkbox Dias "true"
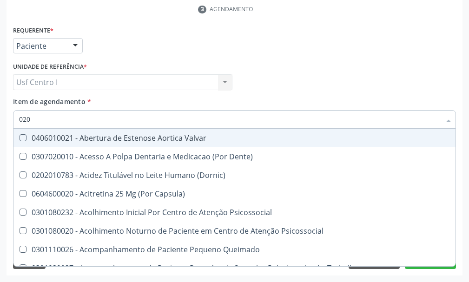
checkbox Hdl "false"
checkbox Ldl "false"
checkbox Total "false"
checkbox Triglicerideos "false"
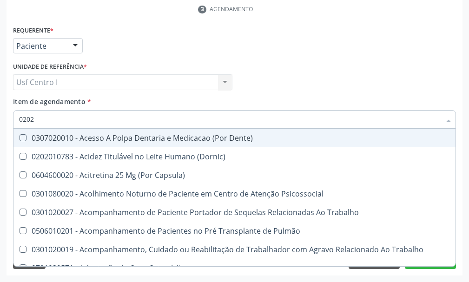
type input "02020"
checkbox Olho "true"
checkbox Pele "true"
checkbox Tireoide "true"
checkbox Faringe\/Laringe "false"
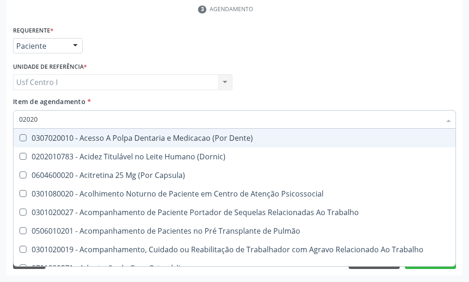
checkbox Puncao "false"
checkbox Fragmento "false"
checkbox Inteiro "true"
checkbox Projecoes\) "false"
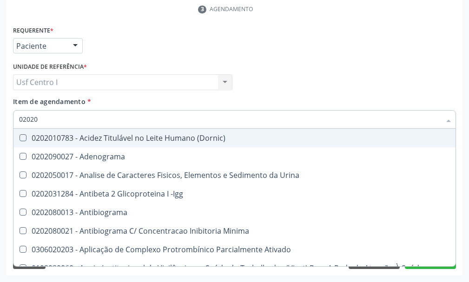
type input "020201"
checkbox \(Pos-Pasteurização\) "true"
checkbox Molecular "true"
checkbox Parceria\) "true"
checkbox Acetona "true"
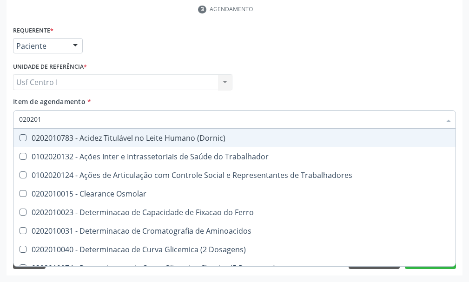
type input "0202010"
checkbox Circulante "true"
checkbox III "true"
checkbox Fracoes "true"
checkbox Hdl "false"
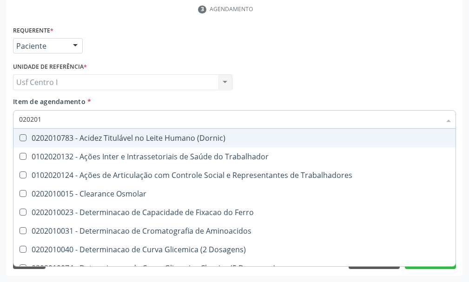
checkbox Ldl "false"
checkbox Total "false"
checkbox Muco-Proteinas "true"
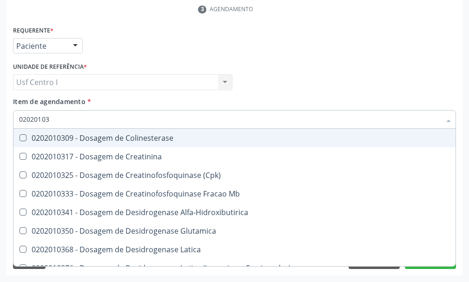
type input "020201031"
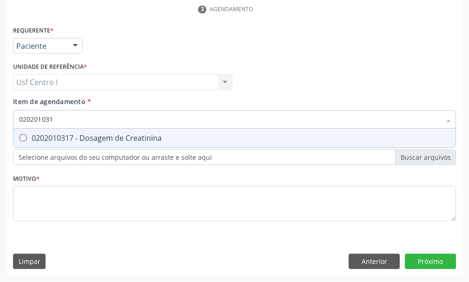
click at [23, 137] on Creatinina at bounding box center [23, 137] width 7 height 7
click at [20, 137] on Creatinina "checkbox" at bounding box center [16, 138] width 6 height 6
checkbox Creatinina "true"
click at [57, 118] on input "020201031" at bounding box center [230, 119] width 422 height 19
type input "02020103"
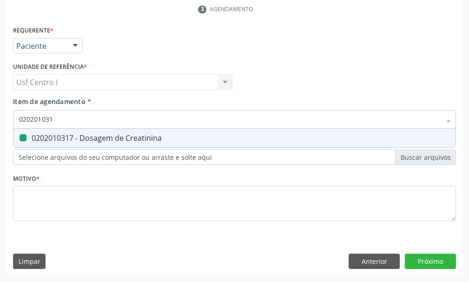
checkbox Creatinina "false"
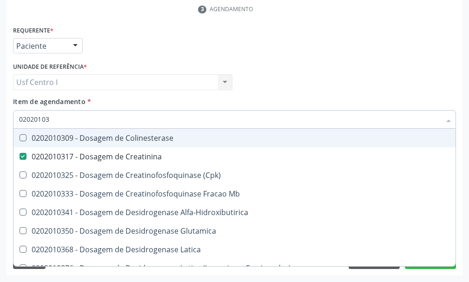
type input "0202010"
checkbox Creatinina "false"
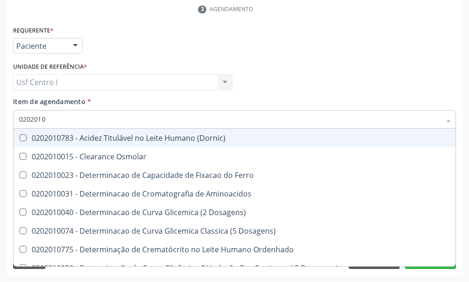
type input "020201"
checkbox Hdl "false"
checkbox Ldl "false"
checkbox Total "false"
checkbox Creatinina "false"
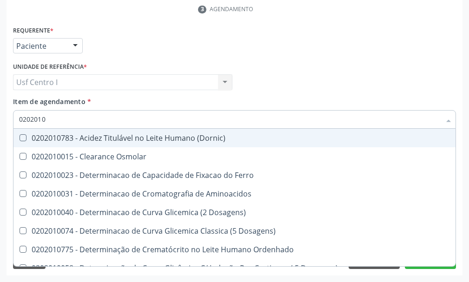
checkbox Latica "true"
checkbox Fracionadas\) "true"
checkbox Ferritina "true"
checkbox Folato "true"
checkbox Triglicerideos "false"
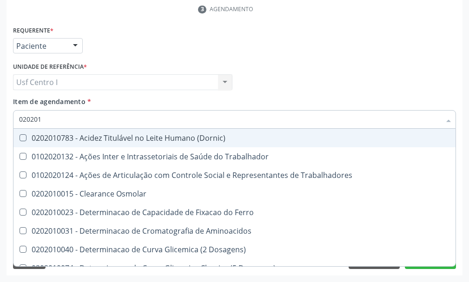
type input "0202010"
checkbox Circulante "true"
checkbox III "true"
checkbox Fracoes "true"
checkbox Ionizavel "true"
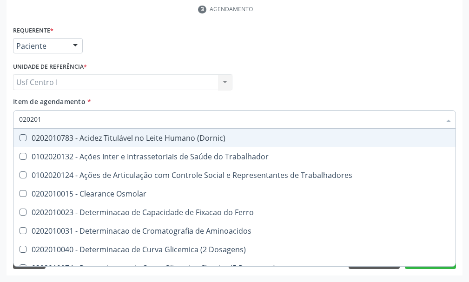
checkbox Hdl "false"
checkbox Ldl "false"
checkbox Total "false"
checkbox Creatinina "false"
checkbox Muco-Proteinas "true"
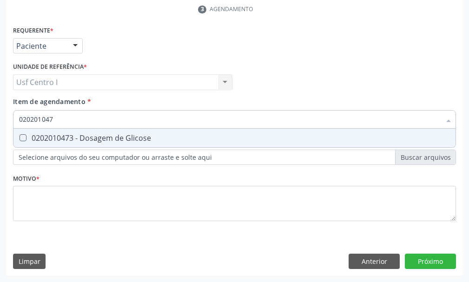
type input "0202010473"
click at [22, 136] on Glicose at bounding box center [23, 137] width 7 height 7
click at [20, 136] on Glicose "checkbox" at bounding box center [16, 138] width 6 height 6
checkbox Glicose "true"
click at [67, 122] on input "0202010473" at bounding box center [230, 119] width 422 height 19
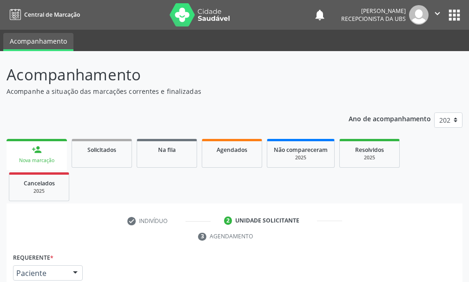
scroll to position [227, 0]
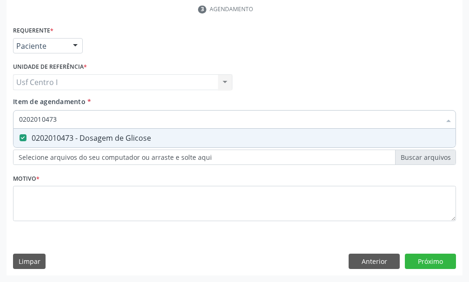
click at [59, 122] on input "0202010473" at bounding box center [230, 119] width 422 height 19
type input "02020104"
checkbox Glicose "false"
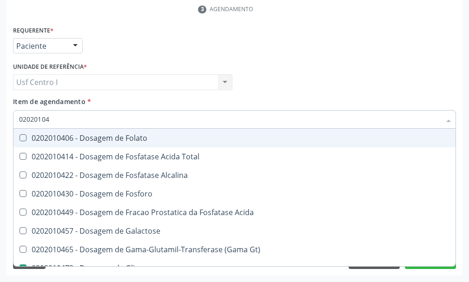
type input "0202010"
checkbox Glicose "false"
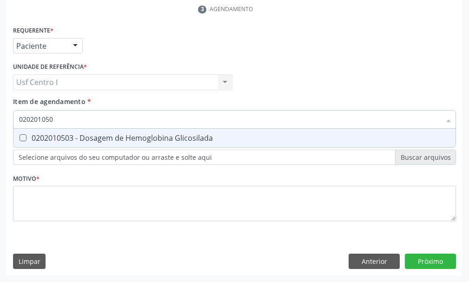
type input "0202010503"
click at [21, 135] on Glicosilada at bounding box center [23, 137] width 7 height 7
click at [20, 135] on Glicosilada "checkbox" at bounding box center [16, 138] width 6 height 6
checkbox Glicosilada "true"
click at [62, 124] on input "0202010503" at bounding box center [230, 119] width 422 height 19
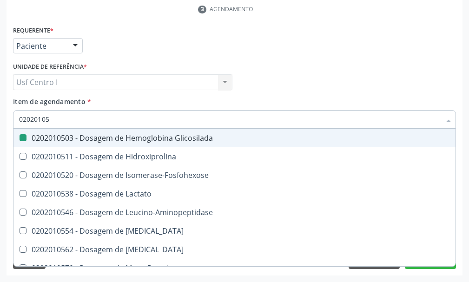
type input "0202010"
checkbox Glicosilada "false"
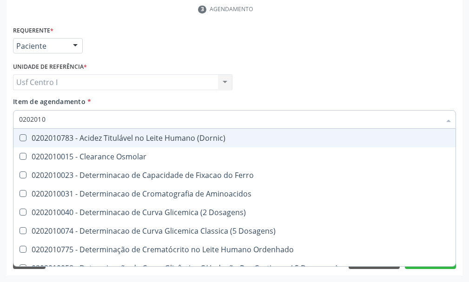
type input "020201"
checkbox Hdl "false"
checkbox Ldl "false"
checkbox Total "false"
checkbox Creatinina "false"
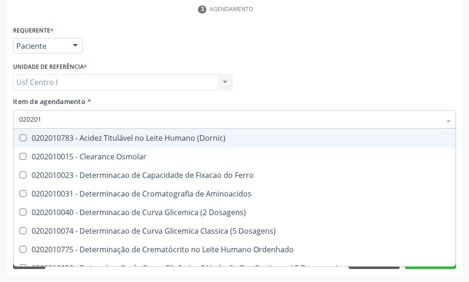
checkbox Latica "true"
checkbox Fracionadas\) "true"
checkbox Ferritina "true"
checkbox Folato "true"
checkbox Glicose "false"
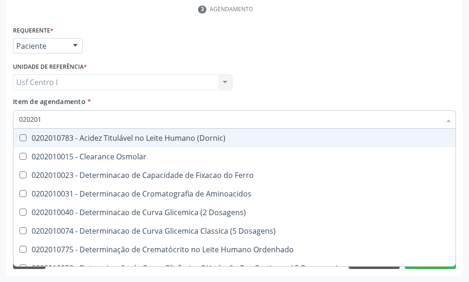
checkbox Glicosilada "false"
checkbox Nt-Probnp\) "true"
checkbox Potassio "true"
checkbox Triglicerideos "false"
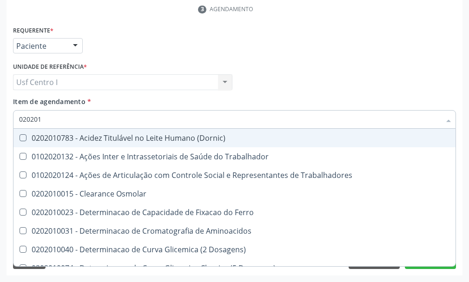
type input "02020"
checkbox Hdl "false"
checkbox Ldl "false"
checkbox Total "false"
checkbox Creatinina "false"
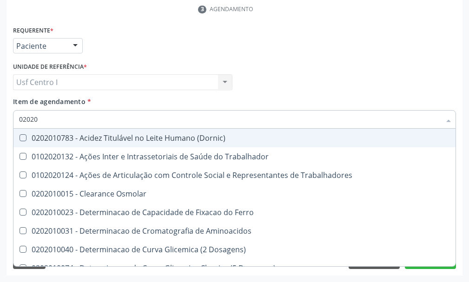
checkbox Glicose "false"
checkbox Glicosilada "false"
checkbox Triglicerideos "false"
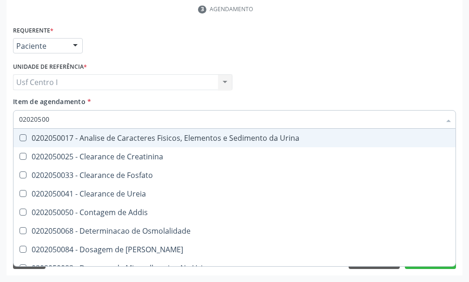
type input "020205001"
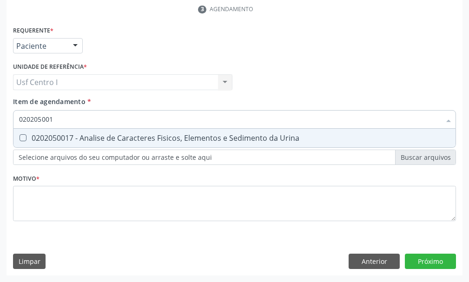
drag, startPoint x: 20, startPoint y: 139, endPoint x: 40, endPoint y: 140, distance: 20.0
click at [21, 140] on Urina at bounding box center [23, 137] width 7 height 7
click at [20, 140] on Urina "checkbox" at bounding box center [16, 138] width 6 height 6
checkbox Urina "true"
click at [54, 119] on input "020205001" at bounding box center [230, 119] width 422 height 19
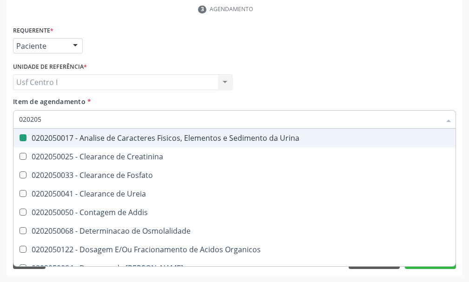
type input "02020"
checkbox Urina "false"
checkbox Fosfato "true"
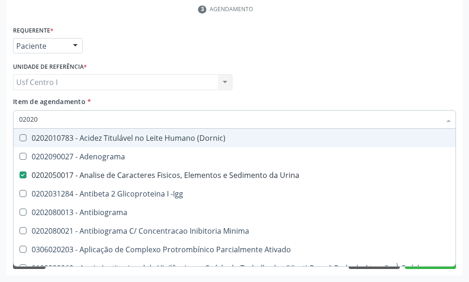
type input "020202"
checkbox Urina "false"
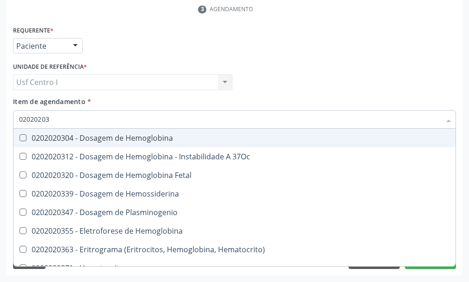
type input "020202038"
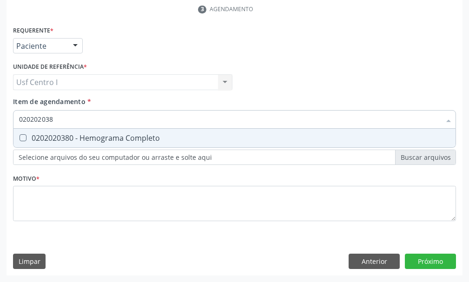
drag, startPoint x: 22, startPoint y: 138, endPoint x: 66, endPoint y: 120, distance: 48.0
click at [37, 135] on div "0202020380 - Hemograma Completo" at bounding box center [234, 137] width 431 height 7
checkbox Completo "true"
click at [57, 112] on input "020202038" at bounding box center [230, 119] width 422 height 19
click at [63, 119] on input "020202038" at bounding box center [230, 119] width 422 height 19
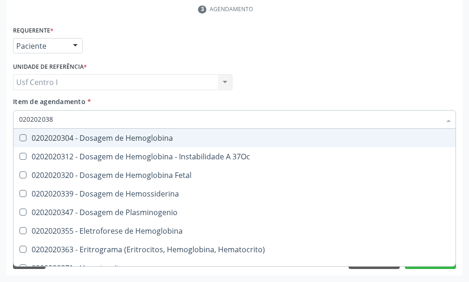
type input "02020203"
checkbox Hemoglobina "false"
type input "0202020"
checkbox Completo "false"
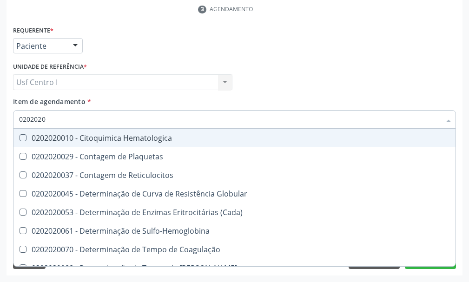
type input "020202"
checkbox Completo "false"
checkbox Leucograma "true"
type input "02020"
checkbox Reticulocitos "true"
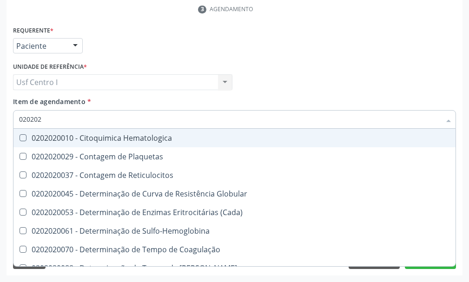
checkbox Completo "false"
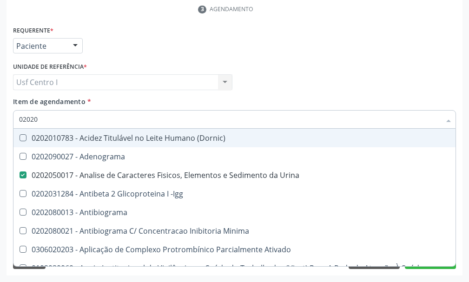
type input "020203"
checkbox Urina "false"
checkbox Aminoacidos "true"
checkbox Hdl "false"
checkbox Ldl "false"
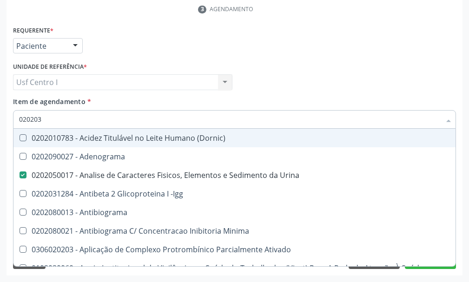
checkbox Total "false"
checkbox Creatinina "false"
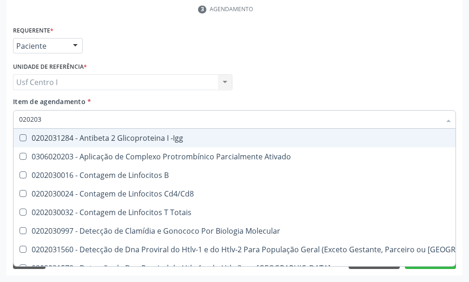
type input "0202030"
checkbox Completo "false"
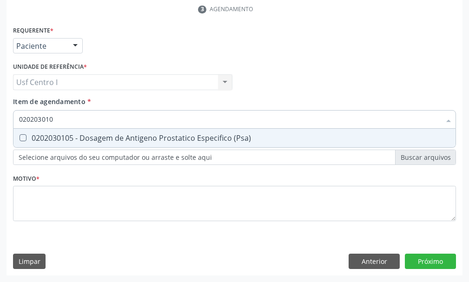
type input "0202030105"
click at [21, 138] on \(Psa\) at bounding box center [23, 137] width 7 height 7
click at [20, 138] on \(Psa\) "checkbox" at bounding box center [16, 138] width 6 height 6
checkbox \(Psa\) "true"
click at [70, 116] on input "0202030105" at bounding box center [230, 119] width 422 height 19
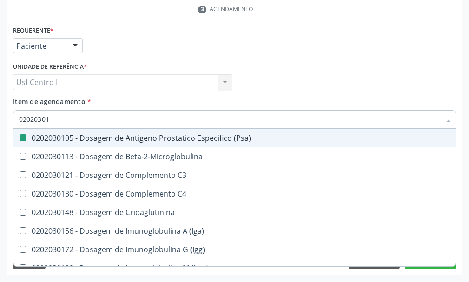
type input "0202030"
checkbox \(Psa\) "false"
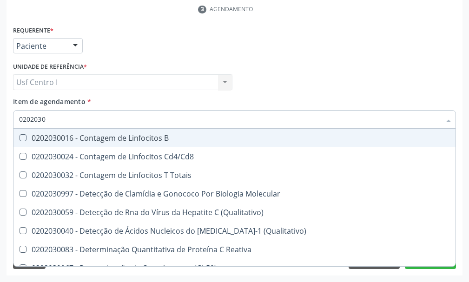
type input "020203"
checkbox \(Psa\) "false"
checkbox Proteinas "true"
checkbox Antiglomerulo "true"
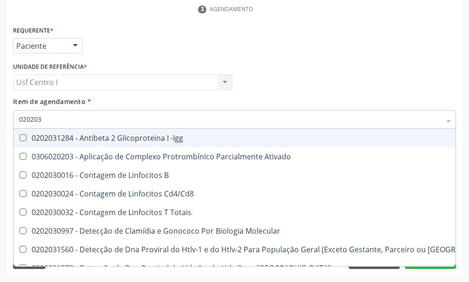
type input "02020"
checkbox B "true"
checkbox \(Psa\) "false"
checkbox Completo "false"
checkbox Simples "true"
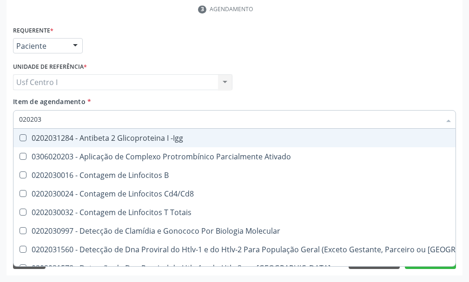
checkbox Alergeno-Especifica "true"
checkbox Imunofluorescencia\) "true"
checkbox Bacterianas "true"
checkbox Parceria\) "true"
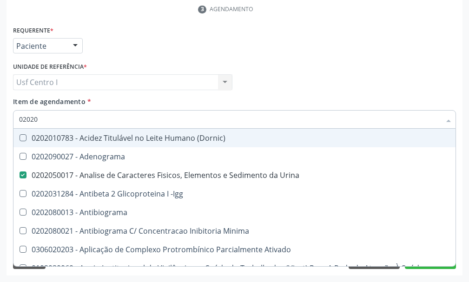
type input "020201"
checkbox Urina "false"
checkbox \(Pos-Pasteurização\) "true"
checkbox Molecular "true"
checkbox Parceria\) "true"
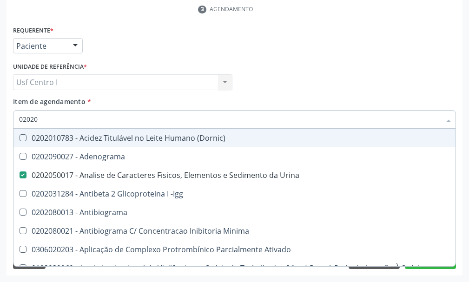
checkbox Gestante "true"
checkbox T3 "true"
checkbox Coagulação "true"
checkbox Acetona "true"
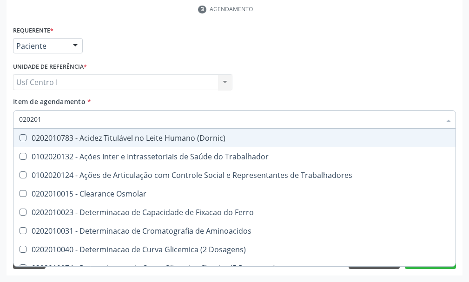
type input "0202010"
checkbox Circulante "true"
checkbox III "true"
checkbox Fracoes "true"
checkbox Ionizavel "true"
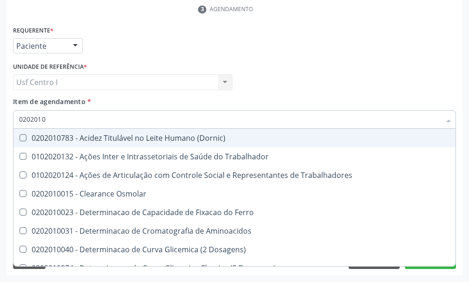
checkbox Hdl "false"
checkbox Ldl "false"
checkbox Total "false"
checkbox Creatinina "false"
checkbox II "true"
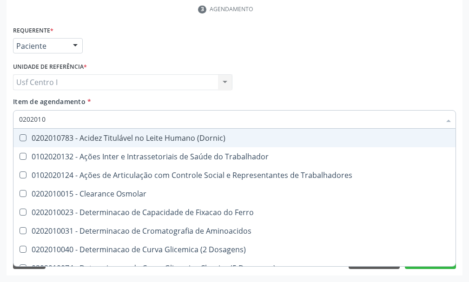
checkbox Serico "true"
checkbox Glicose "false"
checkbox Glicosilada "false"
checkbox Muco-Proteinas "true"
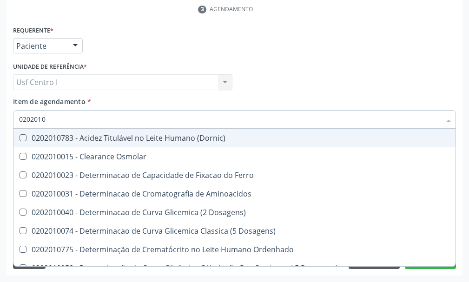
type input "02020106"
checkbox Dosagens\) "true"
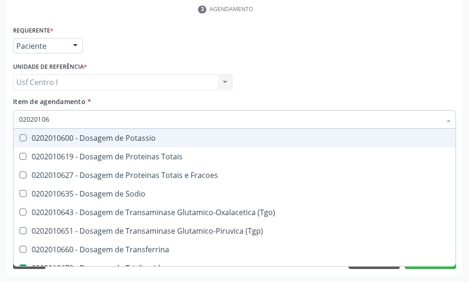
type input "020201064"
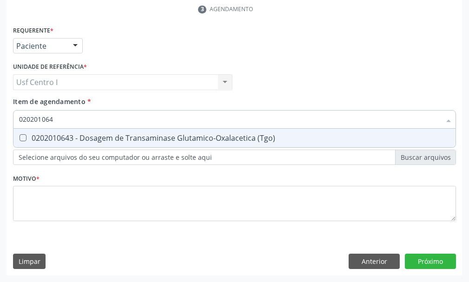
drag, startPoint x: 23, startPoint y: 140, endPoint x: 46, endPoint y: 120, distance: 30.0
click at [30, 137] on div "0202010643 - Dosagem de Transaminase Glutamico-Oxalacetica (Tgo)" at bounding box center [234, 137] width 431 height 7
checkbox \(Tgo\) "true"
click at [56, 117] on input "020201064" at bounding box center [230, 119] width 422 height 19
type input "02020106"
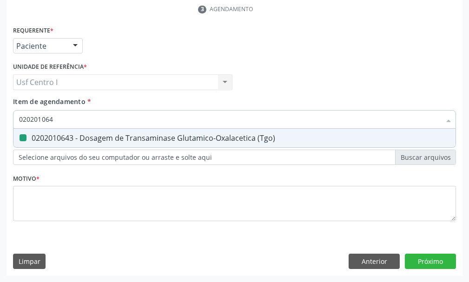
checkbox \(Tgo\) "false"
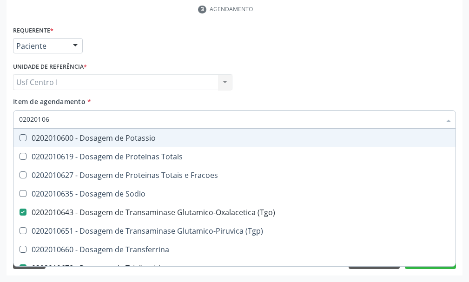
type input "0202010"
checkbox \(Tgo\) "false"
checkbox Triglicerideos "false"
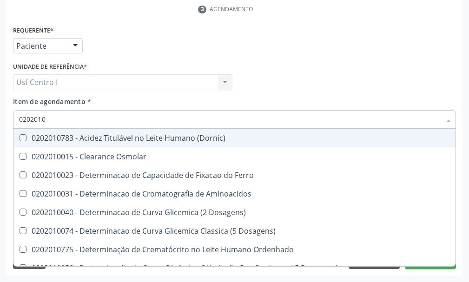
type input "02020106"
checkbox Dosagens\) "true"
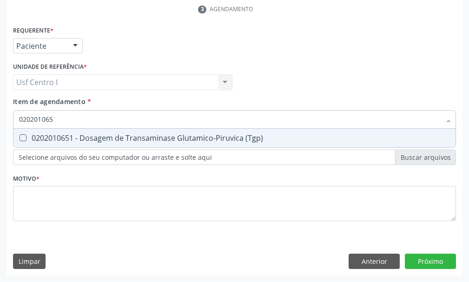
type input "0202010651"
click at [29, 139] on div "0202010651 - Dosagem de Transaminase Glutamico-Piruvica (Tgp)" at bounding box center [234, 137] width 431 height 7
checkbox \(Tgp\) "true"
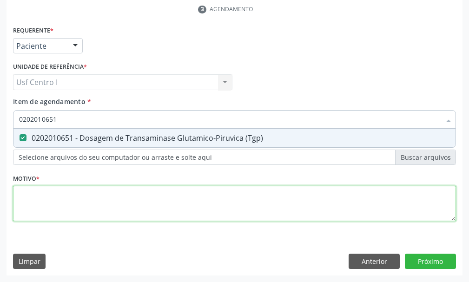
click at [19, 201] on div "Requerente * Paciente Profissional de Saúde Paciente Nenhum resultado encontrad…" at bounding box center [234, 129] width 443 height 211
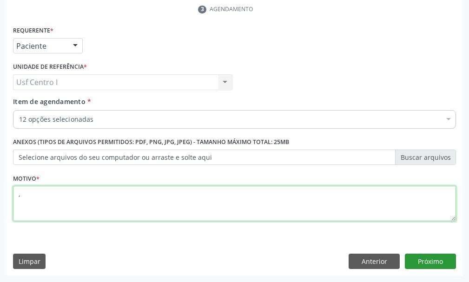
type textarea ","
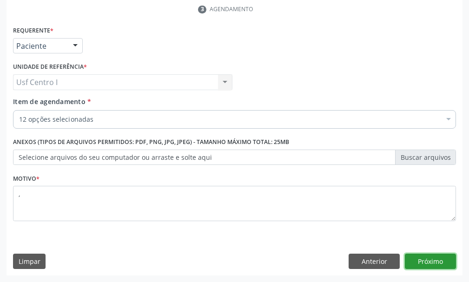
click at [433, 264] on button "Próximo" at bounding box center [430, 262] width 51 height 16
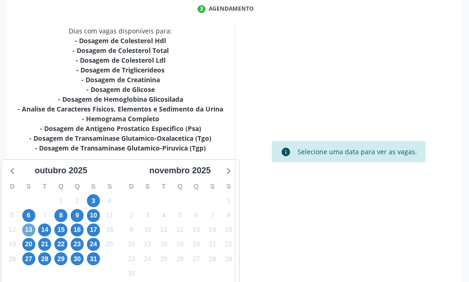
click at [25, 229] on span "13" at bounding box center [28, 230] width 13 height 13
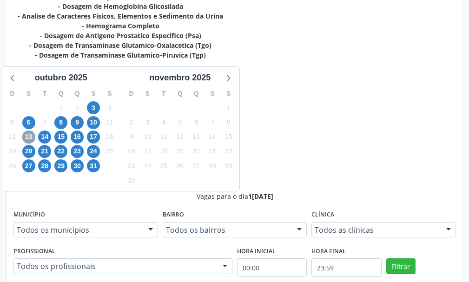
scroll to position [511, 0]
radio input "true"
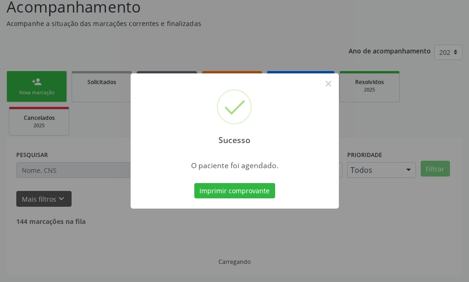
scroll to position [58, 0]
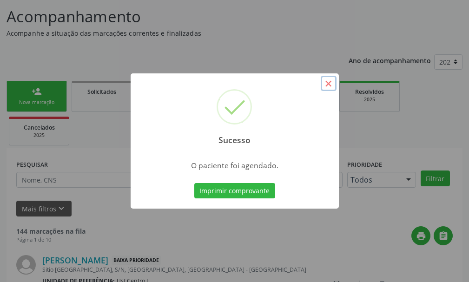
click at [329, 84] on button "×" at bounding box center [329, 84] width 16 height 16
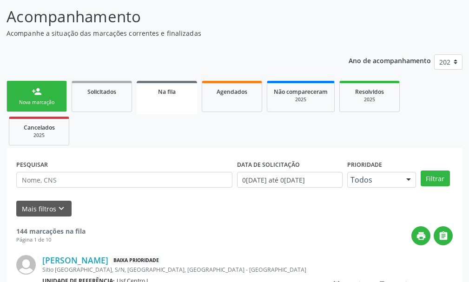
click at [40, 100] on div "Nova marcação" at bounding box center [36, 102] width 46 height 7
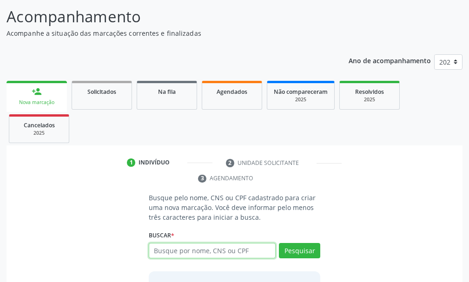
click at [169, 249] on input "text" at bounding box center [212, 251] width 127 height 16
click at [170, 251] on input "text" at bounding box center [212, 251] width 127 height 16
click at [163, 254] on input "text" at bounding box center [212, 251] width 127 height 16
type input "702804648076862"
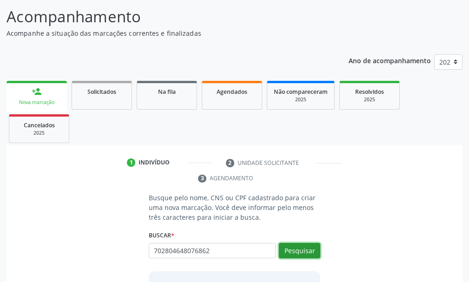
click at [300, 246] on button "Pesquisar" at bounding box center [299, 251] width 41 height 16
type input "702804648076862"
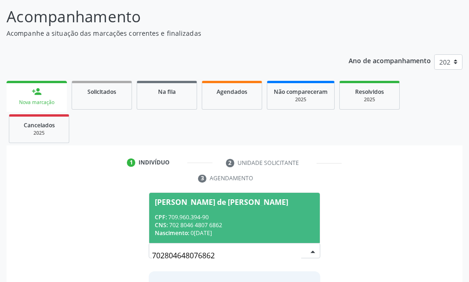
click at [212, 214] on div "CPF: 709.960.394-90" at bounding box center [234, 217] width 159 height 8
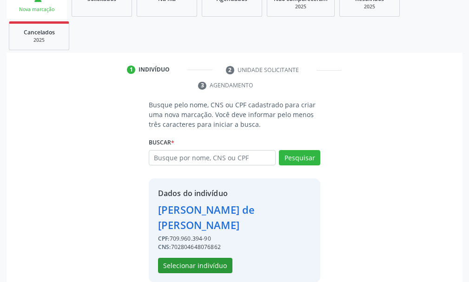
scroll to position [165, 0]
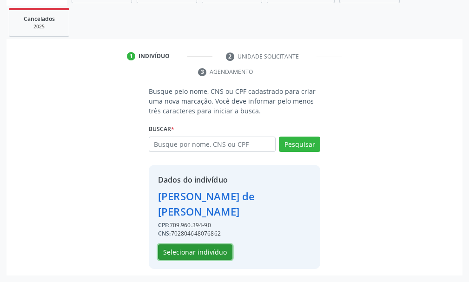
click at [204, 251] on button "Selecionar indivíduo" at bounding box center [195, 253] width 74 height 16
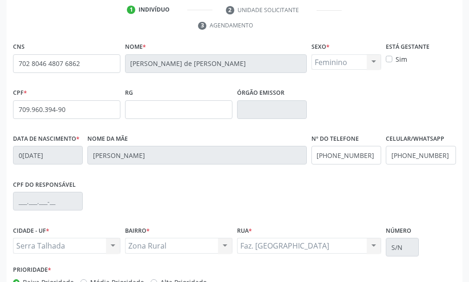
scroll to position [271, 0]
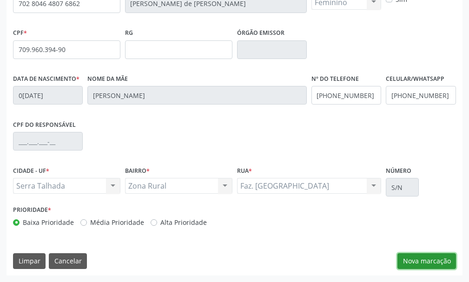
click at [431, 258] on button "Nova marcação" at bounding box center [426, 261] width 59 height 16
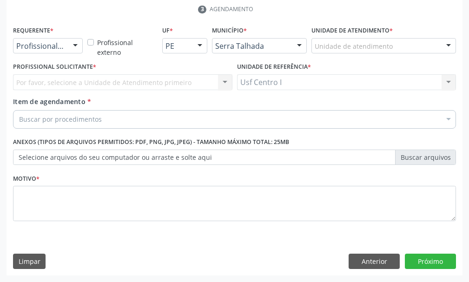
scroll to position [227, 0]
click at [74, 46] on div at bounding box center [75, 47] width 14 height 16
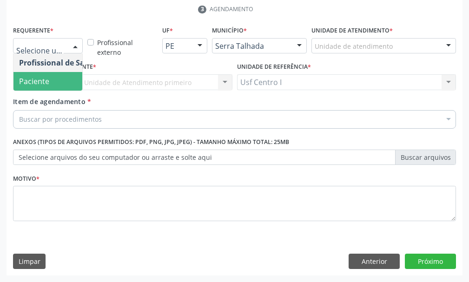
click at [48, 79] on span "Paciente" at bounding box center [34, 81] width 30 height 10
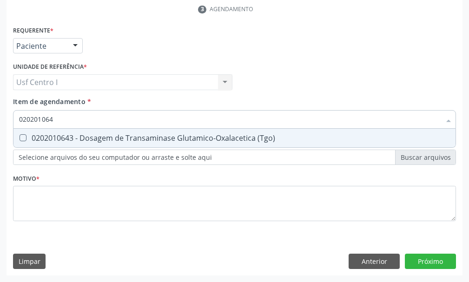
type input "0202010643"
drag, startPoint x: 22, startPoint y: 139, endPoint x: 63, endPoint y: 132, distance: 41.0
click at [24, 139] on \(Tgo\) at bounding box center [23, 137] width 7 height 7
click at [20, 139] on \(Tgo\) "checkbox" at bounding box center [16, 138] width 6 height 6
checkbox \(Tgo\) "true"
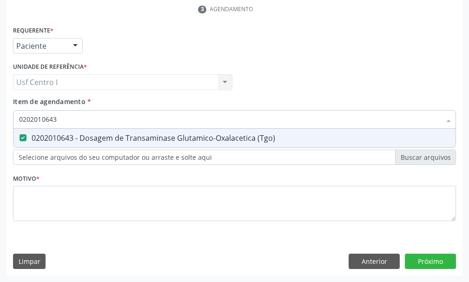
click at [72, 118] on input "0202010643" at bounding box center [230, 119] width 422 height 19
type input "02020106"
checkbox \(Tgo\) "false"
type input "0202010651"
click at [20, 139] on \(Tgp\) at bounding box center [23, 137] width 7 height 7
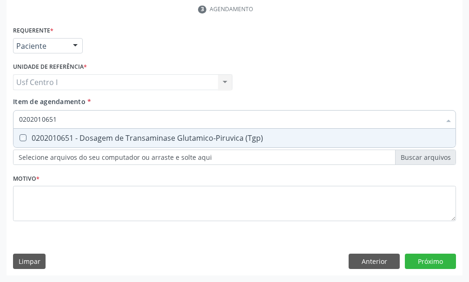
click at [20, 139] on \(Tgp\) "checkbox" at bounding box center [16, 138] width 6 height 6
checkbox \(Tgp\) "true"
click at [60, 119] on input "0202010651" at bounding box center [230, 119] width 422 height 19
click at [61, 119] on input "0202010651" at bounding box center [230, 119] width 422 height 19
type input "02020106"
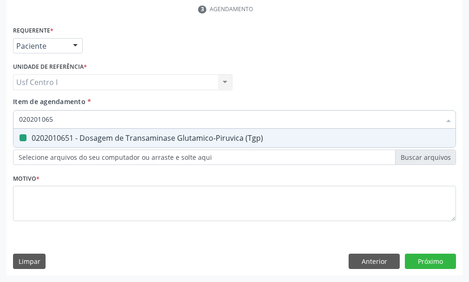
checkbox \(Tgp\) "false"
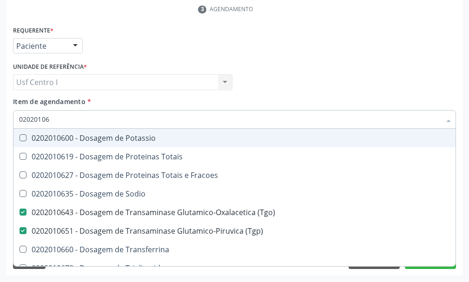
type input "0202010"
checkbox \(Tgo\) "false"
checkbox \(Tgp\) "false"
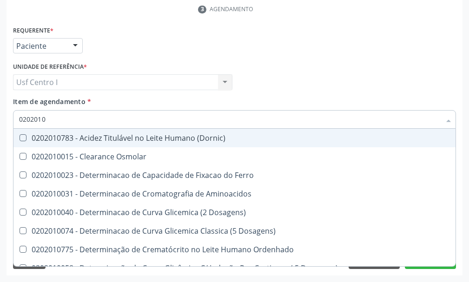
type input "02020106"
checkbox Dosagens\) "true"
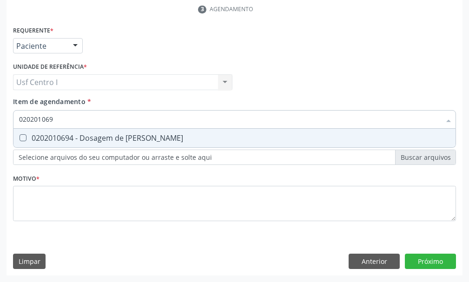
type input "0202010694"
drag, startPoint x: 22, startPoint y: 133, endPoint x: 52, endPoint y: 127, distance: 30.5
click at [23, 133] on span "0202010694 - Dosagem de [PERSON_NAME]" at bounding box center [234, 138] width 442 height 19
checkbox Ureia "true"
click at [65, 119] on input "0202010694" at bounding box center [230, 119] width 422 height 19
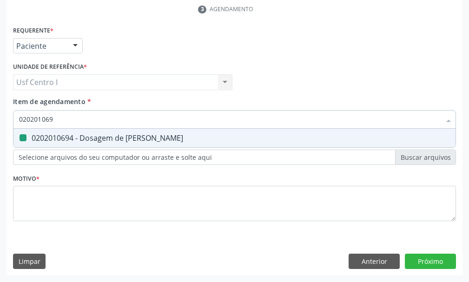
type input "02020106"
checkbox Ureia "false"
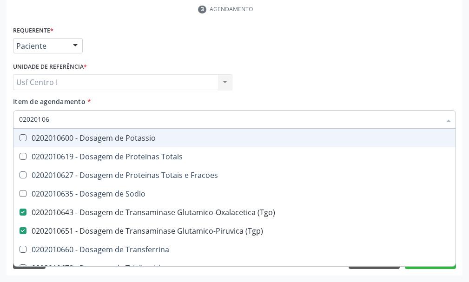
type input "0202010"
checkbox \(Tgo\) "false"
checkbox \(Tgp\) "false"
checkbox Ureia "false"
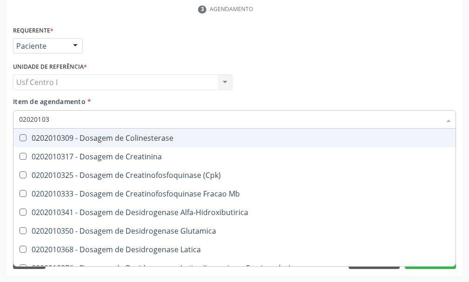
type input "020201031"
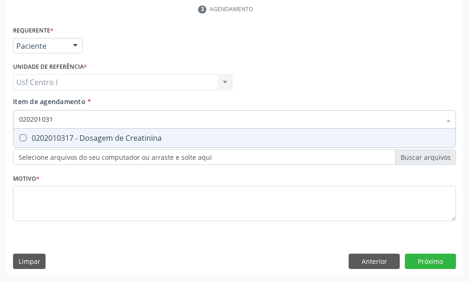
drag, startPoint x: 22, startPoint y: 136, endPoint x: 43, endPoint y: 126, distance: 23.1
click at [29, 134] on div "0202010317 - Dosagem de Creatinina" at bounding box center [234, 137] width 431 height 7
checkbox Creatinina "true"
click at [60, 120] on input "020201031" at bounding box center [230, 119] width 422 height 19
type input "02020103"
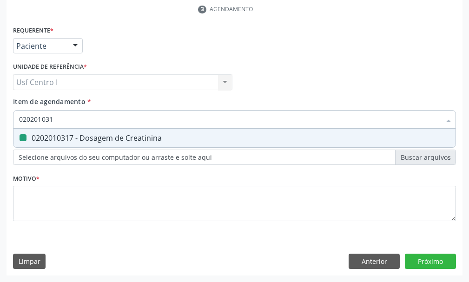
checkbox Creatinina "false"
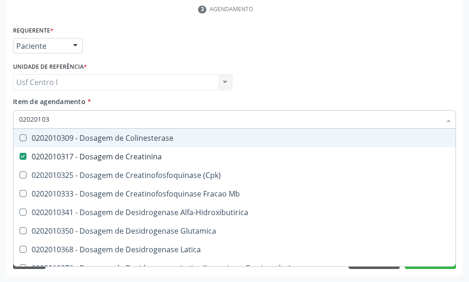
type input "0202010"
checkbox Creatinina "false"
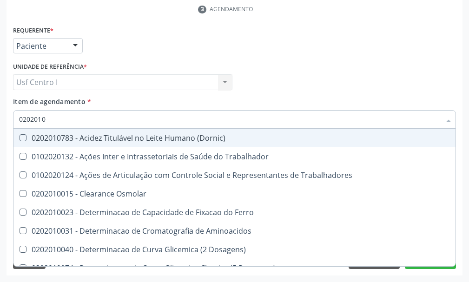
type input "020201"
checkbox Ionizavel "false"
checkbox Creatinina "true"
checkbox Leucino-Aminopeptidase "false"
checkbox Lipase "false"
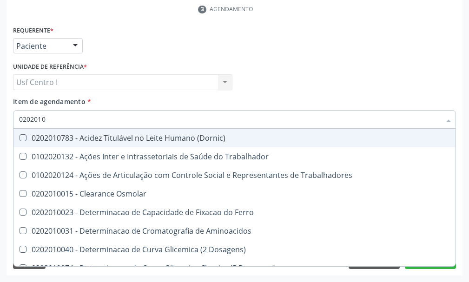
checkbox Piruvato "false"
checkbox \(Tgo\) "true"
checkbox \(Tgp\) "true"
type input "02020"
checkbox Creatinina "false"
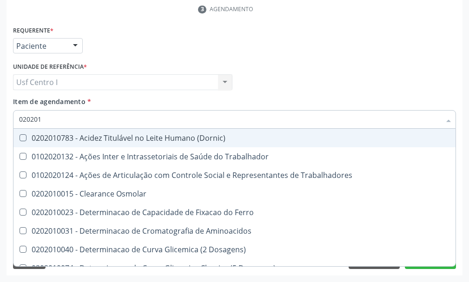
checkbox \(Tgo\) "false"
checkbox \(Tgp\) "false"
checkbox Ureia "false"
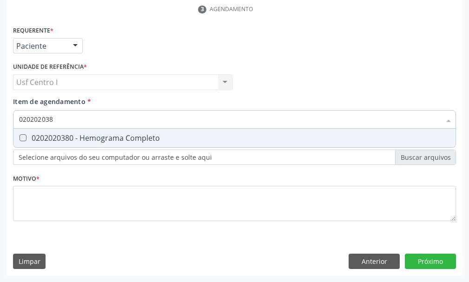
type input "0202020380"
drag, startPoint x: 23, startPoint y: 140, endPoint x: 37, endPoint y: 190, distance: 51.1
click at [25, 141] on div "0202020380 - Hemograma Completo" at bounding box center [234, 137] width 431 height 7
checkbox Completo "true"
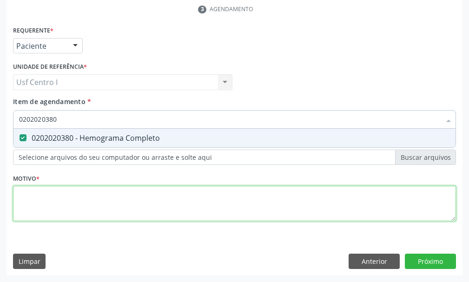
click at [25, 195] on div "Requerente * Paciente Profissional de Saúde Paciente Nenhum resultado encontrad…" at bounding box center [234, 129] width 443 height 211
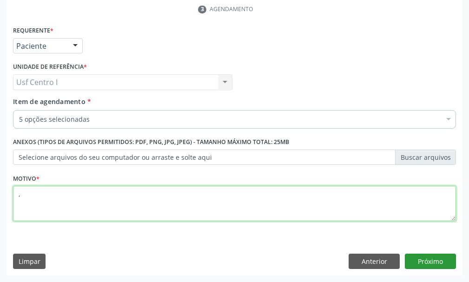
type textarea ","
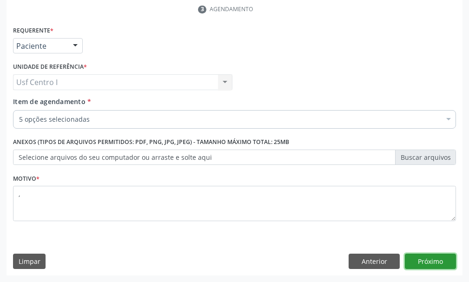
click at [433, 254] on button "Próximo" at bounding box center [430, 262] width 51 height 16
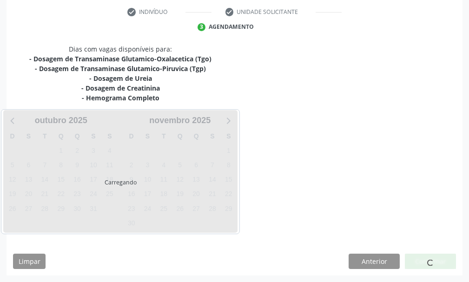
scroll to position [209, 0]
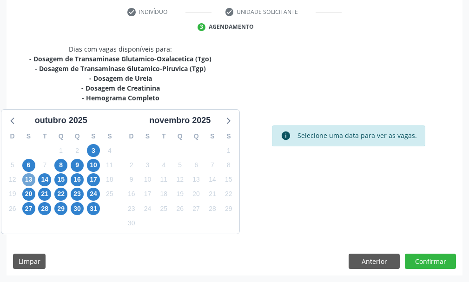
click at [30, 179] on span "13" at bounding box center [28, 179] width 13 height 13
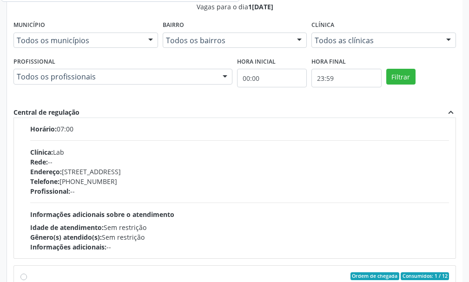
scroll to position [744, 0]
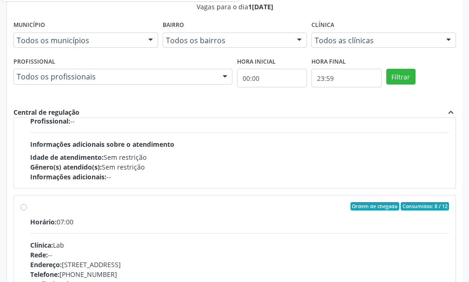
click at [30, 206] on label "Ordem de chegada Consumidos: 8 / 12 Horário: 07:00 Clínica: Lab Rede: -- Endere…" at bounding box center [239, 273] width 419 height 143
click at [22, 206] on input "Ordem de chegada Consumidos: 8 / 12 Horário: 07:00 Clínica: Lab Rede: -- Endere…" at bounding box center [23, 206] width 7 height 8
radio input "true"
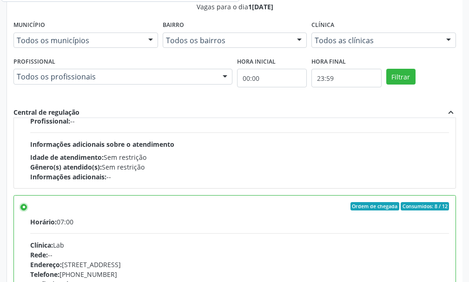
scroll to position [511, 0]
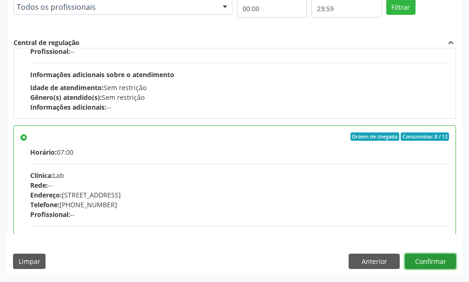
click at [435, 263] on button "Confirmar" at bounding box center [430, 262] width 51 height 16
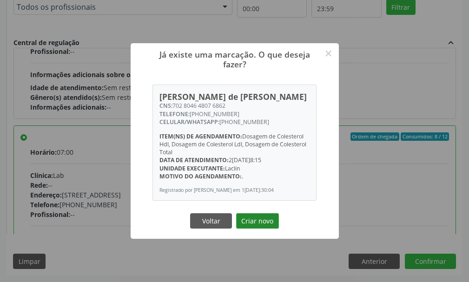
click at [259, 225] on button "Criar novo" at bounding box center [257, 221] width 43 height 16
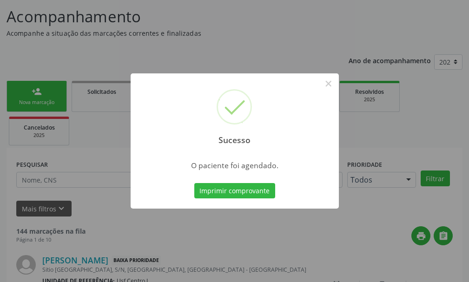
scroll to position [0, 0]
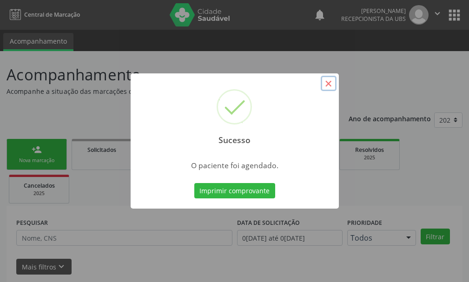
click at [331, 85] on button "×" at bounding box center [329, 84] width 16 height 16
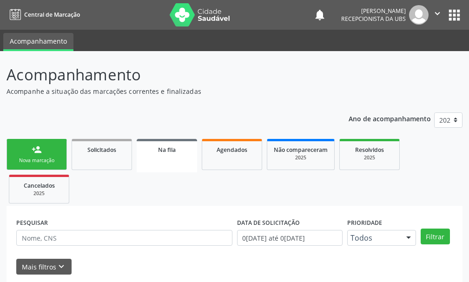
click at [45, 156] on link "person_add Nova marcação" at bounding box center [37, 154] width 60 height 31
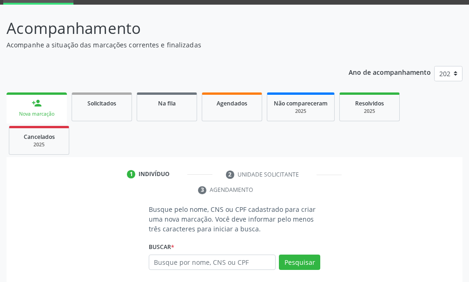
scroll to position [135, 0]
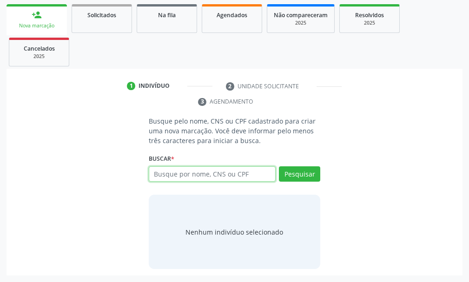
click at [164, 172] on input "text" at bounding box center [212, 174] width 127 height 16
type input "898005921027245"
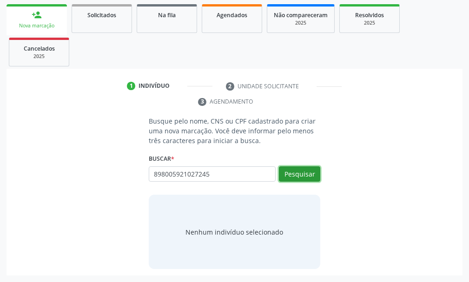
click at [305, 169] on button "Pesquisar" at bounding box center [299, 174] width 41 height 16
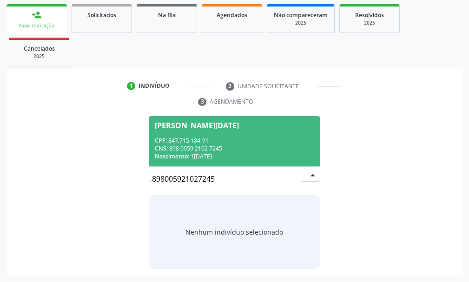
click at [205, 137] on div "CPF: 847.715.184-91" at bounding box center [234, 141] width 159 height 8
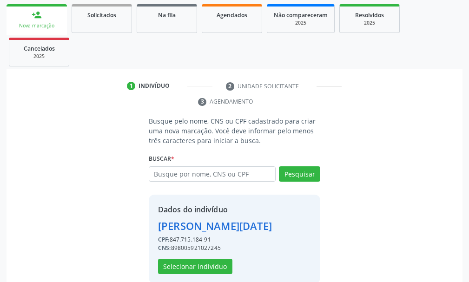
scroll to position [149, 0]
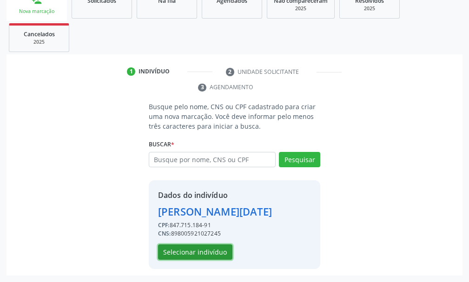
click at [197, 249] on button "Selecionar indivíduo" at bounding box center [195, 253] width 74 height 16
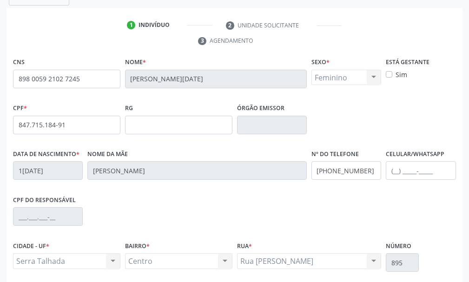
scroll to position [271, 0]
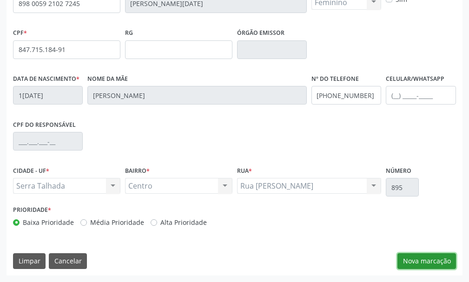
click at [434, 261] on button "Nova marcação" at bounding box center [426, 261] width 59 height 16
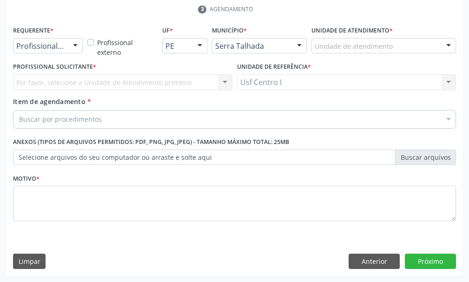
scroll to position [227, 0]
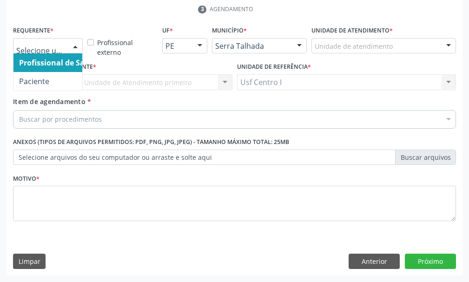
click at [74, 43] on div at bounding box center [75, 47] width 14 height 16
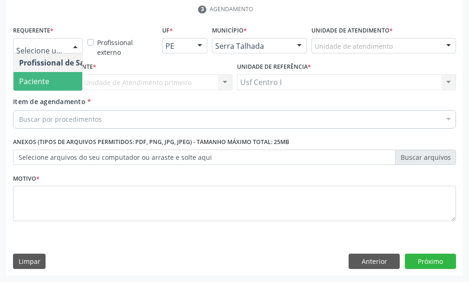
click at [45, 79] on span "Paciente" at bounding box center [34, 81] width 30 height 10
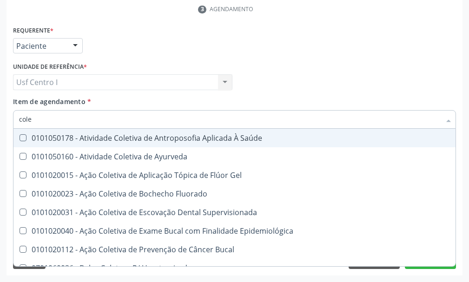
type input "coles"
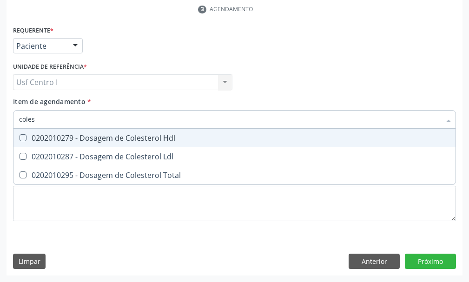
click at [25, 135] on Hdl at bounding box center [23, 137] width 7 height 7
click at [20, 135] on Hdl "checkbox" at bounding box center [16, 138] width 6 height 6
checkbox Hdl "true"
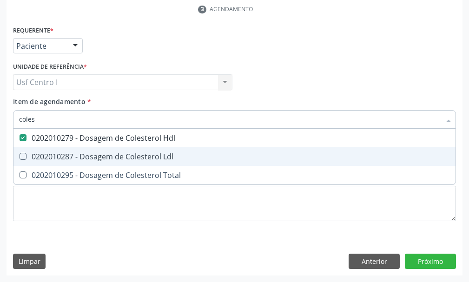
drag, startPoint x: 25, startPoint y: 153, endPoint x: 23, endPoint y: 163, distance: 10.4
click at [25, 157] on Ldl at bounding box center [23, 156] width 7 height 7
click at [20, 157] on Ldl "checkbox" at bounding box center [16, 156] width 6 height 6
checkbox Ldl "true"
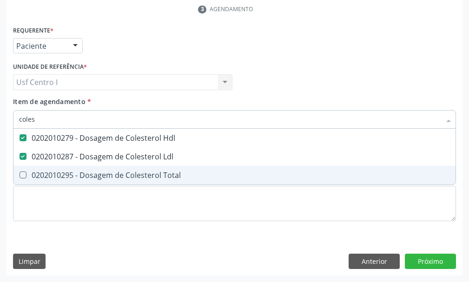
drag, startPoint x: 23, startPoint y: 178, endPoint x: 27, endPoint y: 172, distance: 7.0
click at [27, 173] on div "0202010295 - Dosagem de Colesterol Total" at bounding box center [234, 175] width 431 height 7
checkbox Total "true"
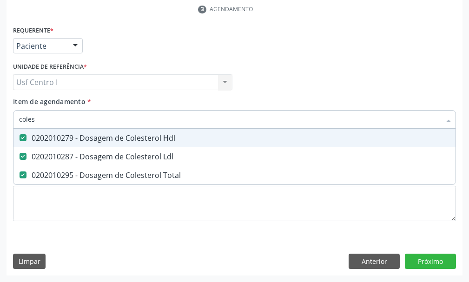
click at [42, 120] on input "coles" at bounding box center [230, 119] width 422 height 19
type input "cole"
checkbox Hdl "false"
checkbox Ldl "false"
checkbox Total "false"
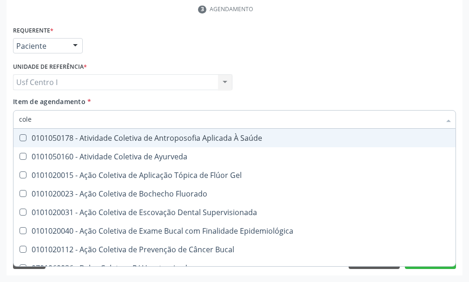
type input "col"
checkbox Hdl "false"
checkbox Ldl "false"
checkbox Total "false"
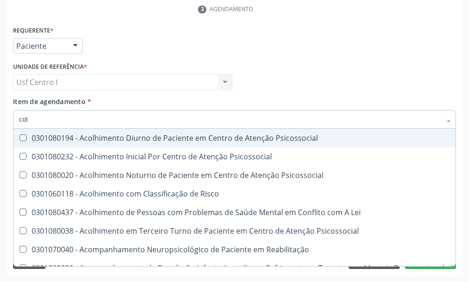
type input "co"
checkbox Hdl "false"
checkbox Ldl "false"
checkbox Total "false"
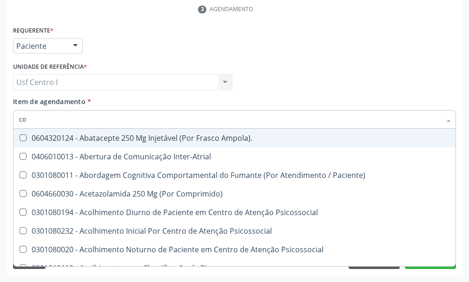
type input "c"
checkbox Hdl "false"
checkbox Ldl "false"
checkbox Total "false"
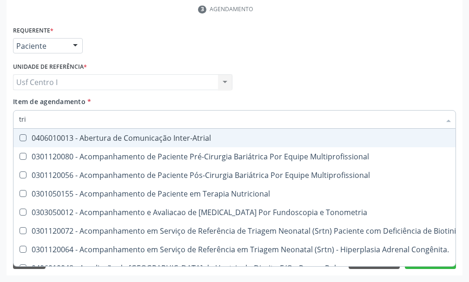
type input "trig"
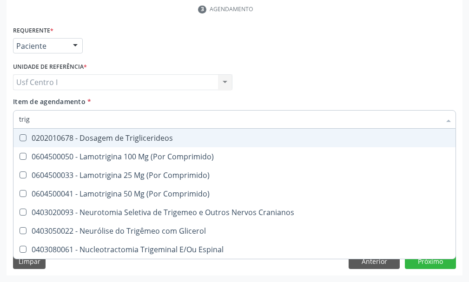
click at [21, 137] on Triglicerideos at bounding box center [23, 137] width 7 height 7
click at [20, 137] on Triglicerideos "checkbox" at bounding box center [16, 138] width 6 height 6
checkbox Triglicerideos "true"
type input "tri"
checkbox Triglicerideos "false"
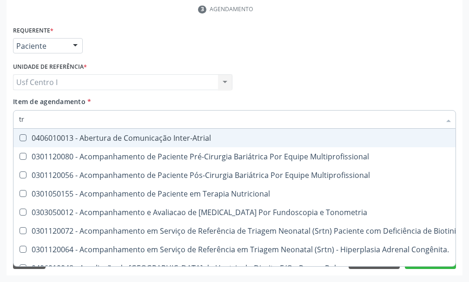
type input "t"
checkbox Triglicerideos "false"
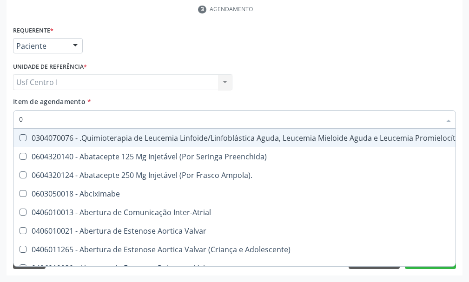
type input "02"
checkbox Dentária "true"
checkbox Antibiotico "true"
checkbox Embolizante "true"
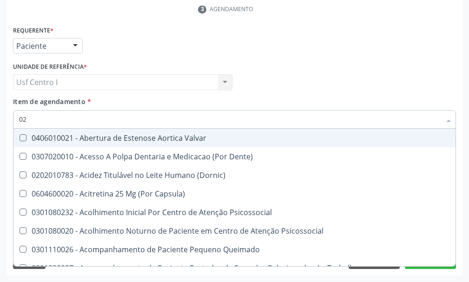
type input "020"
checkbox Epispádia "true"
checkbox Anos\) "true"
checkbox Congênita "true"
checkbox Dias "true"
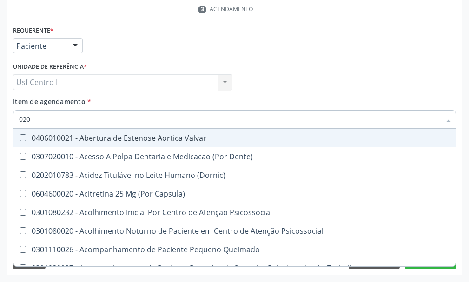
checkbox Hdl "false"
checkbox Ldl "false"
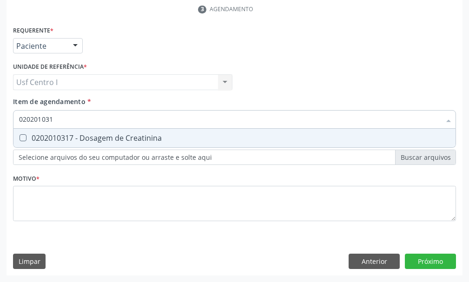
click at [20, 136] on Creatinina at bounding box center [23, 137] width 7 height 7
click at [20, 136] on Creatinina "checkbox" at bounding box center [16, 138] width 6 height 6
drag, startPoint x: 24, startPoint y: 136, endPoint x: 49, endPoint y: 123, distance: 28.3
click at [25, 136] on Glicose at bounding box center [23, 137] width 7 height 7
click at [20, 136] on Glicose "checkbox" at bounding box center [16, 138] width 6 height 6
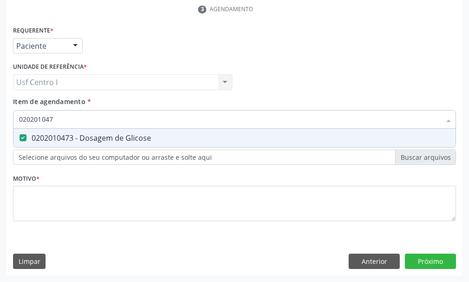
click at [63, 116] on input "020201047" at bounding box center [230, 119] width 422 height 19
click at [19, 135] on div at bounding box center [16, 137] width 7 height 7
click at [21, 137] on Urina at bounding box center [23, 137] width 7 height 7
click at [20, 137] on Urina "checkbox" at bounding box center [16, 138] width 6 height 6
click at [63, 121] on input "020205001" at bounding box center [230, 119] width 422 height 19
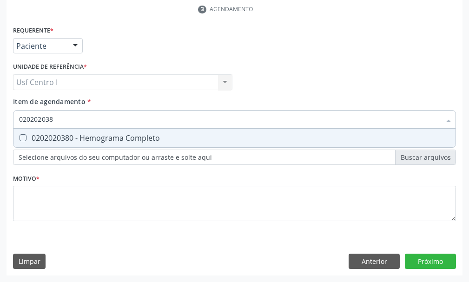
click at [26, 137] on Completo at bounding box center [23, 137] width 7 height 7
click at [20, 137] on Completo "checkbox" at bounding box center [16, 138] width 6 height 6
click at [60, 119] on input "020202038" at bounding box center [230, 119] width 422 height 19
drag, startPoint x: 20, startPoint y: 135, endPoint x: 33, endPoint y: 133, distance: 13.2
click at [23, 135] on \(Tgo\) at bounding box center [23, 137] width 7 height 7
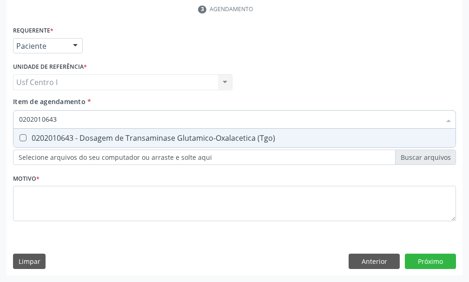
click at [20, 135] on \(Tgo\) "checkbox" at bounding box center [16, 138] width 6 height 6
click at [65, 120] on input "0202010643" at bounding box center [230, 119] width 422 height 19
drag, startPoint x: 24, startPoint y: 141, endPoint x: 46, endPoint y: 130, distance: 25.2
click at [28, 139] on div "0202010651 - Dosagem de Transaminase Glutamico-Piruvica (Tgp)" at bounding box center [234, 137] width 431 height 7
click at [60, 117] on input "0202010651" at bounding box center [230, 119] width 422 height 19
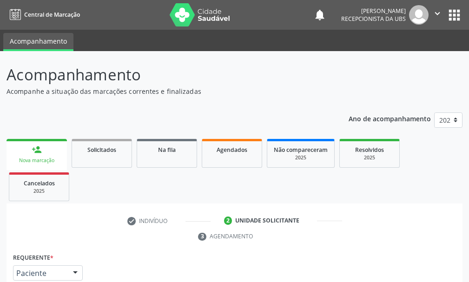
scroll to position [227, 0]
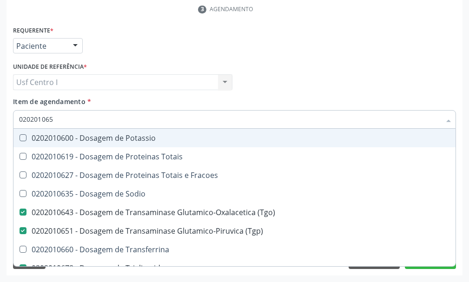
type input "02020106"
checkbox Potassio "false"
type input "0202010"
checkbox \(Tgo\) "false"
checkbox \(Tgp\) "false"
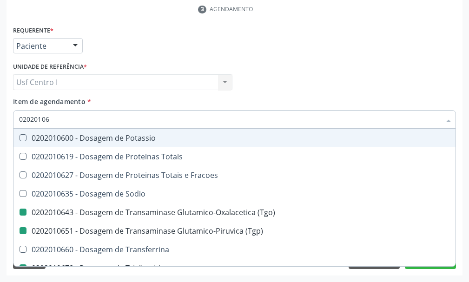
checkbox Triglicerideos "false"
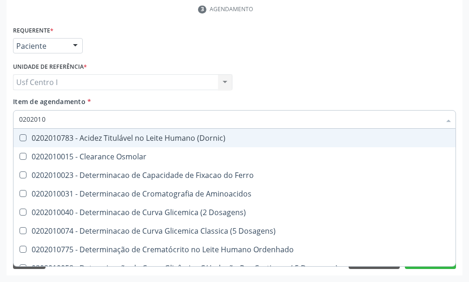
type input "020201"
checkbox Hdl "false"
checkbox Ldl "false"
checkbox Total "false"
checkbox Creatinina "false"
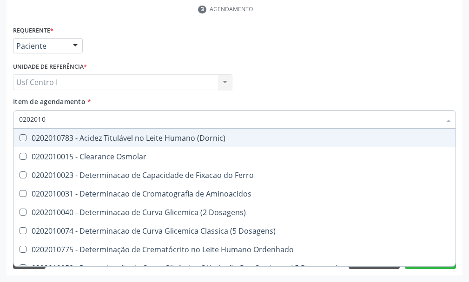
checkbox Latica "true"
checkbox Fracionadas\) "true"
checkbox Ferritina "true"
checkbox Folato "true"
checkbox Glicose "false"
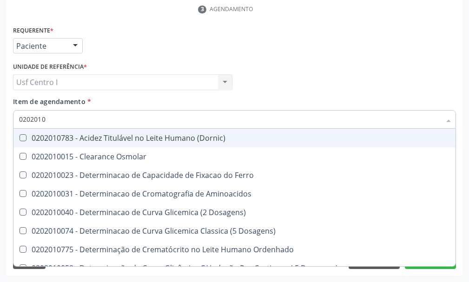
checkbox Glicosilada "false"
checkbox Nt-Probnp\) "true"
checkbox Potassio "true"
checkbox \(Tgo\) "false"
checkbox \(Tgp\) "false"
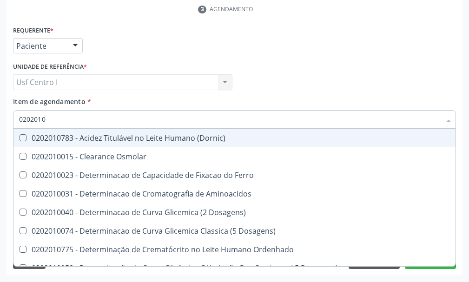
checkbox Triglicerideos "false"
checkbox D-Xilose "true"
checkbox Orais "true"
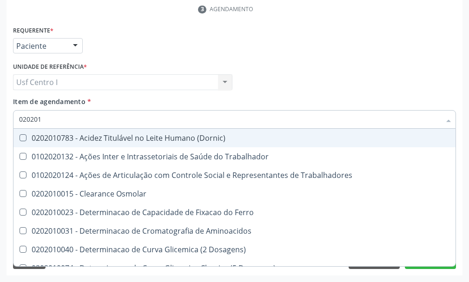
type input "0202010"
checkbox Circulante "true"
checkbox III "true"
checkbox Fracoes "true"
checkbox Ionizavel "true"
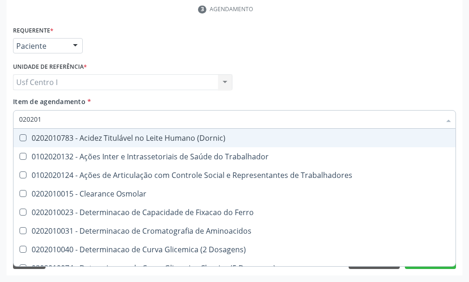
checkbox Hdl "false"
checkbox Ldl "false"
checkbox Total "false"
checkbox Creatinina "false"
checkbox II "true"
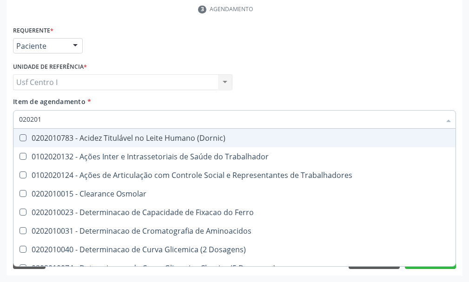
checkbox Serico "true"
checkbox Glicose "false"
checkbox Glicosilada "false"
checkbox Leucino-Aminopeptidase "true"
checkbox Lipase "true"
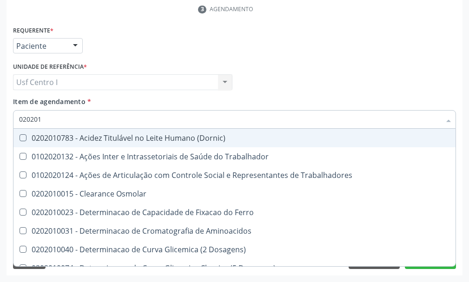
checkbox Muco-Proteinas "true"
checkbox \(Tgo\) "false"
checkbox \(Tgp\) "false"
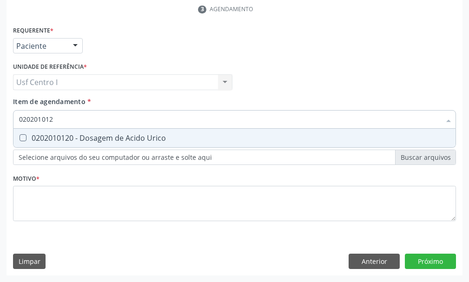
type input "0202010120"
click at [21, 137] on Urico at bounding box center [23, 137] width 7 height 7
click at [20, 137] on Urico "checkbox" at bounding box center [16, 138] width 6 height 6
checkbox Urico "true"
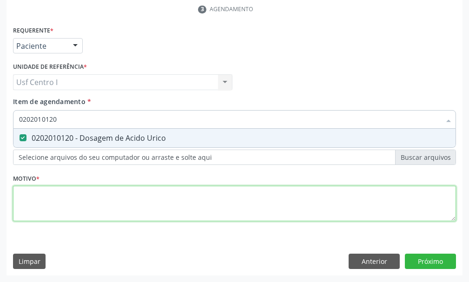
click at [26, 198] on div "Requerente * Paciente Profissional de Saúde Paciente Nenhum resultado encontrad…" at bounding box center [234, 129] width 443 height 211
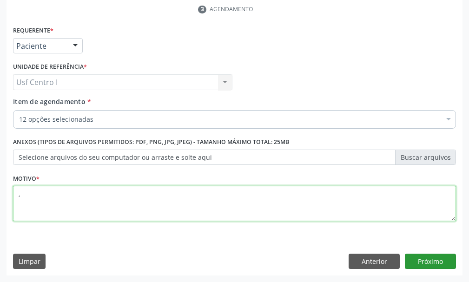
type textarea ","
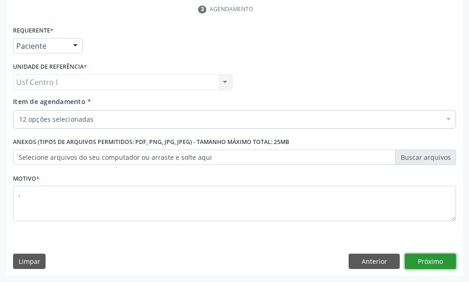
click at [443, 255] on button "Próximo" at bounding box center [430, 262] width 51 height 16
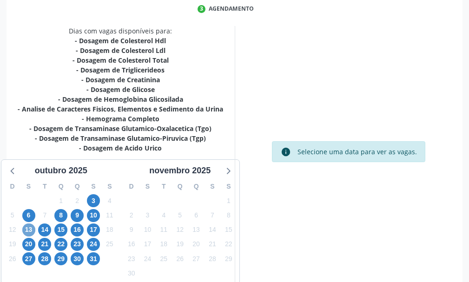
click at [31, 231] on span "13" at bounding box center [28, 230] width 13 height 13
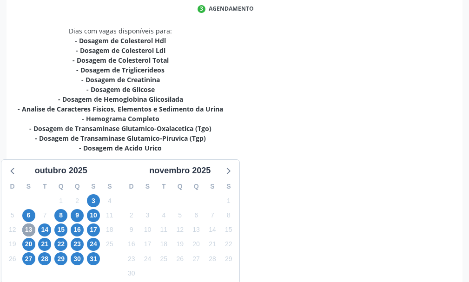
scroll to position [465, 0]
radio input "true"
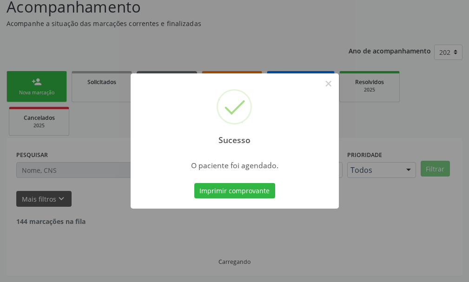
scroll to position [58, 0]
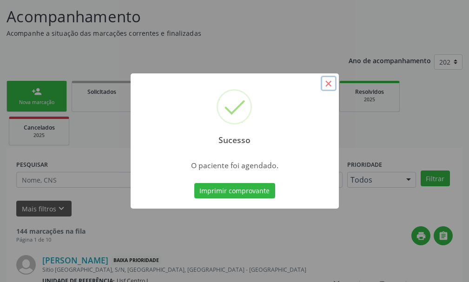
click at [330, 86] on button "×" at bounding box center [329, 84] width 16 height 16
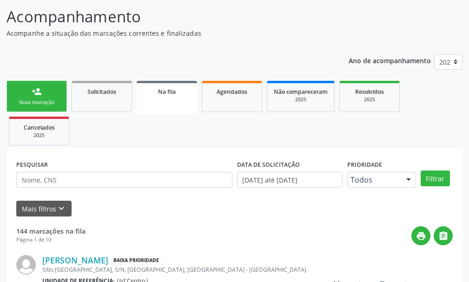
click at [31, 95] on link "person_add Nova marcação" at bounding box center [37, 96] width 60 height 31
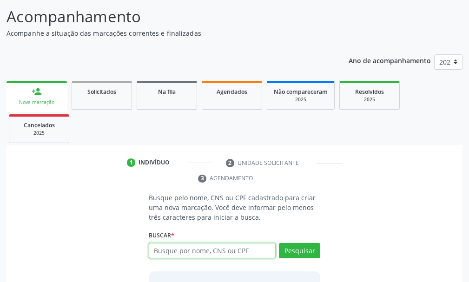
click at [161, 250] on input "text" at bounding box center [212, 251] width 127 height 16
type input "708005385222526"
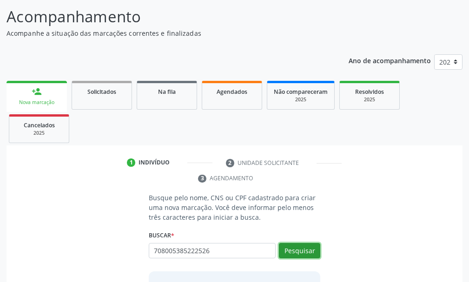
click at [311, 252] on button "Pesquisar" at bounding box center [299, 251] width 41 height 16
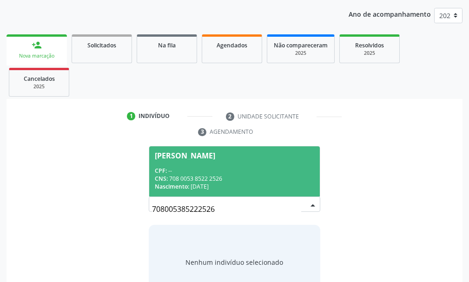
click at [199, 160] on span "[PERSON_NAME] CPF: -- CNS: 708 0053 8522 2526 Nascimento: [DATE]" at bounding box center [234, 171] width 171 height 50
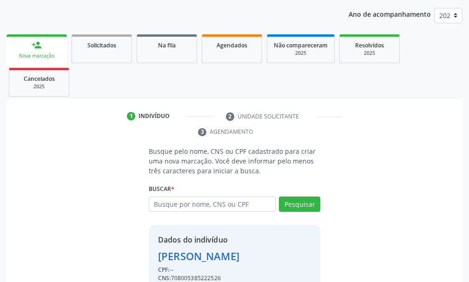
scroll to position [165, 0]
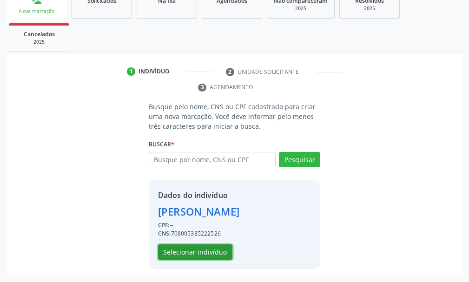
click at [212, 254] on button "Selecionar indivíduo" at bounding box center [195, 253] width 74 height 16
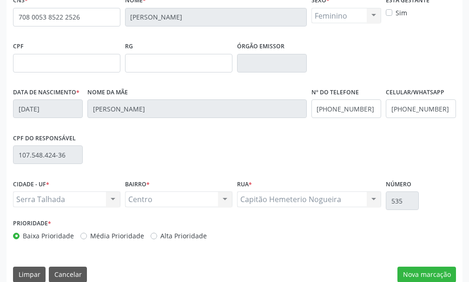
scroll to position [271, 0]
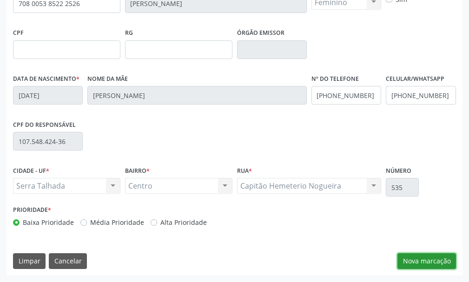
click at [418, 262] on button "Nova marcação" at bounding box center [426, 261] width 59 height 16
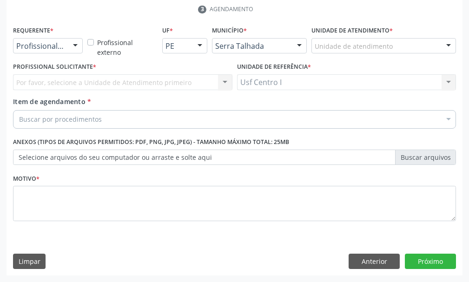
scroll to position [227, 0]
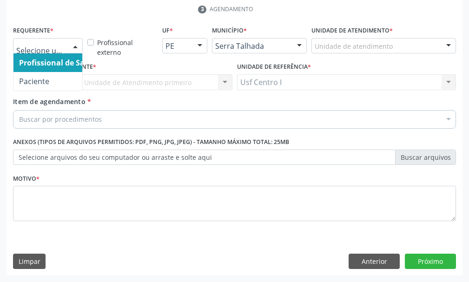
click at [74, 47] on div at bounding box center [75, 47] width 14 height 16
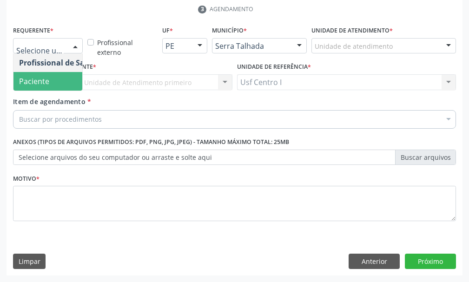
click at [46, 86] on span "Paciente" at bounding box center [34, 81] width 30 height 10
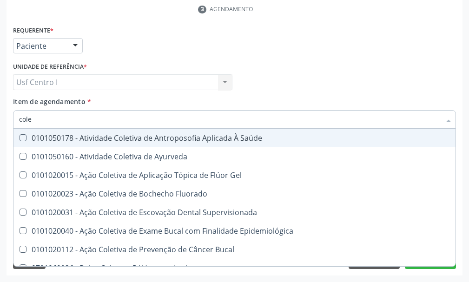
type input "coles"
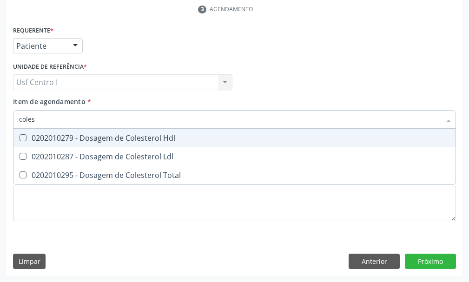
click at [24, 137] on Hdl at bounding box center [23, 137] width 7 height 7
click at [20, 137] on Hdl "checkbox" at bounding box center [16, 138] width 6 height 6
checkbox Hdl "true"
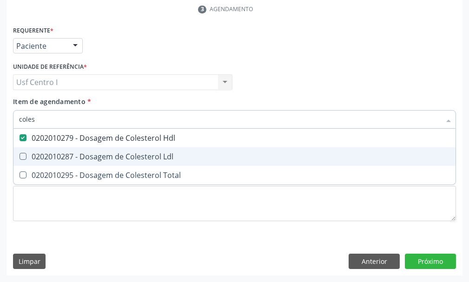
click at [23, 156] on Ldl at bounding box center [23, 156] width 7 height 7
click at [20, 156] on Ldl "checkbox" at bounding box center [16, 156] width 6 height 6
checkbox Ldl "true"
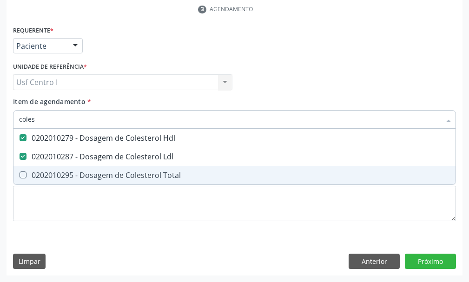
drag, startPoint x: 22, startPoint y: 175, endPoint x: 41, endPoint y: 157, distance: 26.3
click at [27, 177] on div "0202010295 - Dosagem de Colesterol Total" at bounding box center [234, 175] width 431 height 7
checkbox Total "true"
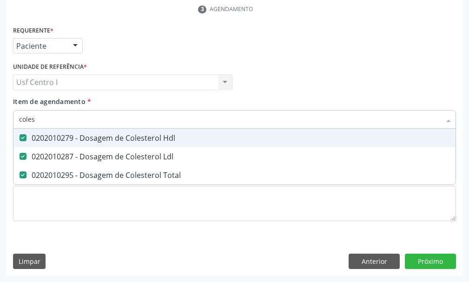
click at [47, 117] on input "coles" at bounding box center [230, 119] width 422 height 19
type input "cole"
checkbox Hdl "false"
checkbox Ldl "false"
checkbox Total "false"
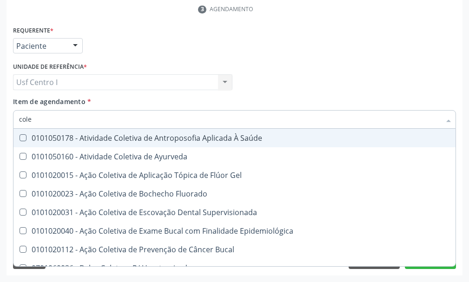
type input "col"
checkbox Hdl "false"
checkbox Ldl "false"
checkbox Total "false"
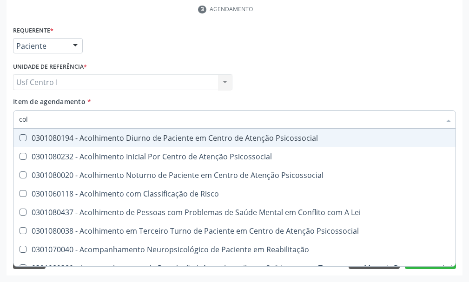
type input "co"
checkbox Hdl "false"
checkbox Ldl "false"
checkbox Total "false"
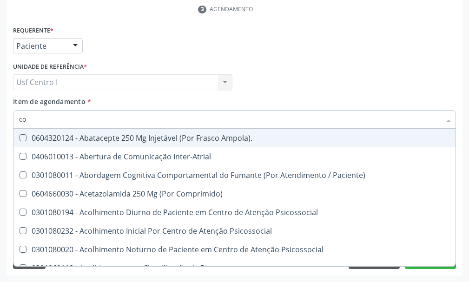
type input "c"
checkbox Hdl "false"
checkbox Ldl "false"
checkbox Total "false"
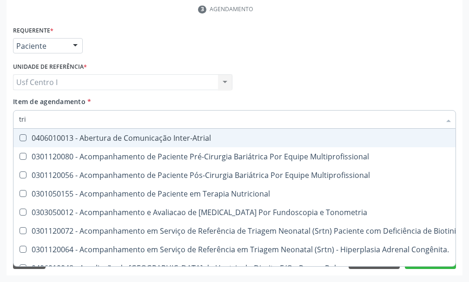
type input "trig"
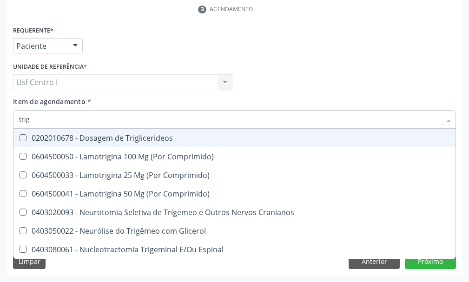
click at [22, 138] on Triglicerideos at bounding box center [23, 137] width 7 height 7
click at [20, 138] on Triglicerideos "checkbox" at bounding box center [16, 138] width 6 height 6
checkbox Triglicerideos "true"
click at [34, 117] on input "trig" at bounding box center [230, 119] width 422 height 19
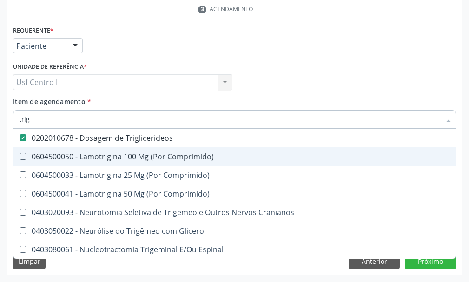
click at [36, 119] on input "trig" at bounding box center [230, 119] width 422 height 19
type input "tri"
checkbox Triglicerideos "false"
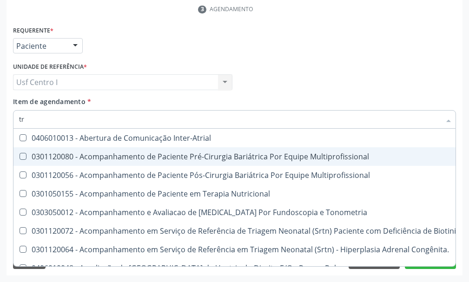
type input "t"
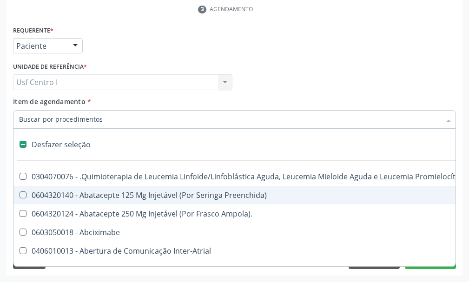
checkbox Dentária "false"
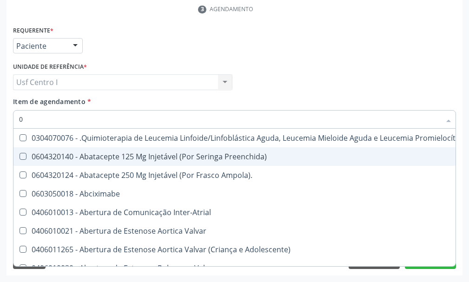
type input "02"
checkbox Dentária "true"
checkbox Antibiotico "true"
checkbox Embolizante "true"
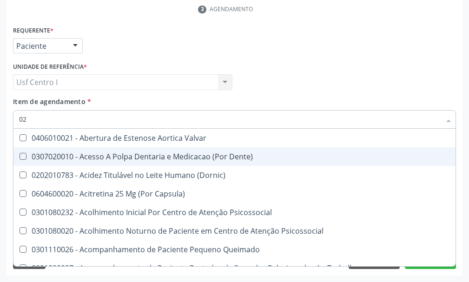
type input "020"
checkbox Epispádia "true"
checkbox Anos\) "true"
checkbox Congênita "true"
checkbox Dias "true"
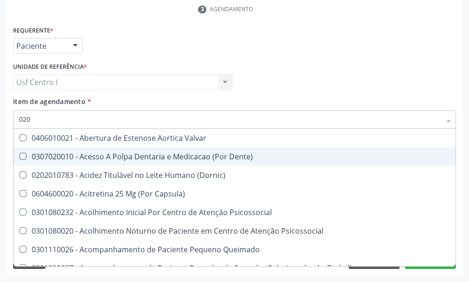
checkbox Hdl "false"
checkbox Ldl "false"
checkbox Total "false"
checkbox Triglicerideos "false"
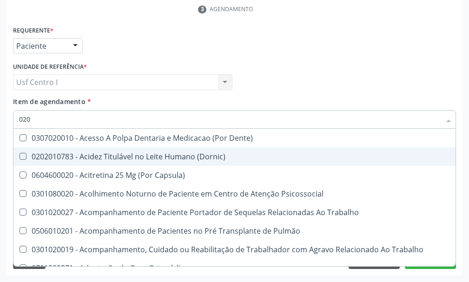
type input "0202"
checkbox Faringe\/Laringe "true"
checkbox Puncao "true"
checkbox Fragmento "true"
checkbox Projecoes\) "true"
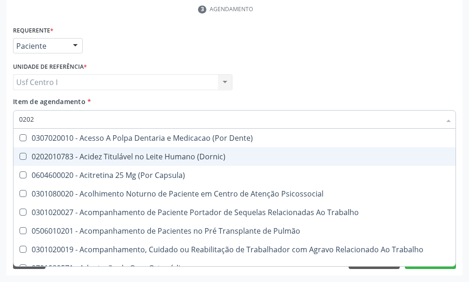
checkbox Hdl "false"
checkbox Ldl "false"
checkbox Total "false"
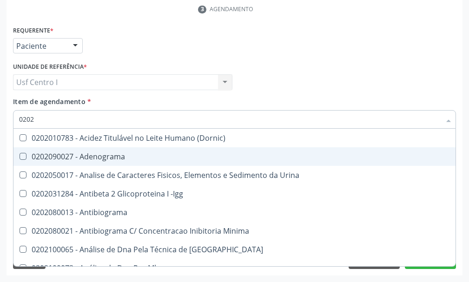
type input "02020"
checkbox \(Psa\) "true"
checkbox III "true"
checkbox Barbituratos "true"
checkbox Hdl "false"
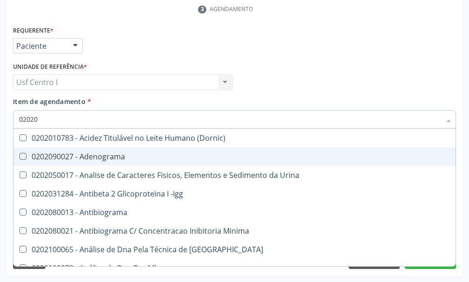
checkbox Ldl "false"
checkbox Total "false"
checkbox Funcional "true"
checkbox Triglicerideos "false"
type input "020201"
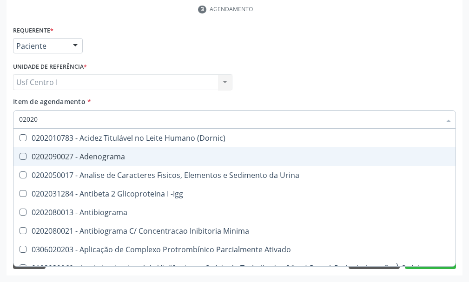
checkbox \(Pos-Pasteurização\) "true"
checkbox Molecular "true"
checkbox Parceria\) "true"
checkbox Acetona "true"
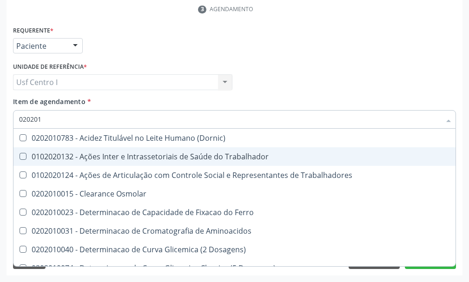
type input "0202010"
checkbox Circulante "true"
checkbox III "true"
checkbox Fracoes "true"
checkbox Hdl "false"
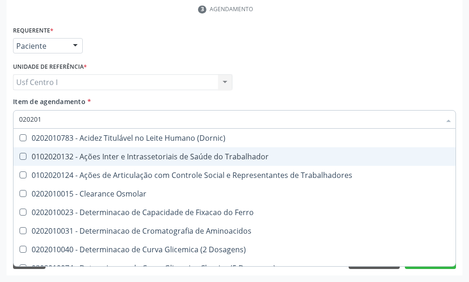
checkbox Ldl "false"
checkbox Total "false"
checkbox Muco-Proteinas "true"
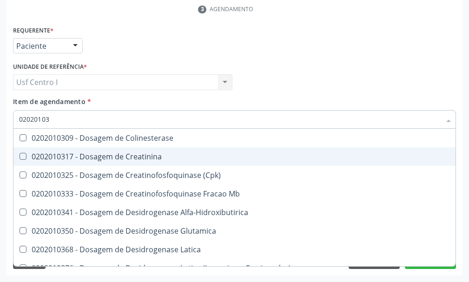
type input "020201031"
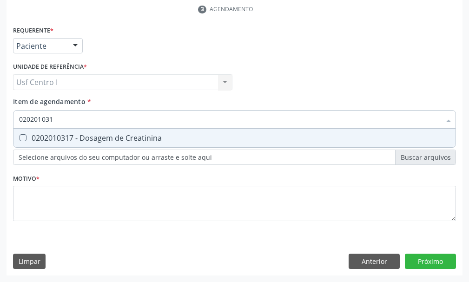
drag, startPoint x: 19, startPoint y: 135, endPoint x: 40, endPoint y: 129, distance: 22.5
click at [20, 135] on div at bounding box center [16, 137] width 7 height 7
checkbox Creatinina "true"
click at [61, 114] on input "020201031" at bounding box center [230, 119] width 422 height 19
type input "02020103"
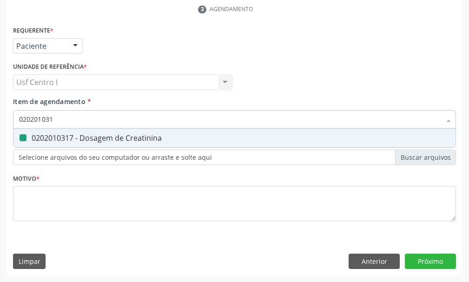
checkbox Creatinina "false"
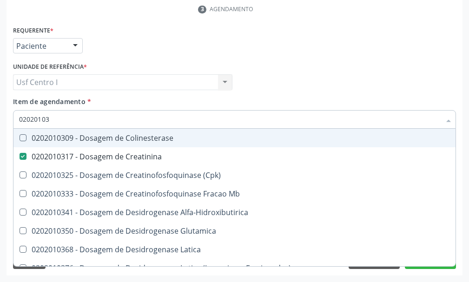
type input "0202010"
checkbox Creatinina "false"
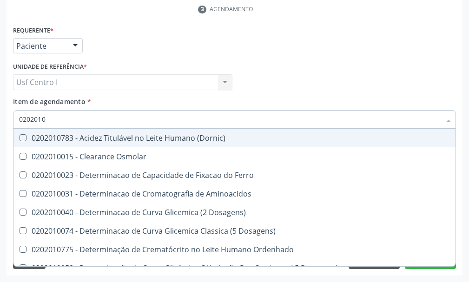
type input "020201"
checkbox Hdl "false"
checkbox Ldl "false"
checkbox Total "false"
checkbox Creatinina "false"
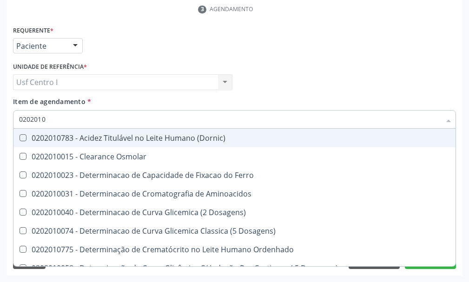
checkbox Latica "true"
checkbox Fracionadas\) "true"
checkbox Ferritina "true"
checkbox Folato "true"
checkbox Triglicerideos "false"
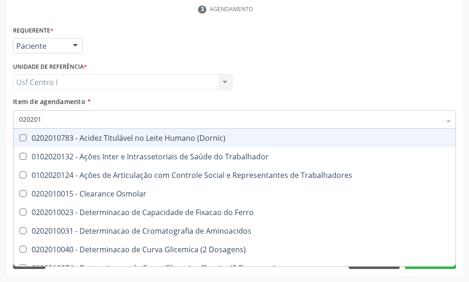
type input "0202010"
checkbox Circulante "true"
checkbox III "true"
checkbox Fracoes "true"
checkbox Ionizavel "true"
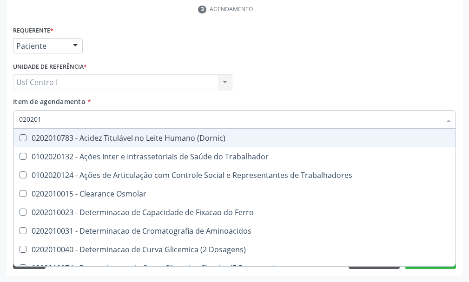
checkbox Hdl "false"
checkbox Ldl "false"
checkbox Total "false"
checkbox Creatinina "false"
checkbox Muco-Proteinas "true"
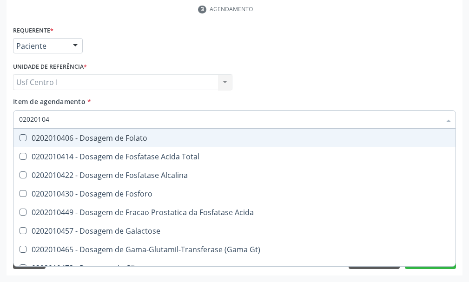
type input "020201047"
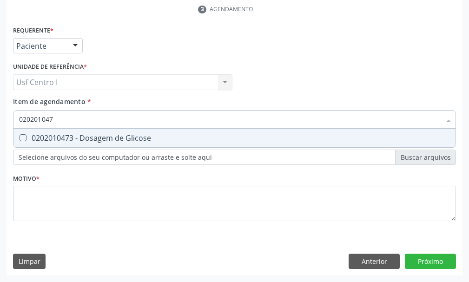
drag, startPoint x: 22, startPoint y: 136, endPoint x: 50, endPoint y: 132, distance: 27.7
click at [25, 137] on Glicose at bounding box center [23, 137] width 7 height 7
click at [20, 137] on Glicose "checkbox" at bounding box center [16, 138] width 6 height 6
checkbox Glicose "true"
click at [57, 119] on input "020201047" at bounding box center [230, 119] width 422 height 19
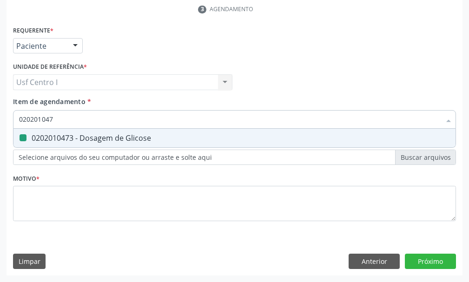
type input "02020104"
checkbox Glicose "false"
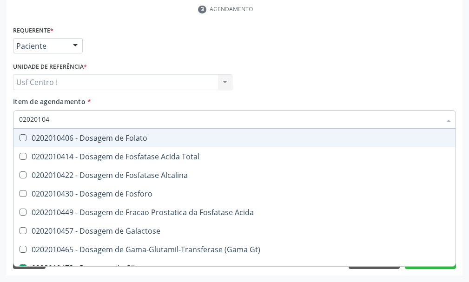
type input "0202010"
checkbox Glicose "false"
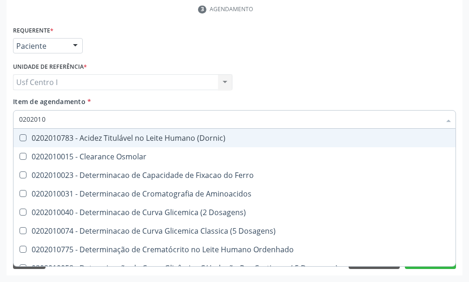
type input "020201"
checkbox Hdl "false"
checkbox Ldl "false"
checkbox Total "false"
checkbox Creatinina "false"
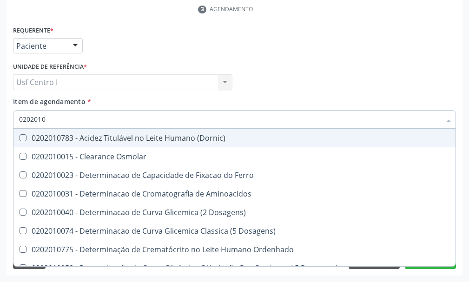
checkbox Latica "true"
checkbox Fracionadas\) "true"
checkbox Ferritina "true"
checkbox Folato "true"
checkbox Glicose "false"
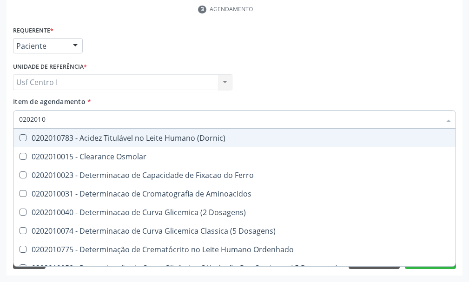
checkbox Nt-Probnp\) "true"
checkbox Triglicerideos "false"
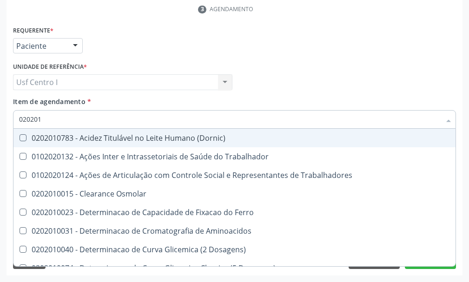
type input "0202010"
checkbox Circulante "true"
checkbox III "true"
checkbox Fracoes "true"
checkbox Ionizavel "true"
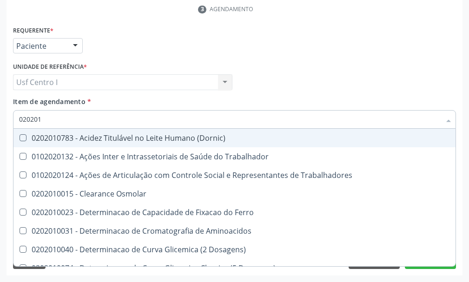
checkbox Hdl "false"
checkbox Ldl "false"
checkbox Total "false"
checkbox Creatinina "false"
checkbox II "true"
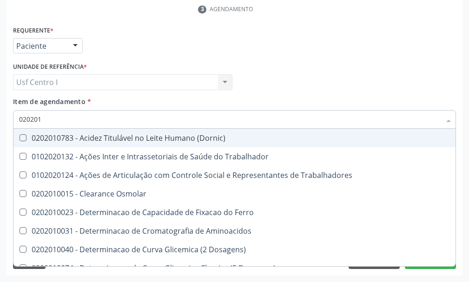
checkbox Glicose "false"
checkbox Muco-Proteinas "true"
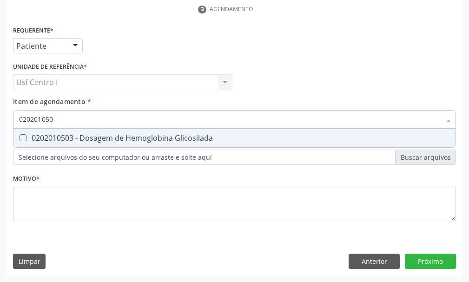
type input "0202010503"
click at [25, 135] on Glicosilada at bounding box center [23, 137] width 7 height 7
click at [20, 135] on Glicosilada "checkbox" at bounding box center [16, 138] width 6 height 6
checkbox Glicosilada "true"
click at [65, 115] on input "0202010503" at bounding box center [230, 119] width 422 height 19
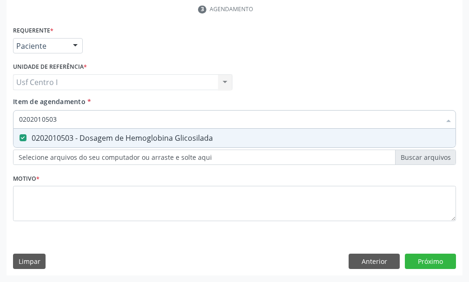
click at [59, 118] on input "0202010503" at bounding box center [230, 119] width 422 height 19
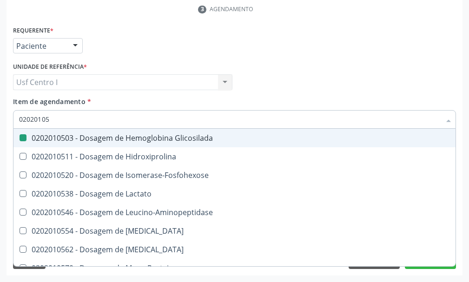
type input "0202010"
checkbox Glicosilada "false"
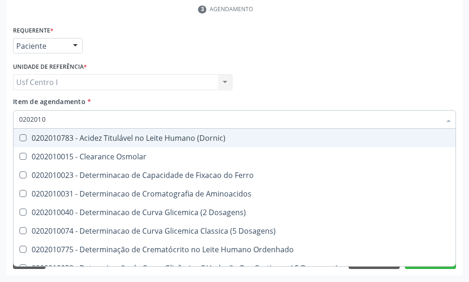
type input "020201"
checkbox Hdl "false"
checkbox Ldl "false"
checkbox Total "false"
checkbox Creatinina "false"
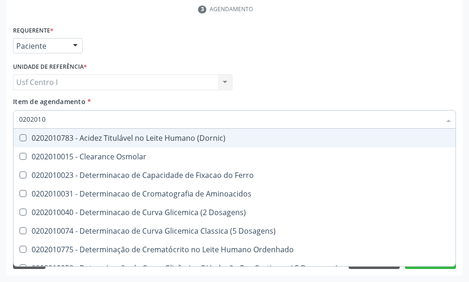
checkbox Latica "true"
checkbox Fracionadas\) "true"
checkbox Ferritina "true"
checkbox Folato "true"
checkbox Glicose "false"
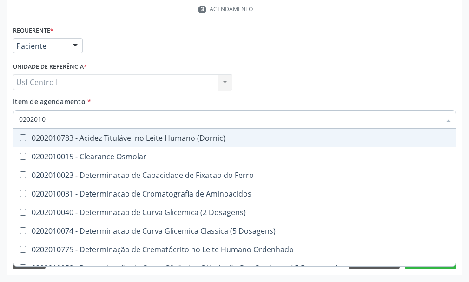
checkbox Glicosilada "false"
checkbox Nt-Probnp\) "true"
checkbox Potassio "true"
checkbox Triglicerideos "false"
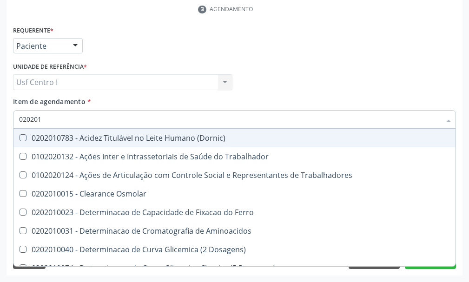
type input "02020"
checkbox Hdl "false"
checkbox Ldl "false"
checkbox Total "false"
checkbox Creatinina "false"
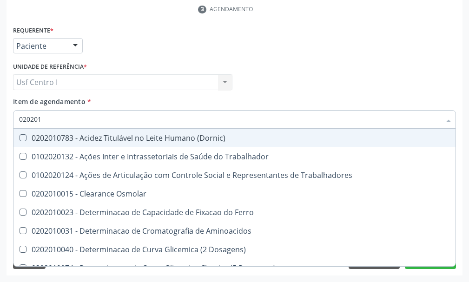
checkbox Glicose "false"
checkbox Glicosilada "false"
checkbox Triglicerideos "false"
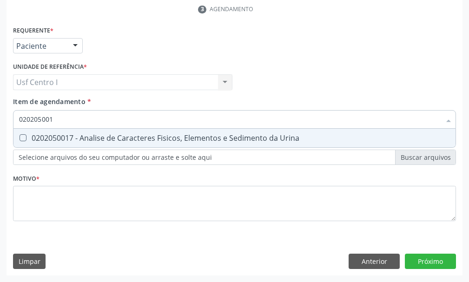
click at [22, 136] on Urina at bounding box center [23, 137] width 7 height 7
click at [20, 136] on Urina "checkbox" at bounding box center [16, 138] width 6 height 6
click at [58, 121] on input "020205001" at bounding box center [230, 119] width 422 height 19
click at [24, 135] on Completo at bounding box center [23, 137] width 7 height 7
click at [20, 135] on Completo "checkbox" at bounding box center [16, 138] width 6 height 6
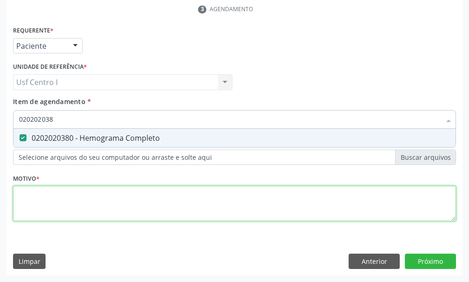
click at [26, 192] on div "Requerente * Paciente Profissional de Saúde Paciente Nenhum resultado encontrad…" at bounding box center [234, 129] width 443 height 211
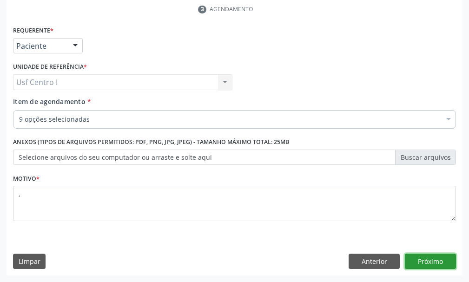
click at [427, 263] on button "Próximo" at bounding box center [430, 262] width 51 height 16
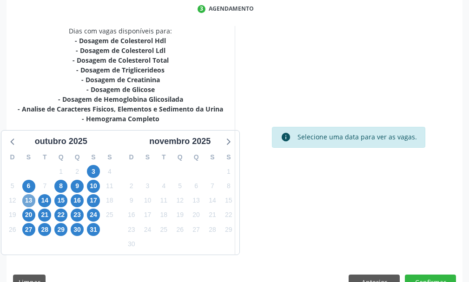
click at [26, 202] on span "13" at bounding box center [28, 200] width 13 height 13
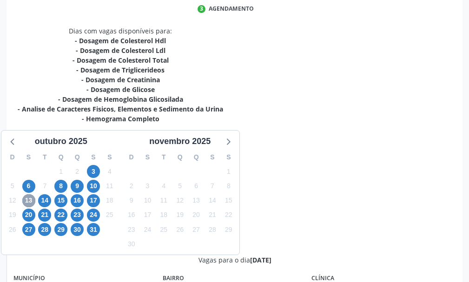
scroll to position [465, 0]
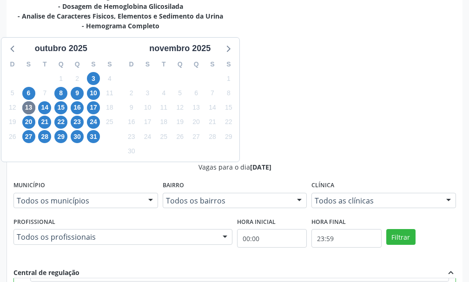
scroll to position [326, 0]
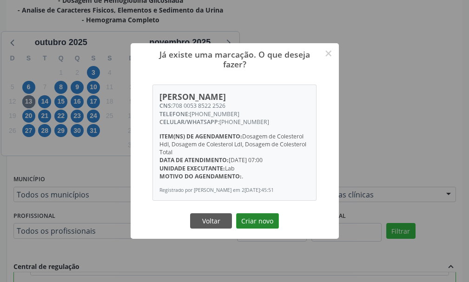
click at [259, 227] on button "Criar novo" at bounding box center [257, 221] width 43 height 16
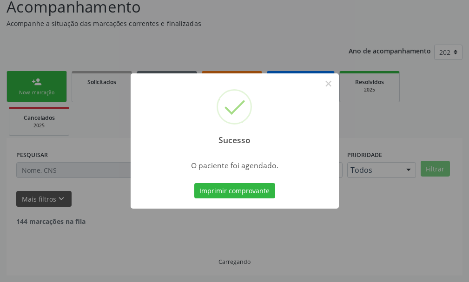
scroll to position [58, 0]
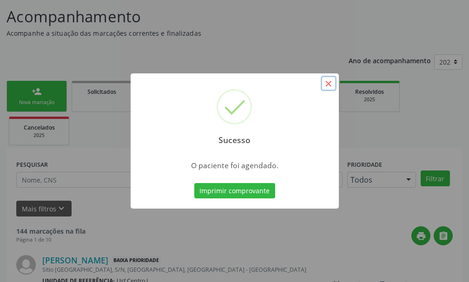
click at [332, 91] on button "×" at bounding box center [329, 84] width 16 height 16
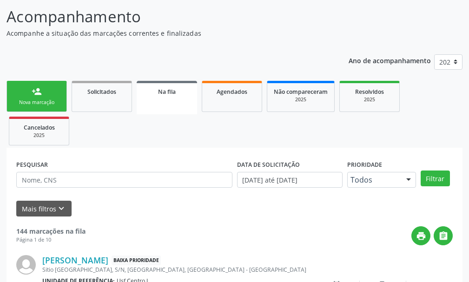
click at [44, 90] on link "person_add Nova marcação" at bounding box center [37, 96] width 60 height 31
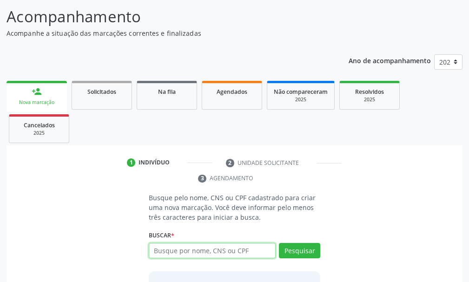
click at [169, 250] on input "text" at bounding box center [212, 251] width 127 height 16
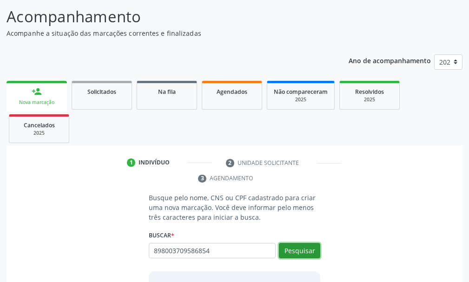
click at [305, 250] on button "Pesquisar" at bounding box center [299, 251] width 41 height 16
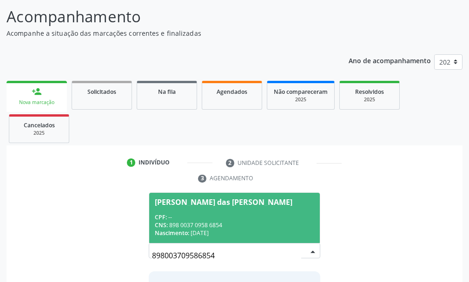
click at [193, 218] on div "CPF: --" at bounding box center [234, 217] width 159 height 8
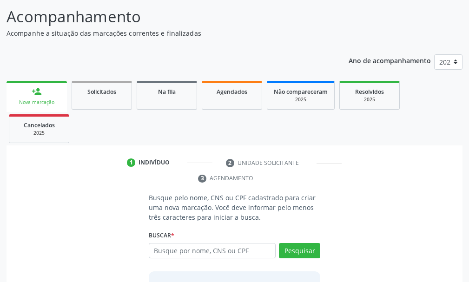
scroll to position [149, 0]
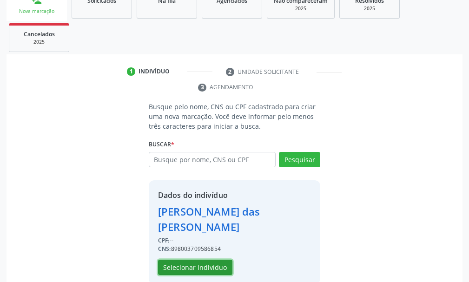
click at [194, 260] on button "Selecionar indivíduo" at bounding box center [195, 268] width 74 height 16
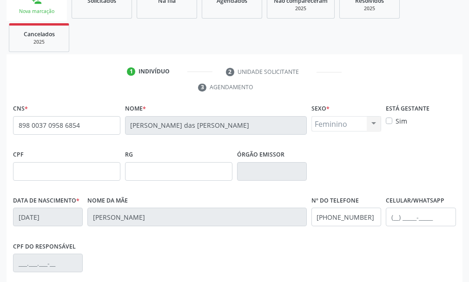
scroll to position [271, 0]
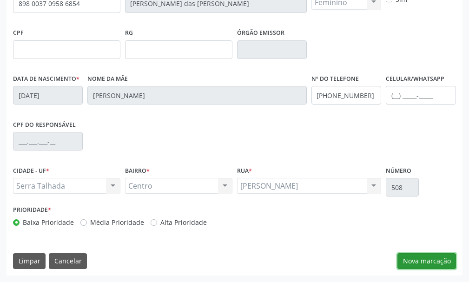
click at [435, 263] on button "Nova marcação" at bounding box center [426, 261] width 59 height 16
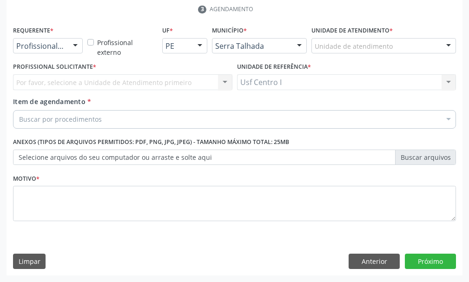
scroll to position [227, 0]
click at [73, 49] on div at bounding box center [75, 47] width 14 height 16
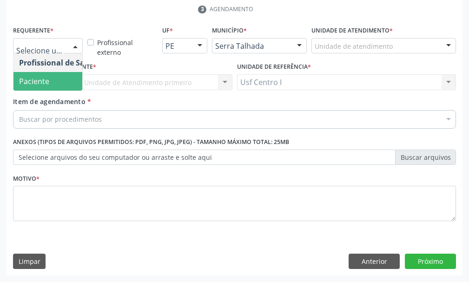
click at [49, 85] on span "Paciente" at bounding box center [58, 81] width 91 height 19
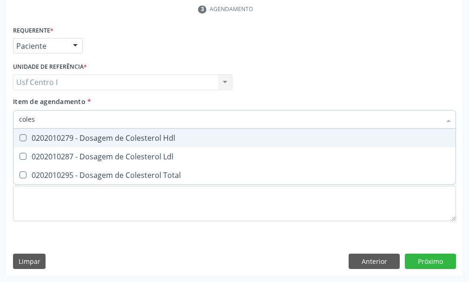
click at [22, 136] on Hdl at bounding box center [23, 137] width 7 height 7
click at [20, 136] on Hdl "checkbox" at bounding box center [16, 138] width 6 height 6
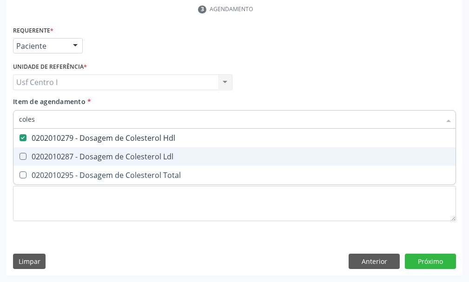
click at [22, 154] on Ldl at bounding box center [23, 156] width 7 height 7
click at [20, 154] on Ldl "checkbox" at bounding box center [16, 156] width 6 height 6
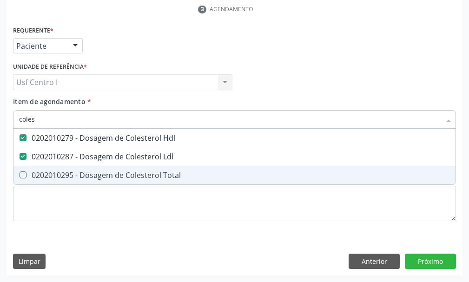
click at [23, 175] on Total at bounding box center [23, 175] width 7 height 7
click at [20, 175] on Total "checkbox" at bounding box center [16, 175] width 6 height 6
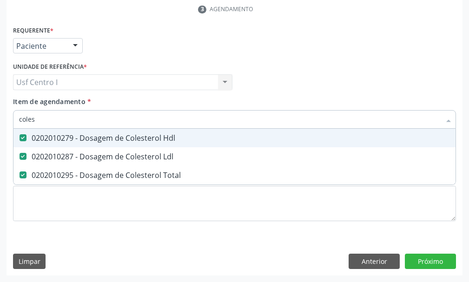
click at [43, 120] on input "coles" at bounding box center [230, 119] width 422 height 19
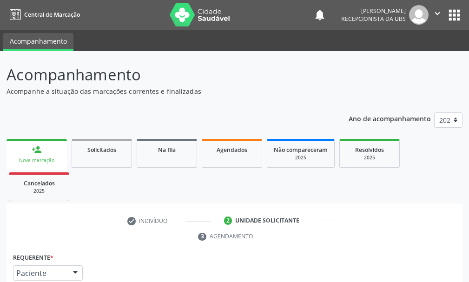
type input "020201064"
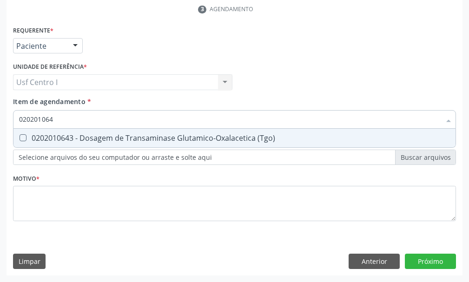
drag, startPoint x: 18, startPoint y: 137, endPoint x: 28, endPoint y: 135, distance: 9.9
click at [20, 137] on div at bounding box center [16, 137] width 7 height 7
checkbox \(Tgo\) "true"
click at [58, 117] on input "020201064" at bounding box center [230, 119] width 422 height 19
type input "02020106"
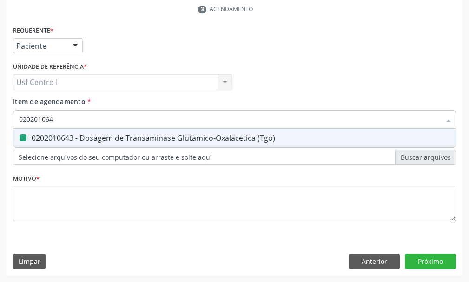
checkbox \(Tgo\) "false"
type input "0202010651"
drag, startPoint x: 23, startPoint y: 137, endPoint x: 46, endPoint y: 124, distance: 25.6
click at [25, 135] on \(Tgp\) at bounding box center [23, 137] width 7 height 7
click at [20, 135] on \(Tgp\) "checkbox" at bounding box center [16, 138] width 6 height 6
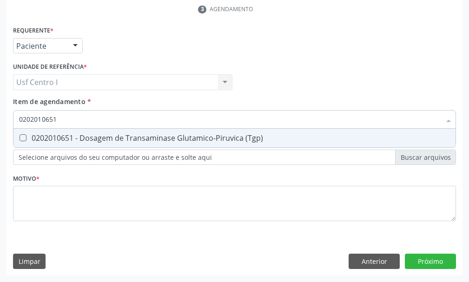
checkbox \(Tgp\) "true"
type input "02020106"
checkbox \(Tgp\) "false"
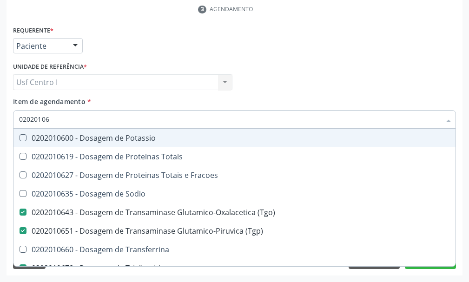
type input "0202010"
checkbox \(Tgo\) "false"
checkbox \(Tgp\) "false"
checkbox Triglicerideos "false"
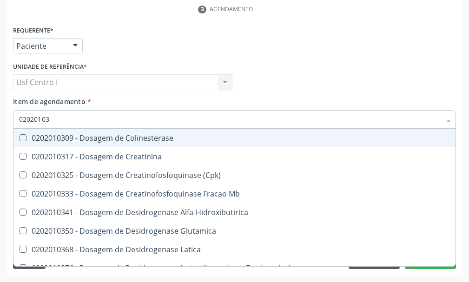
type input "020201031"
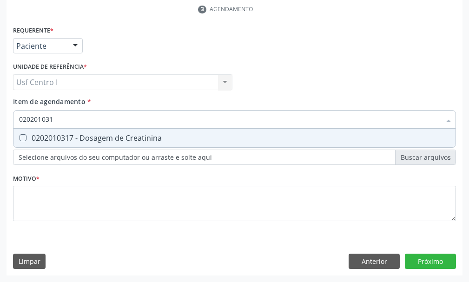
drag, startPoint x: 21, startPoint y: 139, endPoint x: 37, endPoint y: 131, distance: 18.1
click at [27, 137] on div "0202010317 - Dosagem de Creatinina" at bounding box center [234, 137] width 431 height 7
checkbox Creatinina "true"
click at [60, 118] on input "020201031" at bounding box center [230, 119] width 422 height 19
type input "02020103"
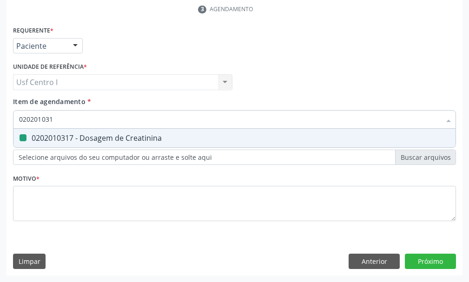
checkbox Creatinina "false"
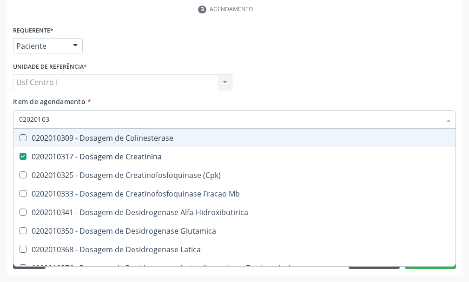
type input "0202010"
checkbox Creatinina "false"
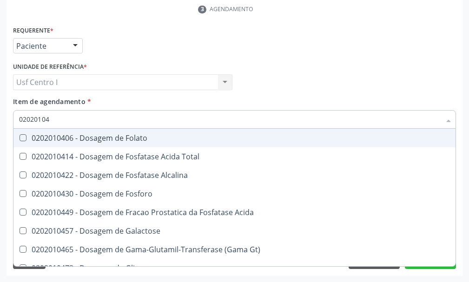
type input "020201047"
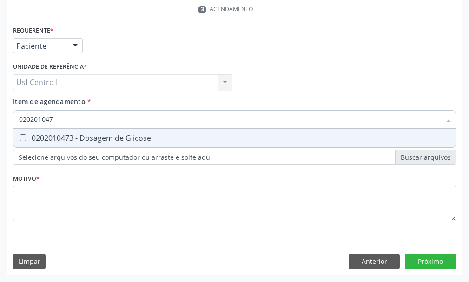
drag, startPoint x: 22, startPoint y: 136, endPoint x: 50, endPoint y: 112, distance: 36.6
click at [31, 134] on div "0202010473 - Dosagem de Glicose" at bounding box center [234, 137] width 431 height 7
checkbox Glicose "true"
click at [56, 115] on input "020201047" at bounding box center [230, 119] width 422 height 19
type input "02020104"
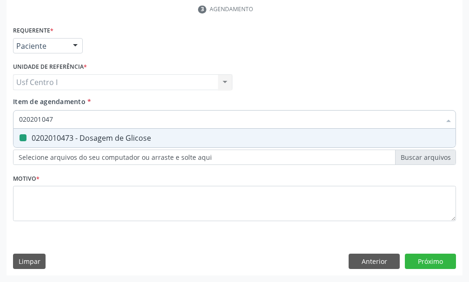
checkbox Glicose "false"
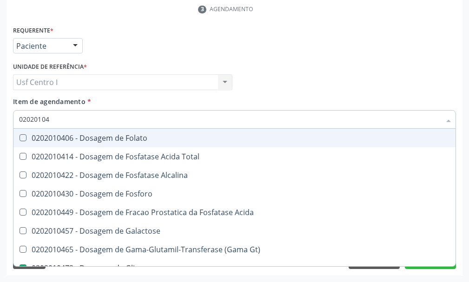
type input "0202010"
checkbox Glicose "false"
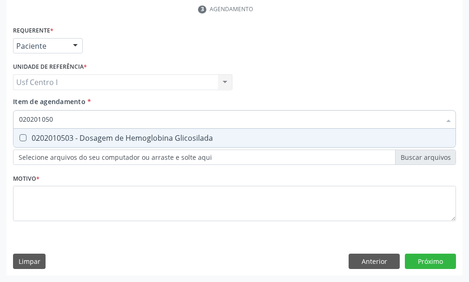
type input "0202010503"
click at [23, 135] on Glicosilada at bounding box center [23, 137] width 7 height 7
click at [20, 135] on Glicosilada "checkbox" at bounding box center [16, 138] width 6 height 6
checkbox Glicosilada "true"
click at [72, 119] on input "0202010503" at bounding box center [230, 119] width 422 height 19
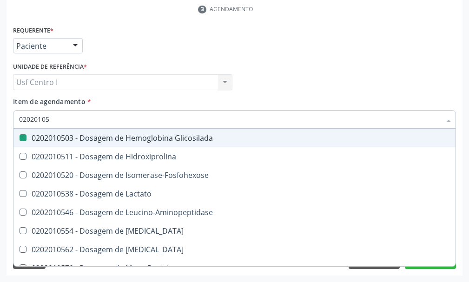
type input "0202010"
checkbox Glicosilada "false"
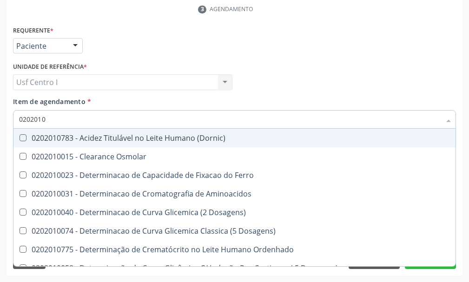
type input "020201"
checkbox Hdl "false"
checkbox Ldl "false"
checkbox Total "false"
checkbox Creatinina "false"
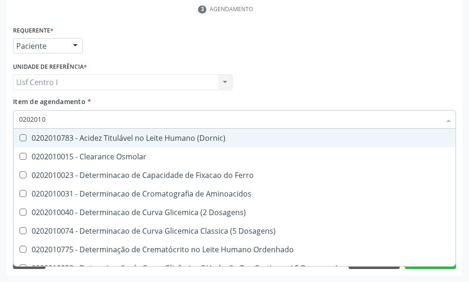
checkbox Latica "true"
checkbox Fracionadas\) "true"
checkbox Ferritina "true"
checkbox Folato "true"
checkbox Glicose "false"
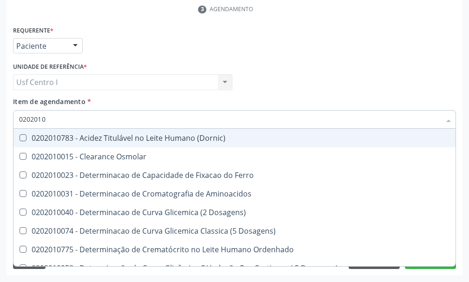
checkbox Glicosilada "false"
checkbox Nt-Probnp\) "true"
checkbox Potassio "true"
checkbox \(Tgo\) "false"
checkbox \(Tgp\) "false"
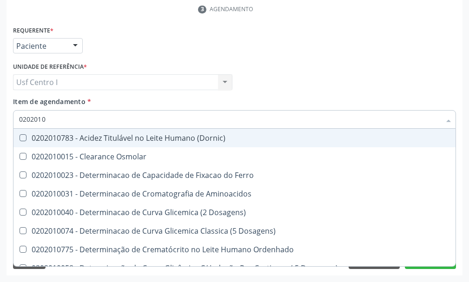
checkbox Triglicerideos "false"
checkbox D-Xilose "true"
checkbox Orais "true"
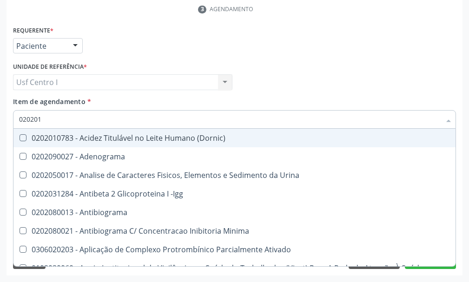
type input "02020"
checkbox \(Pos-Pasteurização\) "false"
checkbox Molecular "false"
checkbox Parceria\) "false"
checkbox Gestante "false"
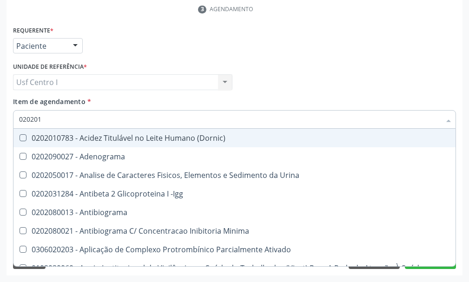
checkbox T3 "false"
checkbox Coagulação "false"
checkbox 17-Hidroxicorticosteroides "false"
checkbox D "false"
checkbox Acetona "false"
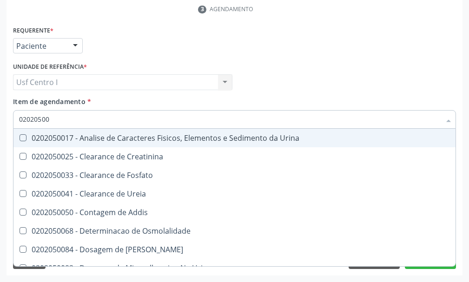
type input "020205001"
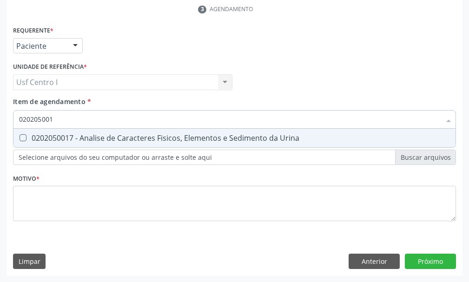
click at [21, 138] on Urina at bounding box center [23, 137] width 7 height 7
click at [20, 138] on Urina "checkbox" at bounding box center [16, 138] width 6 height 6
checkbox Urina "true"
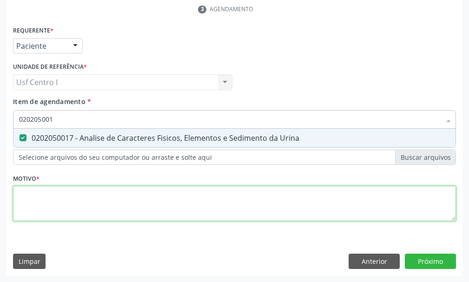
click at [26, 197] on div "Requerente * Paciente Profissional de Saúde Paciente Nenhum resultado encontrad…" at bounding box center [234, 129] width 443 height 211
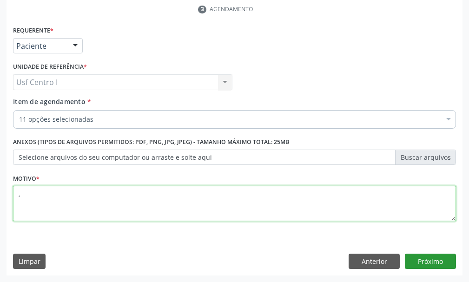
type textarea ","
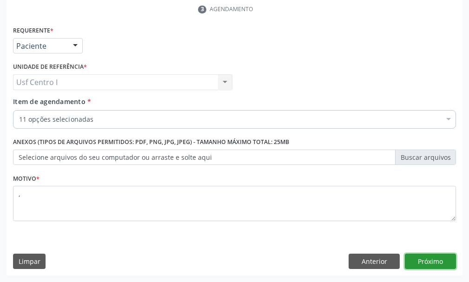
click at [438, 262] on button "Próximo" at bounding box center [430, 262] width 51 height 16
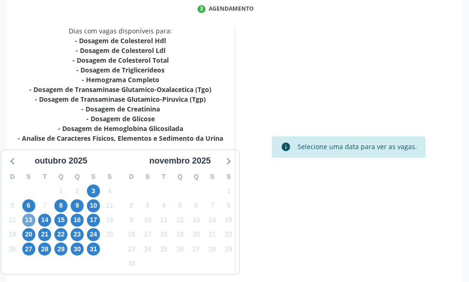
click at [27, 219] on span "13" at bounding box center [28, 220] width 13 height 13
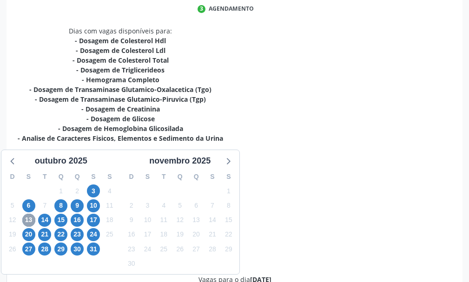
scroll to position [465, 0]
radio input "true"
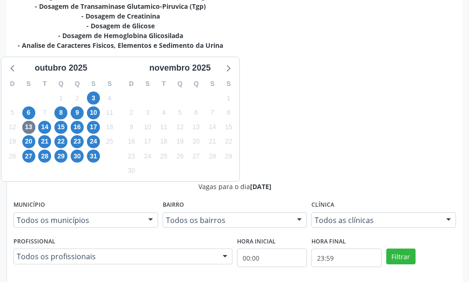
scroll to position [326, 0]
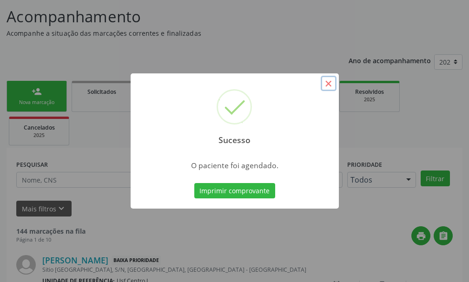
click at [330, 82] on button "×" at bounding box center [329, 84] width 16 height 16
